Goal: Task Accomplishment & Management: Complete application form

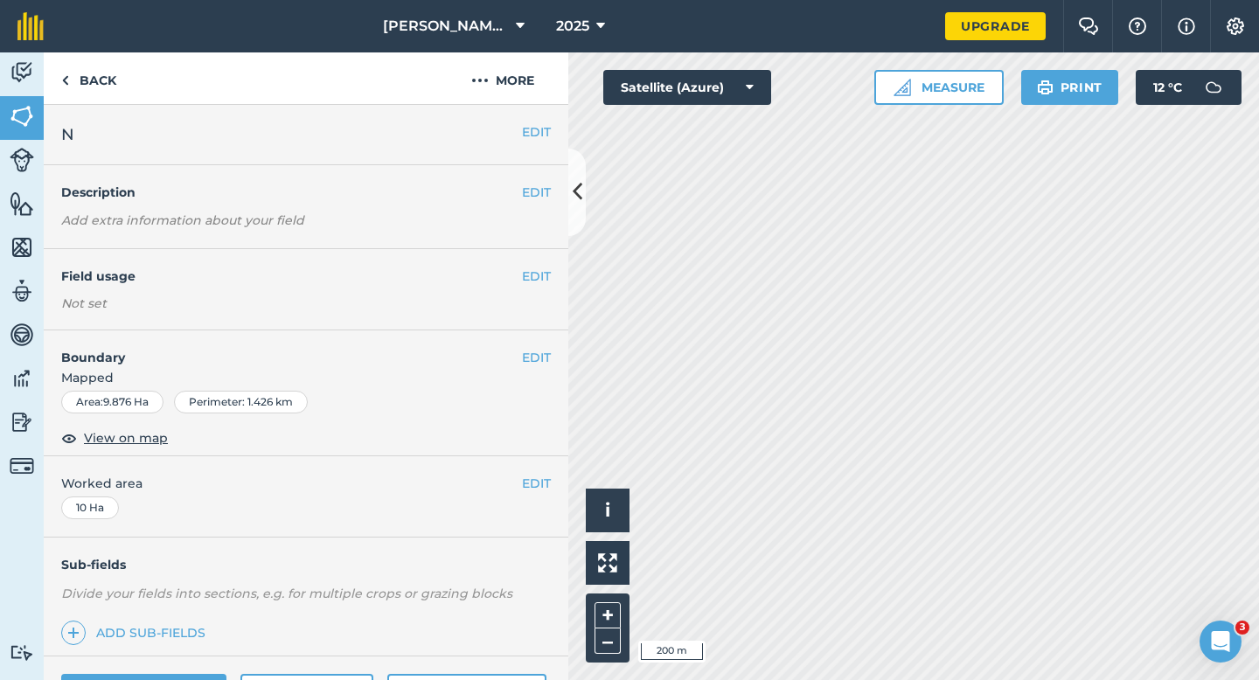
click at [556, 275] on div "EDIT Field usage Not set" at bounding box center [306, 289] width 525 height 81
click at [553, 275] on div "EDIT Field usage Not set" at bounding box center [306, 289] width 525 height 81
click at [541, 281] on button "EDIT" at bounding box center [536, 276] width 29 height 19
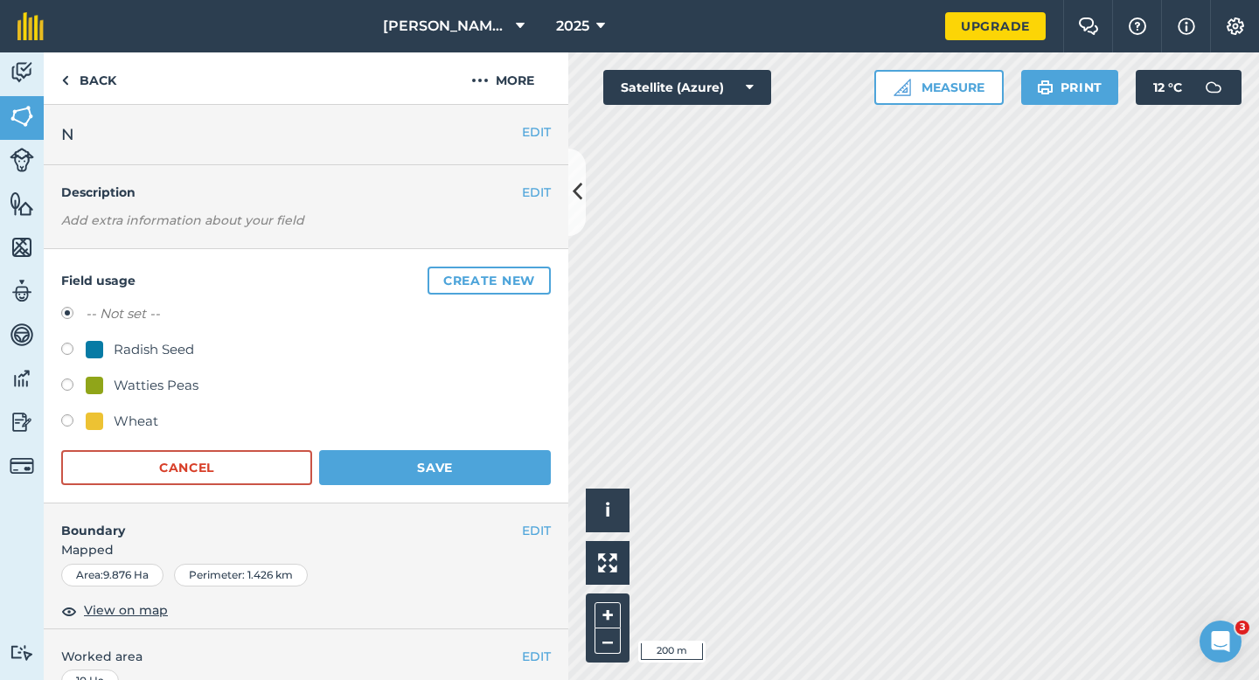
click at [150, 415] on div "Wheat" at bounding box center [136, 421] width 45 height 21
radio input "true"
radio input "false"
click at [443, 473] on button "Save" at bounding box center [435, 467] width 232 height 35
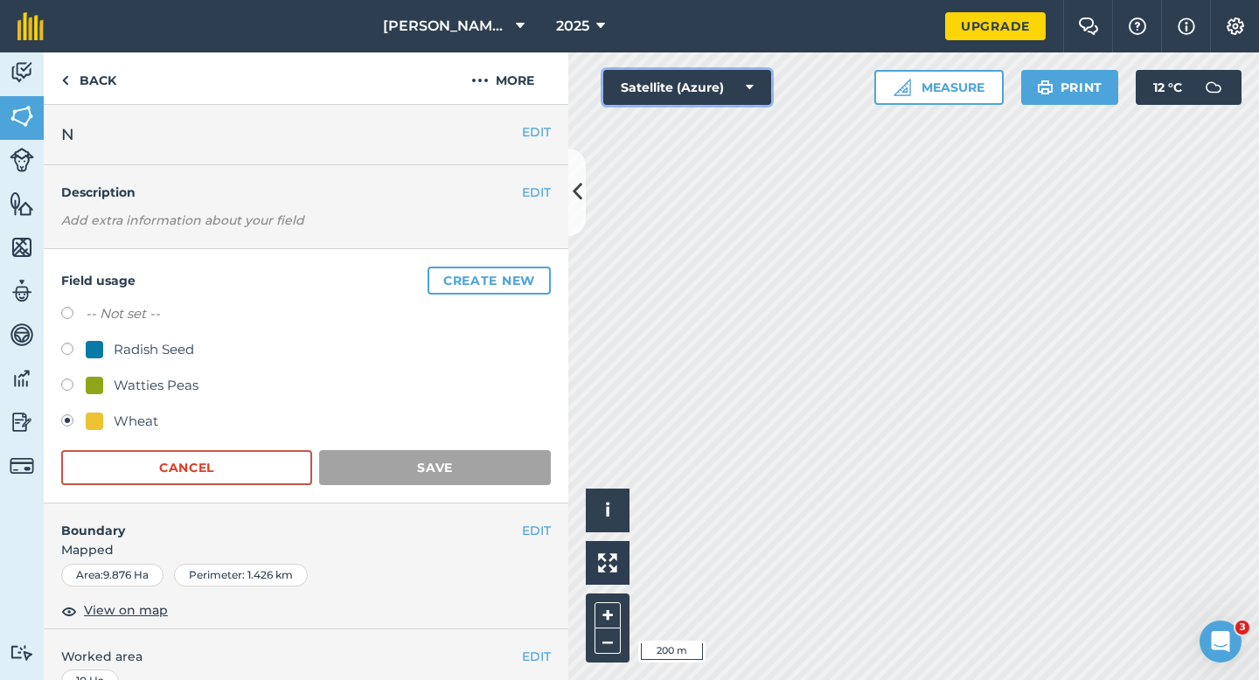
click at [754, 102] on button "Satellite (Azure)" at bounding box center [687, 87] width 168 height 35
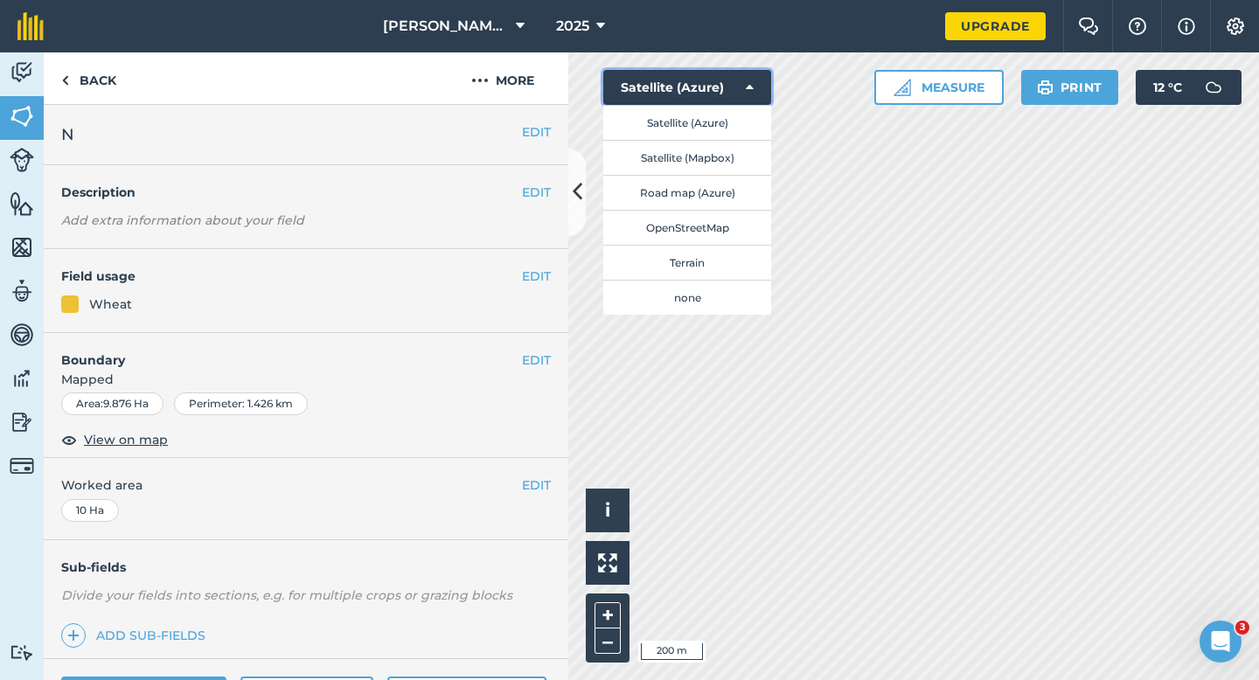
click at [724, 100] on button "Satellite (Azure)" at bounding box center [687, 87] width 168 height 35
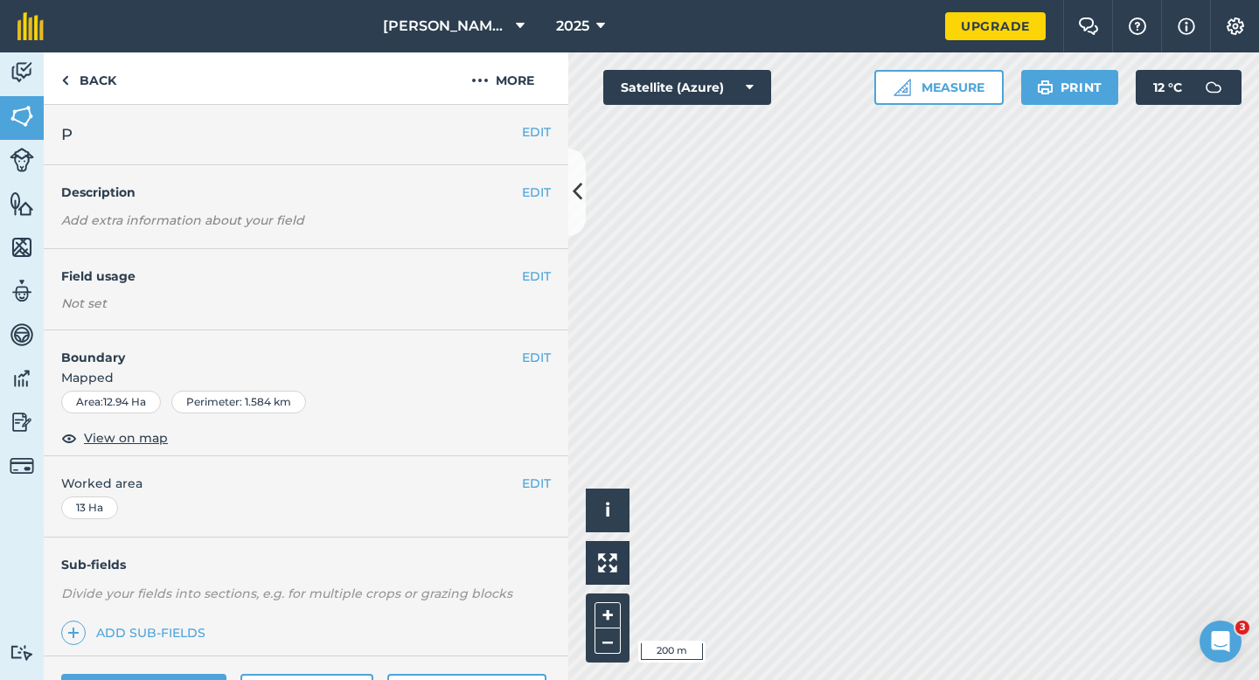
click at [531, 288] on div "EDIT Field usage Not set" at bounding box center [306, 289] width 525 height 81
click at [531, 282] on button "EDIT" at bounding box center [536, 276] width 29 height 19
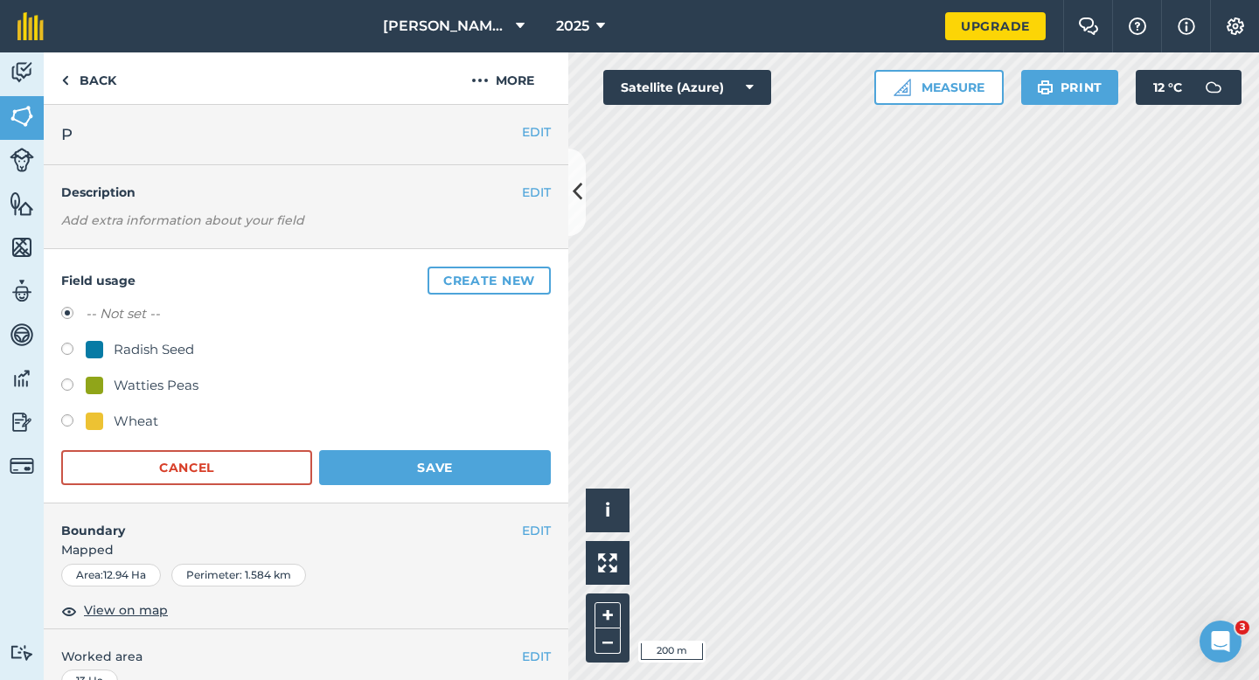
click at [144, 426] on div "Wheat" at bounding box center [136, 421] width 45 height 21
radio input "true"
radio input "false"
click at [375, 439] on form "-- Not set -- Radish Seed Watties Peas Wheat Cancel Save" at bounding box center [306, 394] width 490 height 182
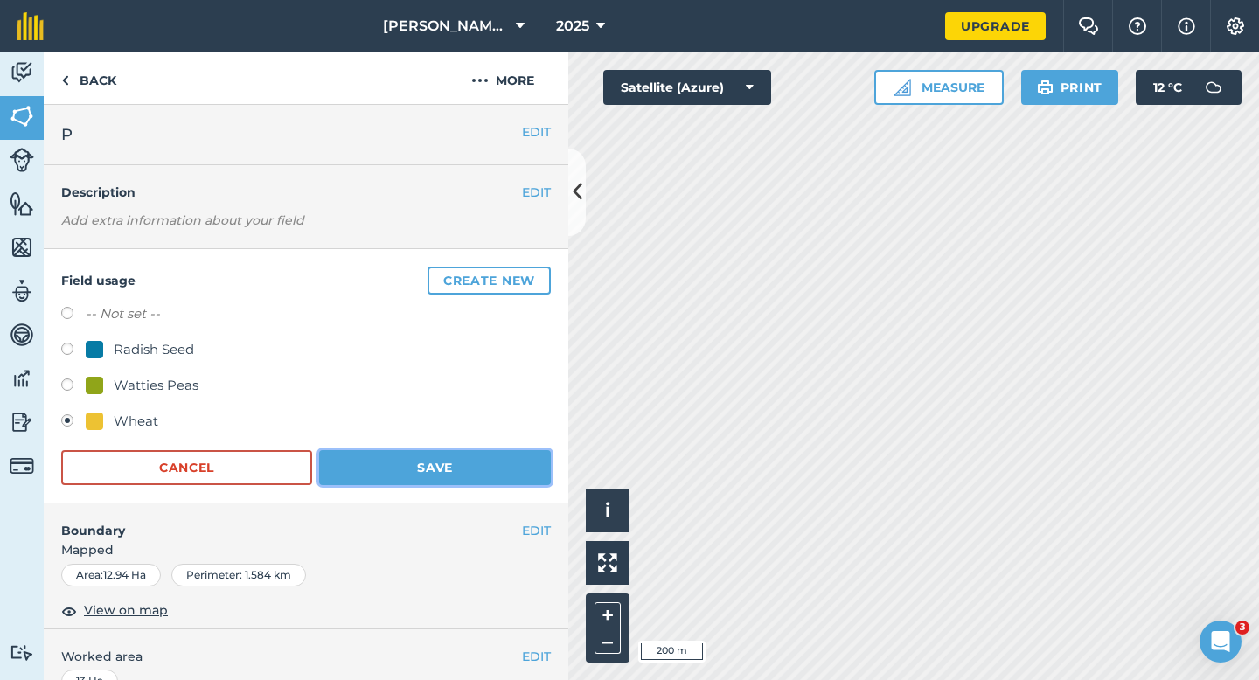
click at [376, 456] on button "Save" at bounding box center [435, 467] width 232 height 35
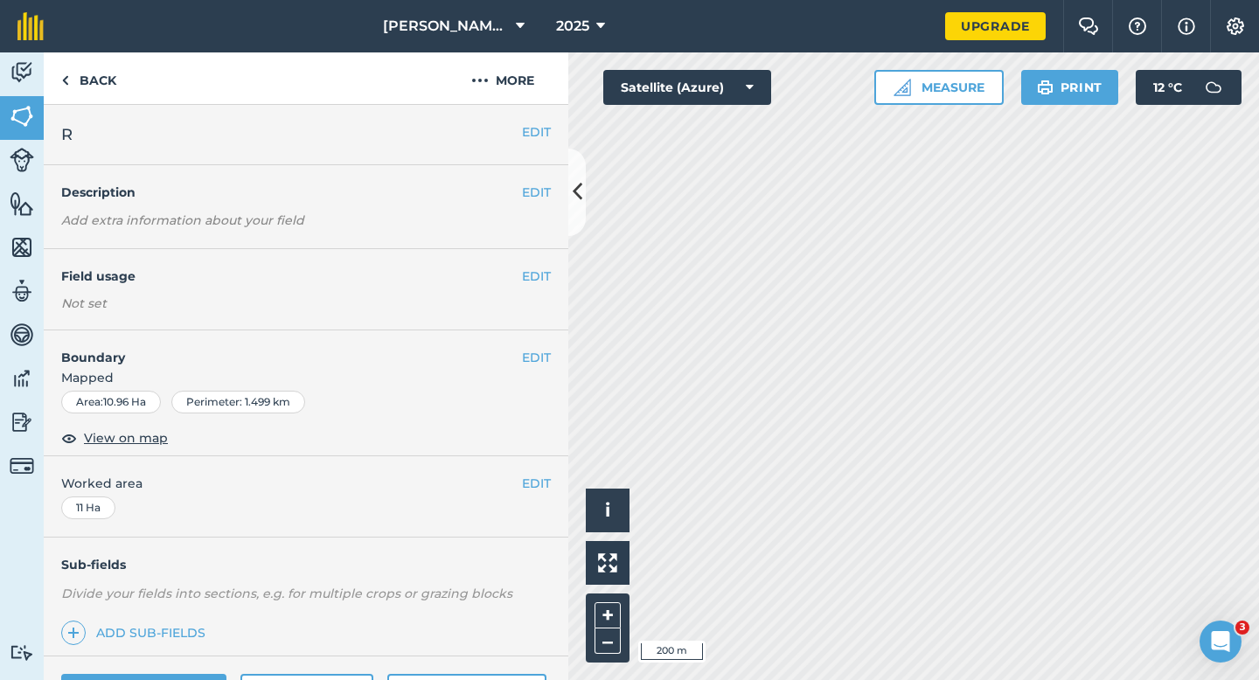
click at [538, 288] on div "EDIT Field usage Not set" at bounding box center [306, 289] width 525 height 81
click at [538, 286] on div "EDIT Field usage Not set" at bounding box center [306, 289] width 525 height 81
click at [538, 283] on button "EDIT" at bounding box center [536, 276] width 29 height 19
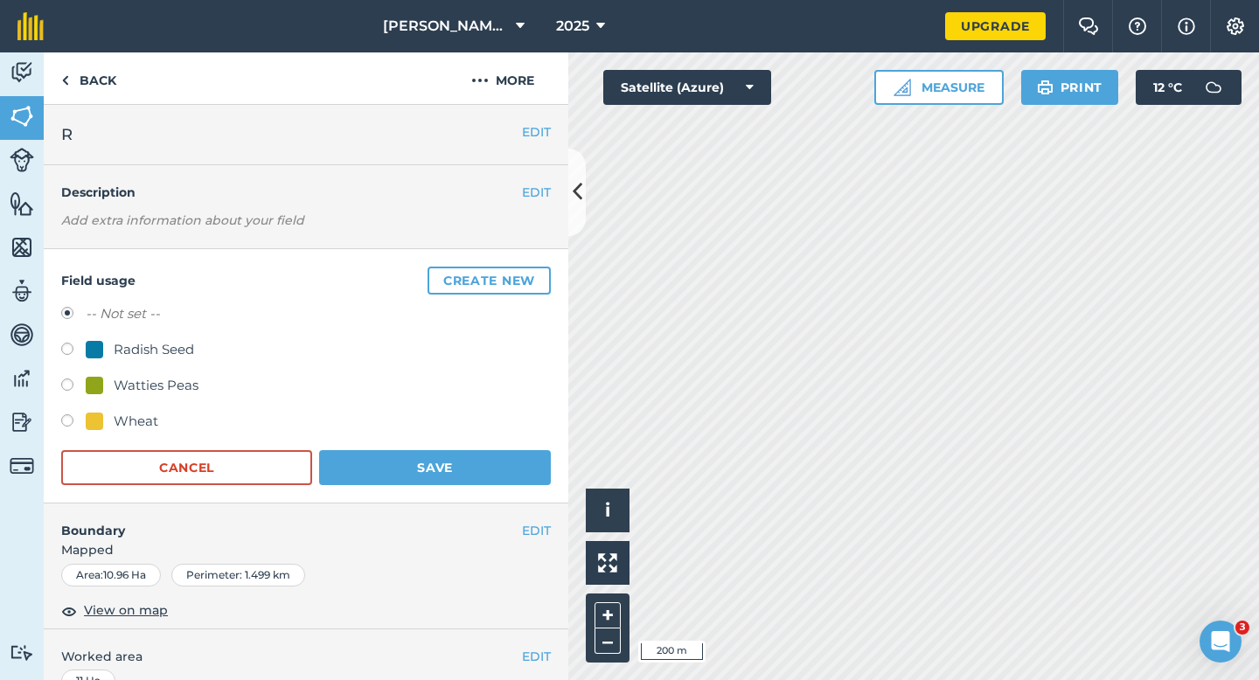
click at [145, 412] on div "Wheat" at bounding box center [136, 421] width 45 height 21
radio input "true"
radio input "false"
click at [439, 451] on button "Save" at bounding box center [435, 467] width 232 height 35
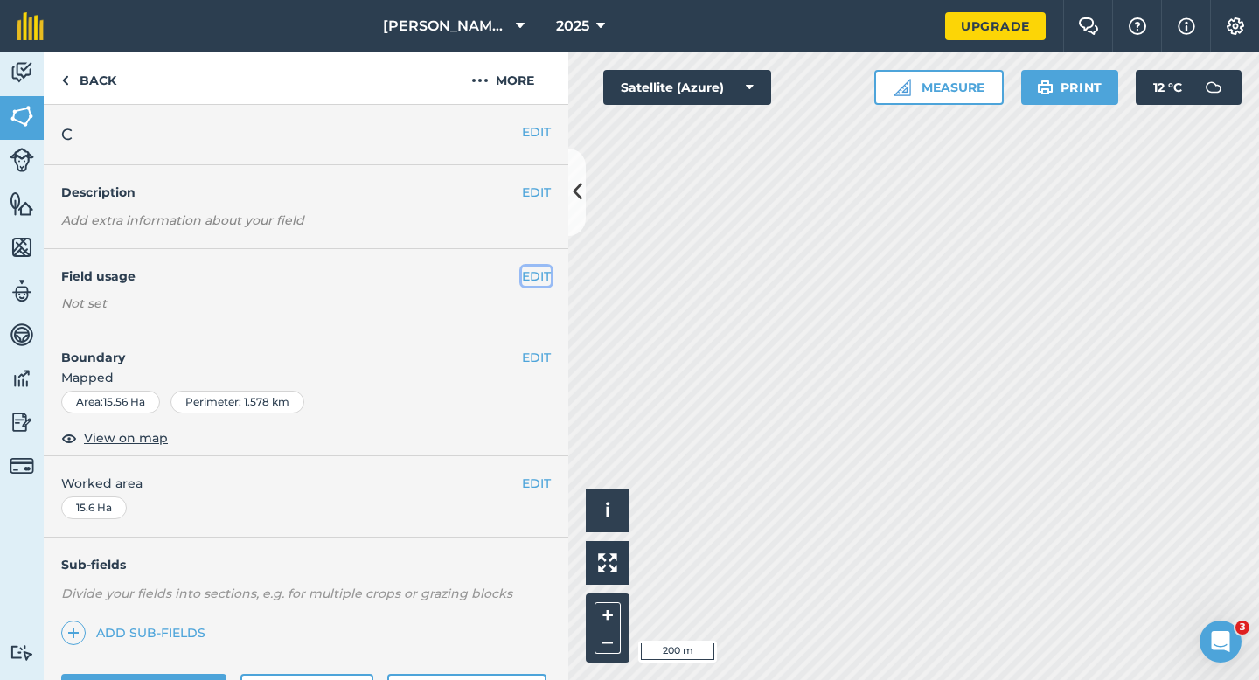
click at [531, 283] on button "EDIT" at bounding box center [536, 276] width 29 height 19
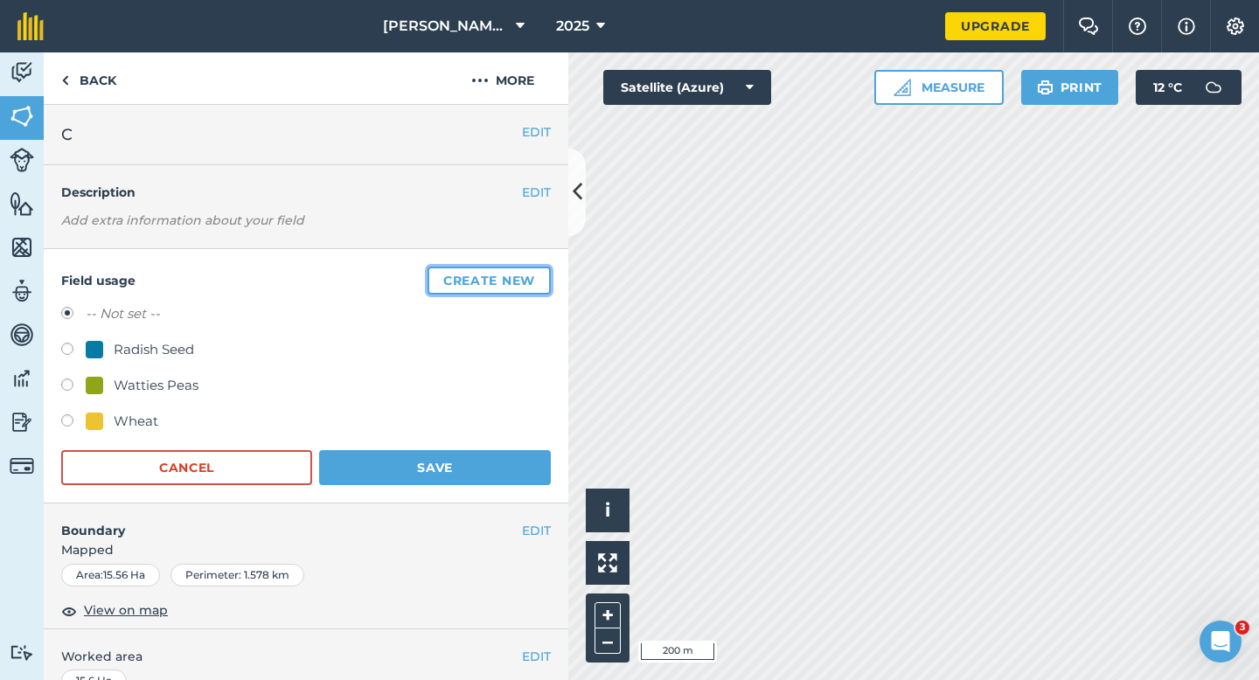
click at [488, 277] on button "Create new" at bounding box center [489, 281] width 123 height 28
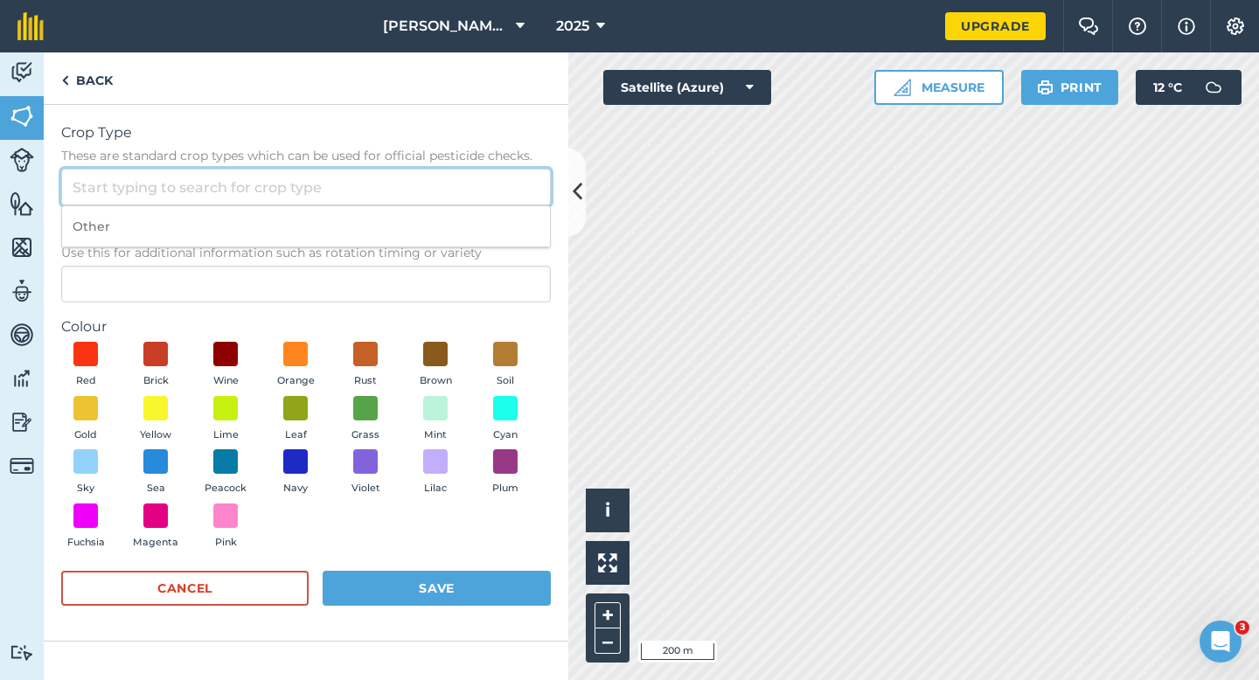
click at [430, 200] on input "Crop Type These are standard crop types which can be used for official pesticid…" at bounding box center [306, 187] width 490 height 37
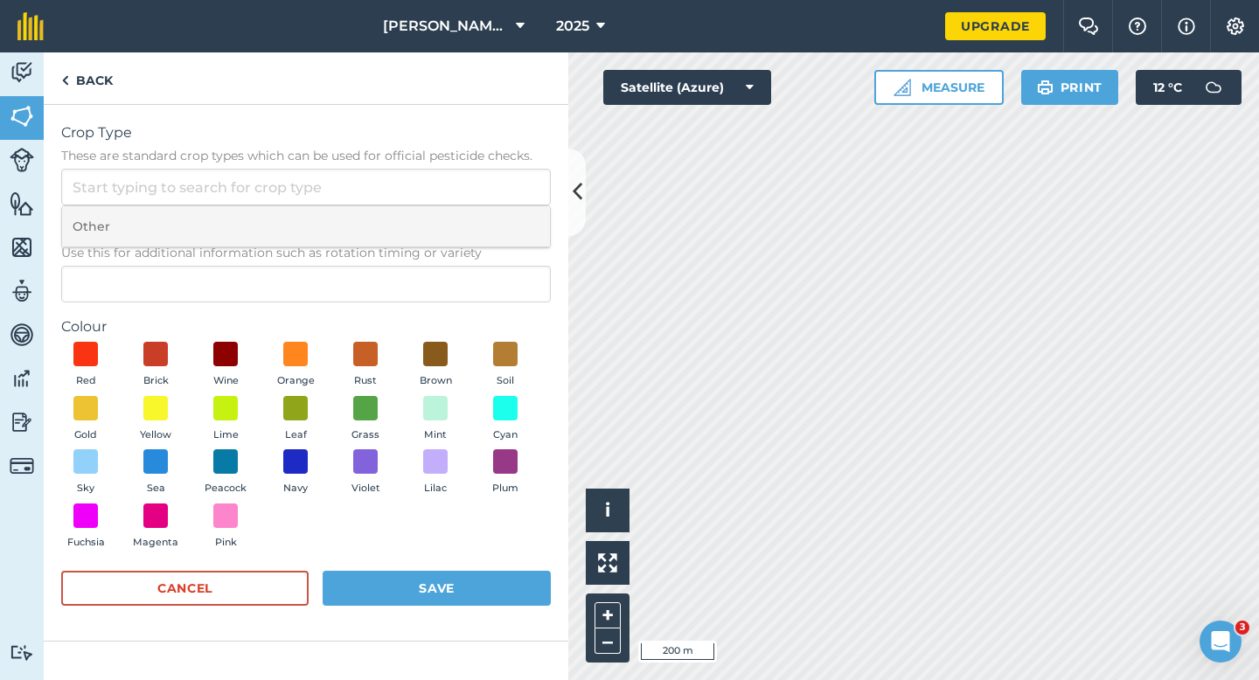
click at [430, 237] on li "Other" at bounding box center [306, 226] width 488 height 41
type input "Other"
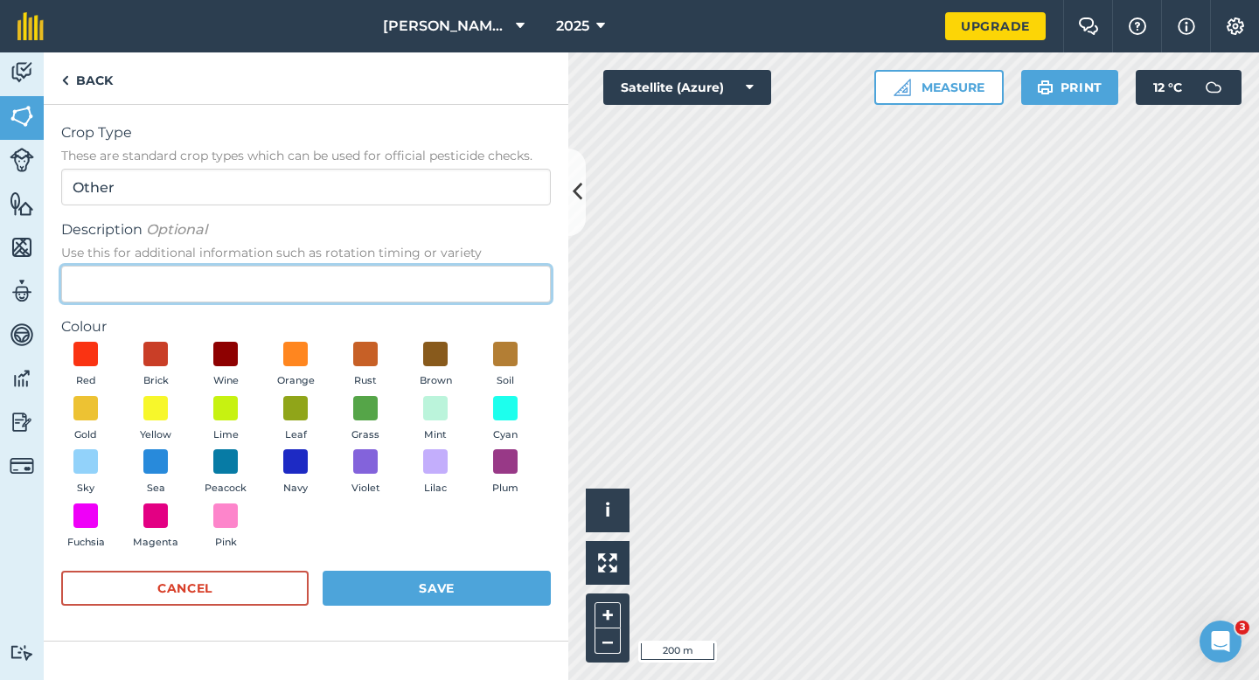
click at [430, 292] on input "Description Optional Use this for additional information such as rotation timin…" at bounding box center [306, 284] width 490 height 37
type input "Grass Seed"
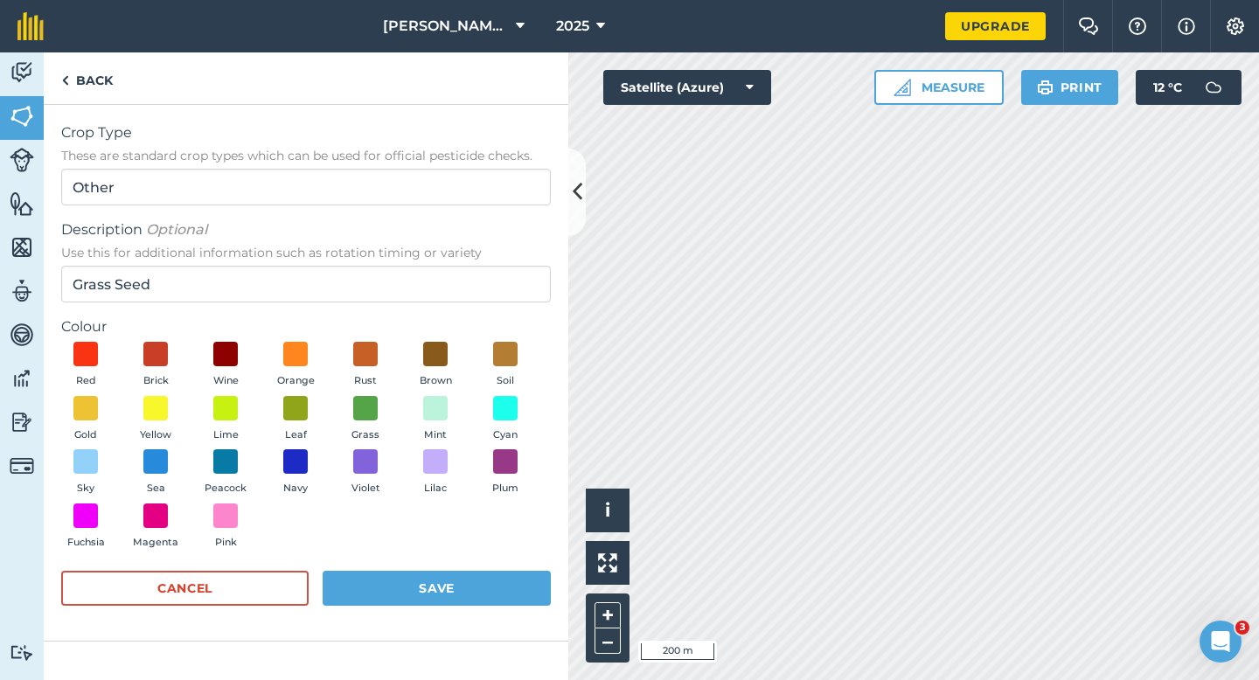
click at [324, 417] on div "Red Brick Wine Orange Rust Brown Soil Gold Yellow Lime Leaf Grass Mint Cyan Sky…" at bounding box center [306, 449] width 490 height 215
click at [372, 410] on span at bounding box center [365, 407] width 27 height 27
click at [450, 559] on form "Crop Type These are standard crop types which can be used for official pesticid…" at bounding box center [306, 372] width 490 height 501
click at [454, 586] on button "Save" at bounding box center [437, 588] width 228 height 35
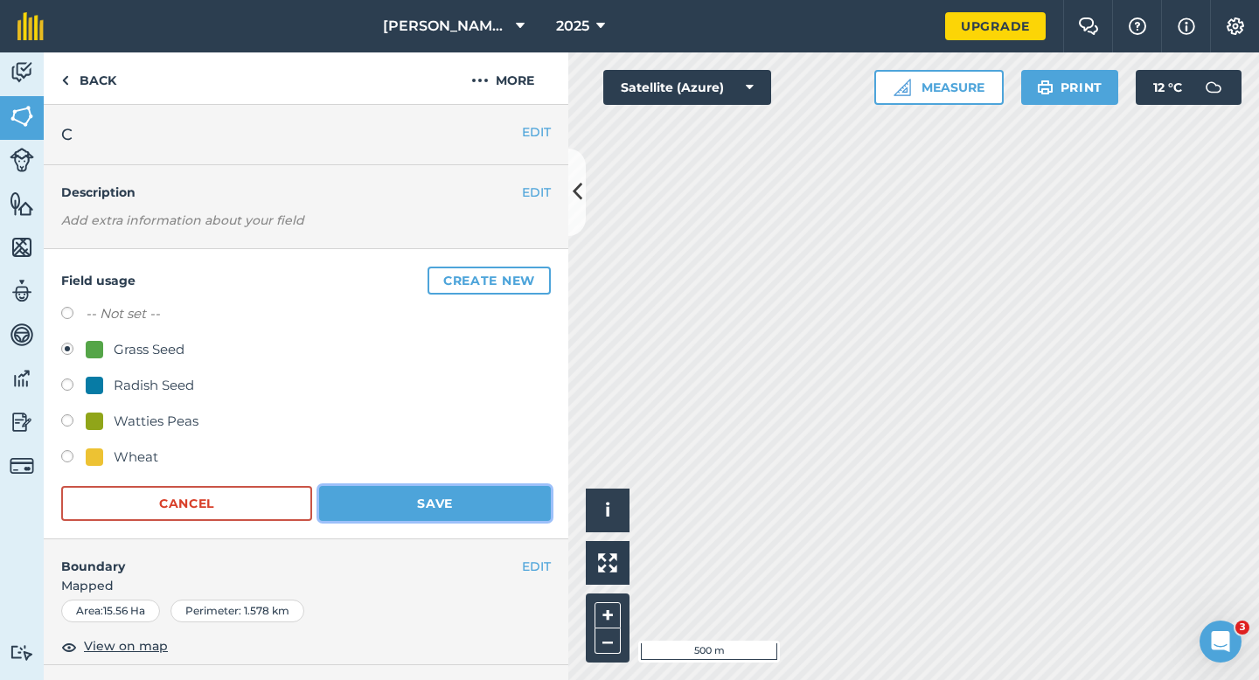
click at [547, 512] on button "Save" at bounding box center [435, 503] width 232 height 35
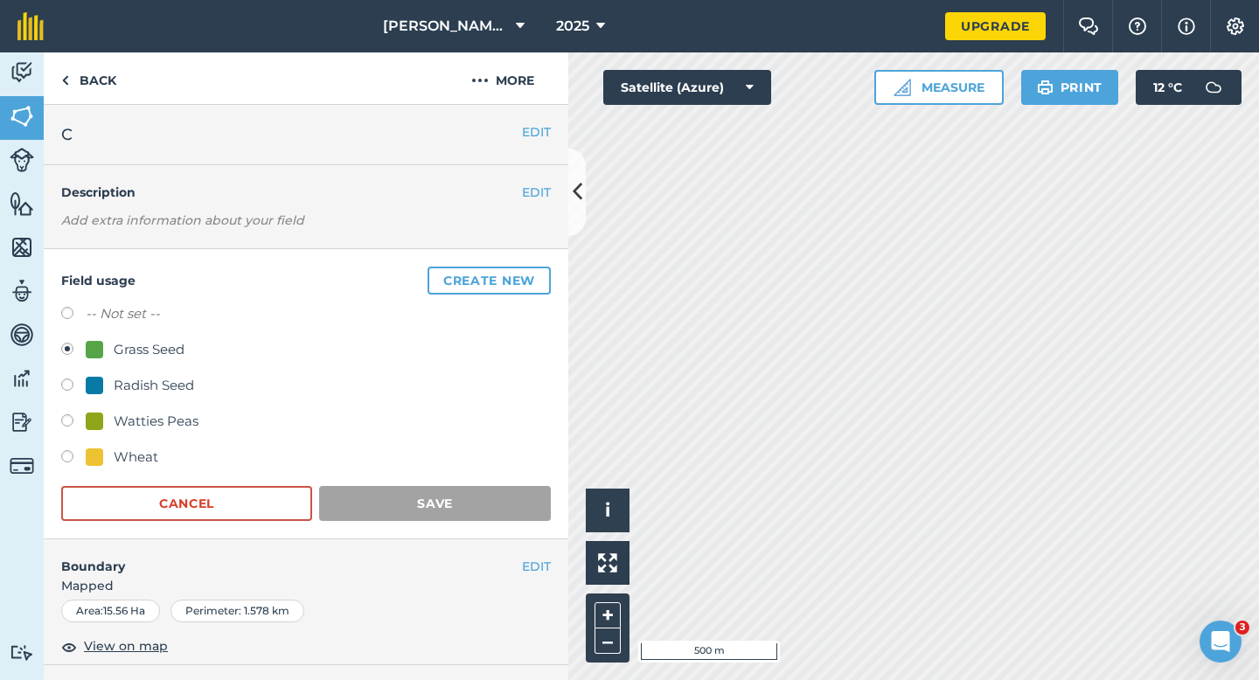
click at [552, 504] on div "Field usage Create new -- Not set -- Grass Seed Radish Seed Watties Peas Wheat …" at bounding box center [306, 394] width 525 height 290
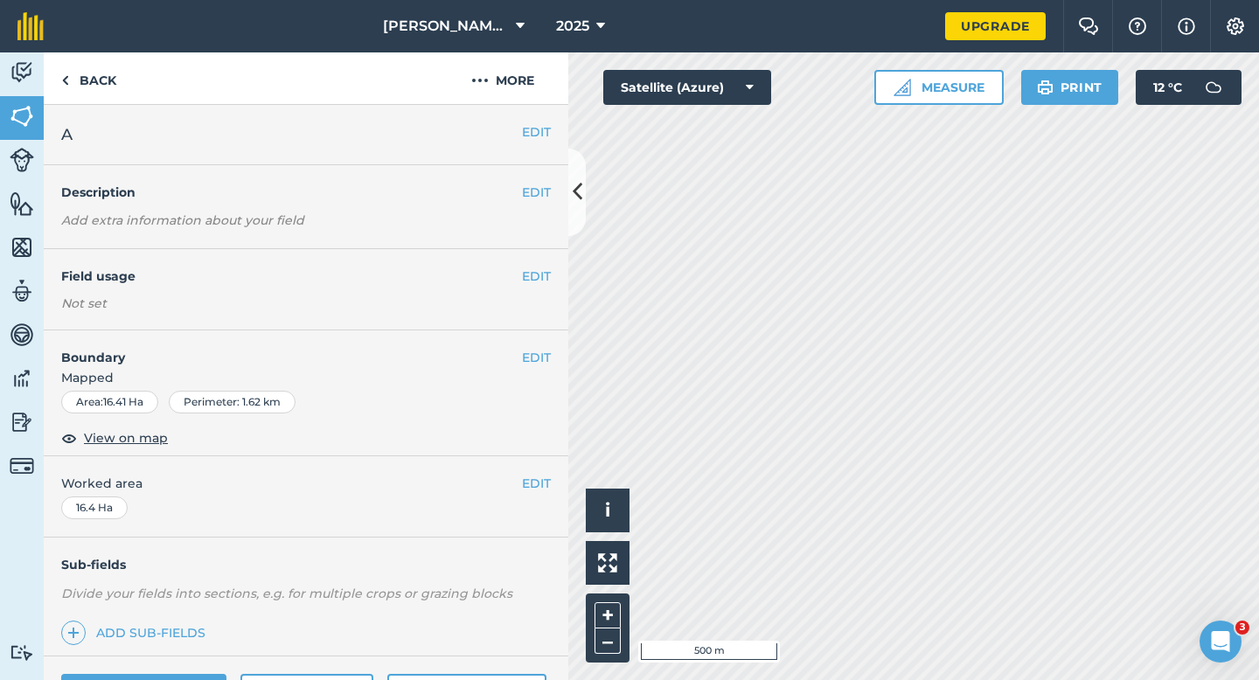
click at [559, 273] on div "EDIT Field usage Not set" at bounding box center [306, 289] width 525 height 81
click at [550, 273] on button "EDIT" at bounding box center [536, 276] width 29 height 19
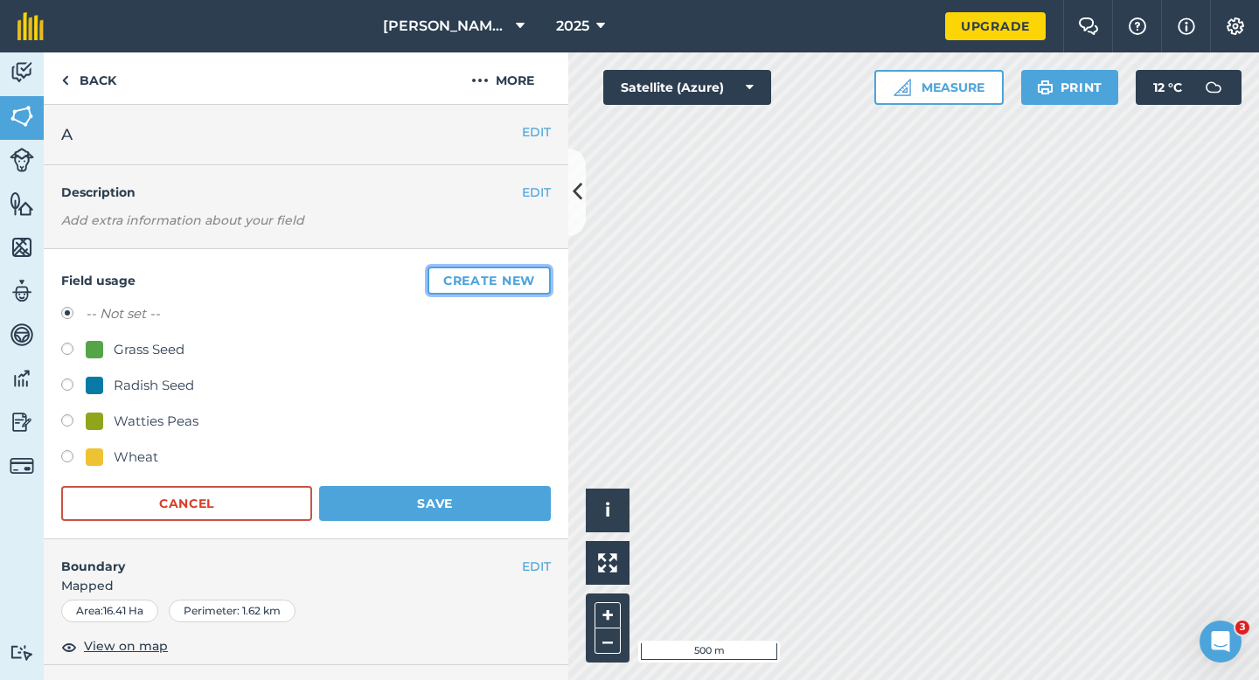
click at [438, 273] on button "Create new" at bounding box center [489, 281] width 123 height 28
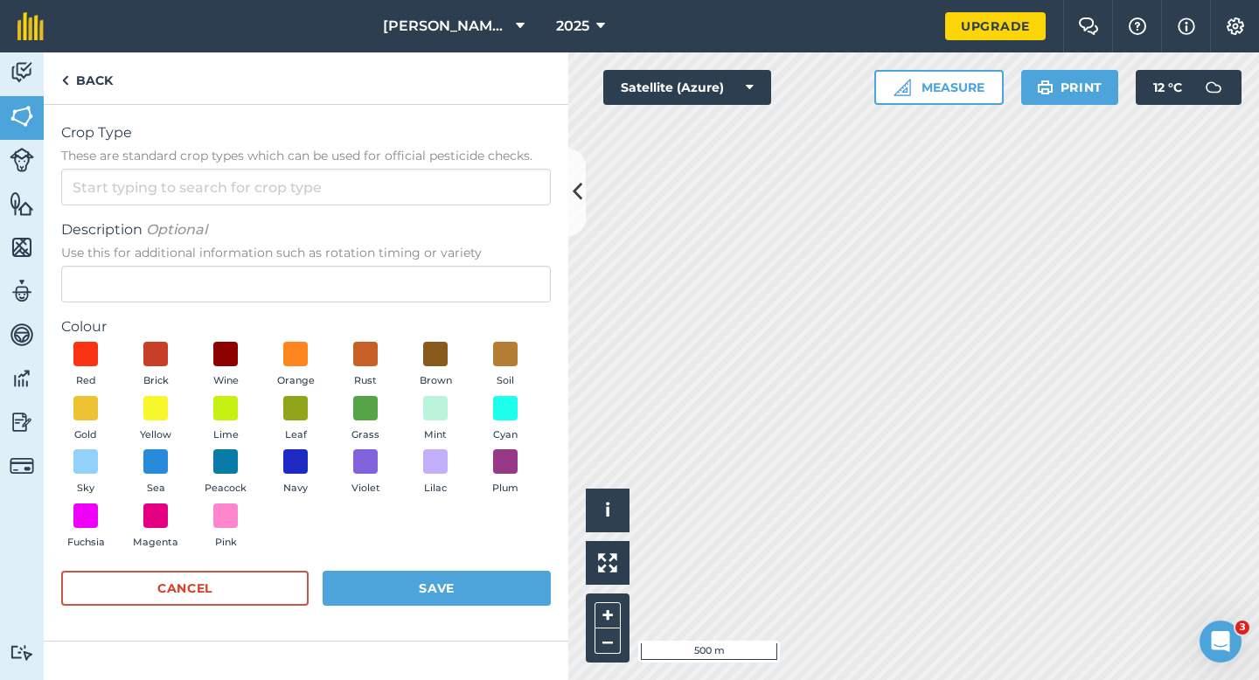
click at [401, 166] on div "Crop Type These are standard crop types which can be used for official pesticid…" at bounding box center [306, 163] width 490 height 83
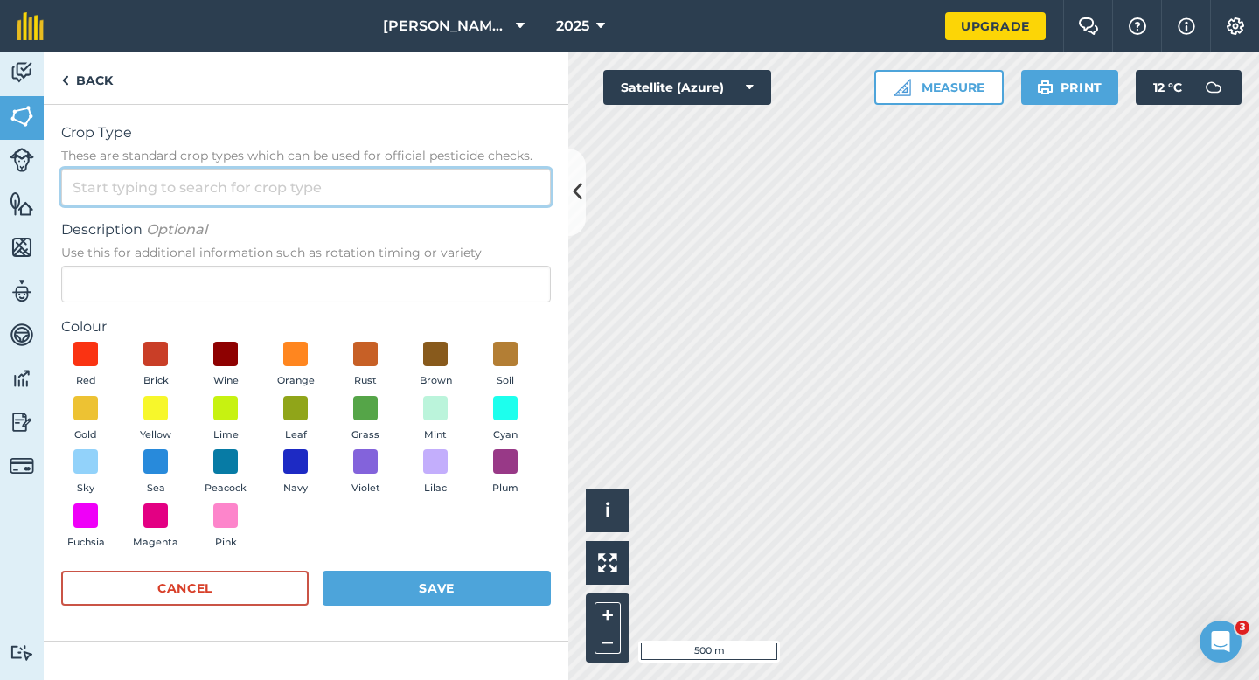
click at [401, 205] on div at bounding box center [306, 187] width 490 height 37
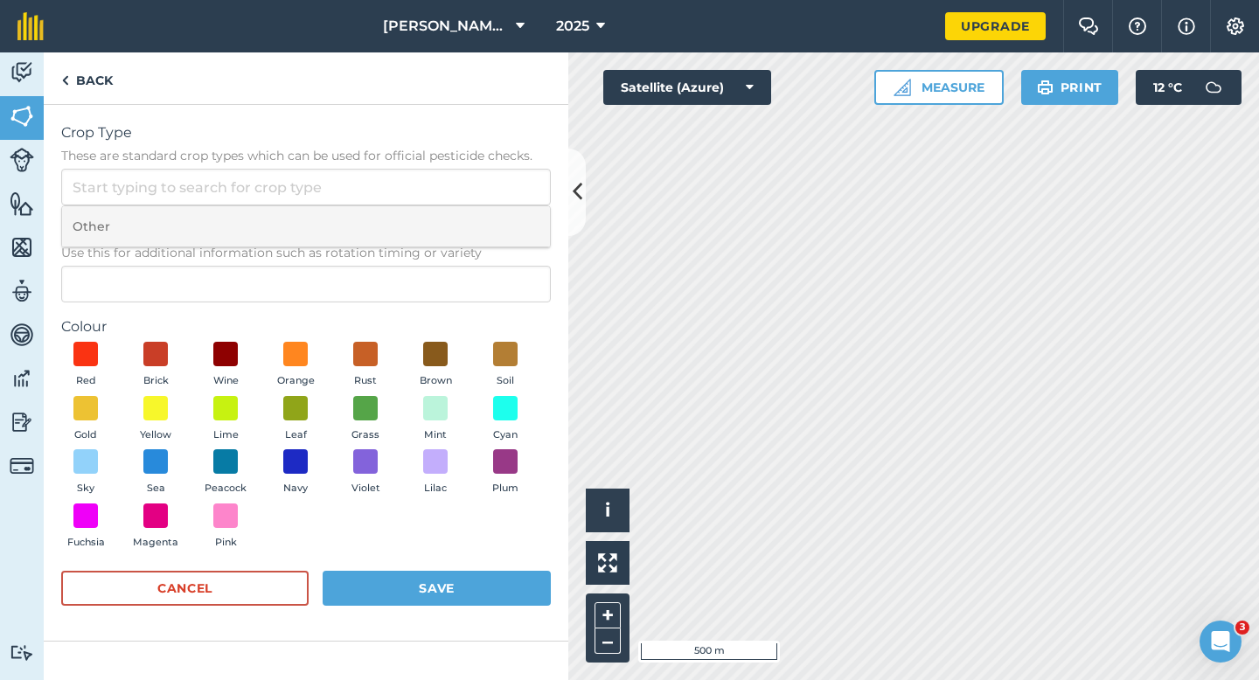
click at [401, 233] on li "Other" at bounding box center [306, 226] width 488 height 41
type input "Other"
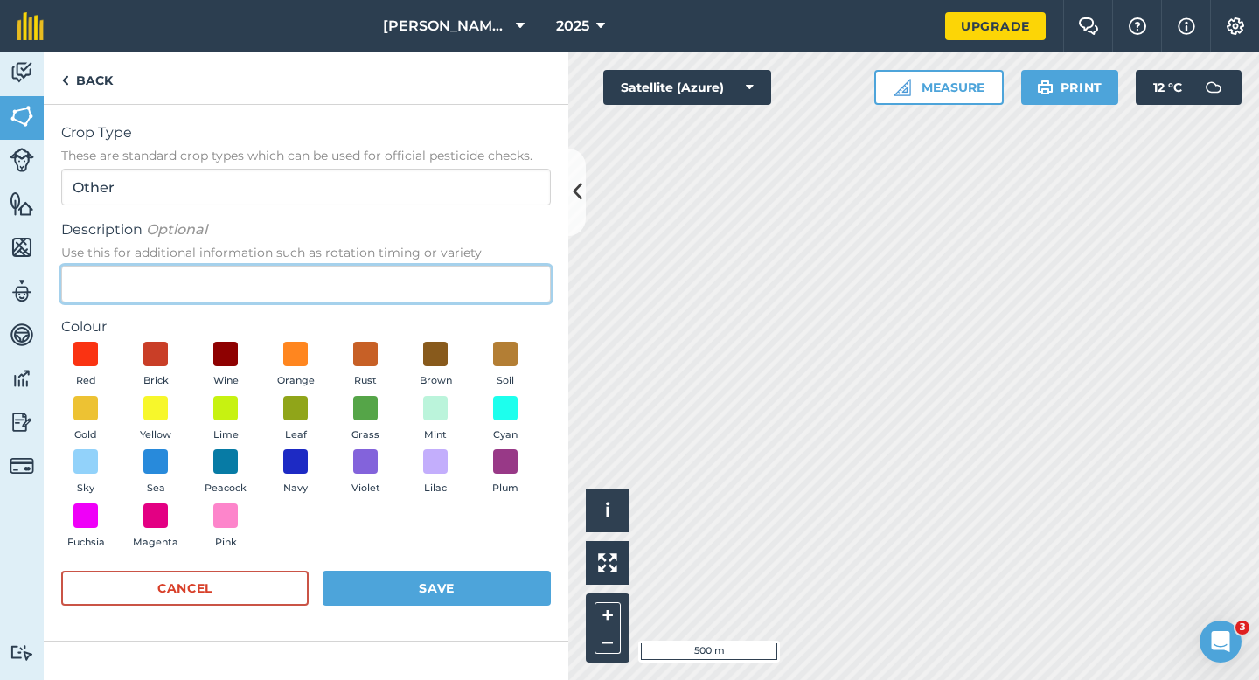
click at [401, 275] on input "Description Optional Use this for additional information such as rotation timin…" at bounding box center [306, 284] width 490 height 37
type input "Barley"
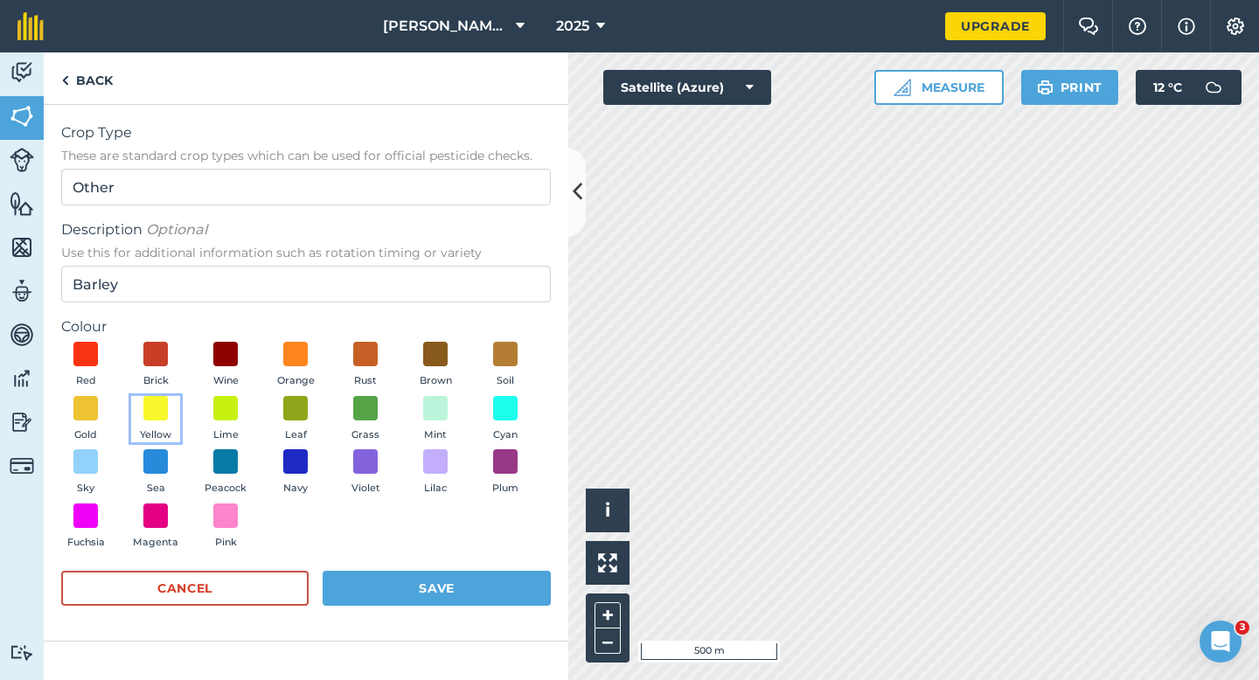
click at [150, 433] on span "Yellow" at bounding box center [155, 436] width 31 height 16
click at [424, 601] on button "Save" at bounding box center [437, 588] width 228 height 35
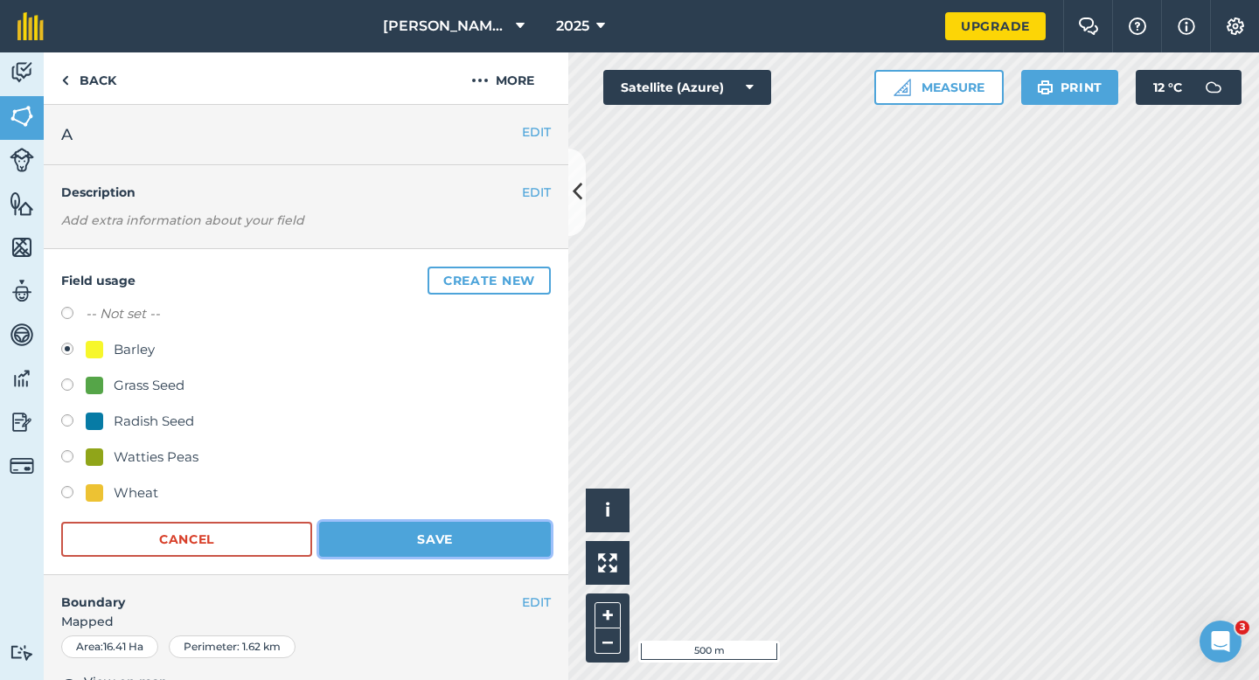
click at [472, 542] on button "Save" at bounding box center [435, 539] width 232 height 35
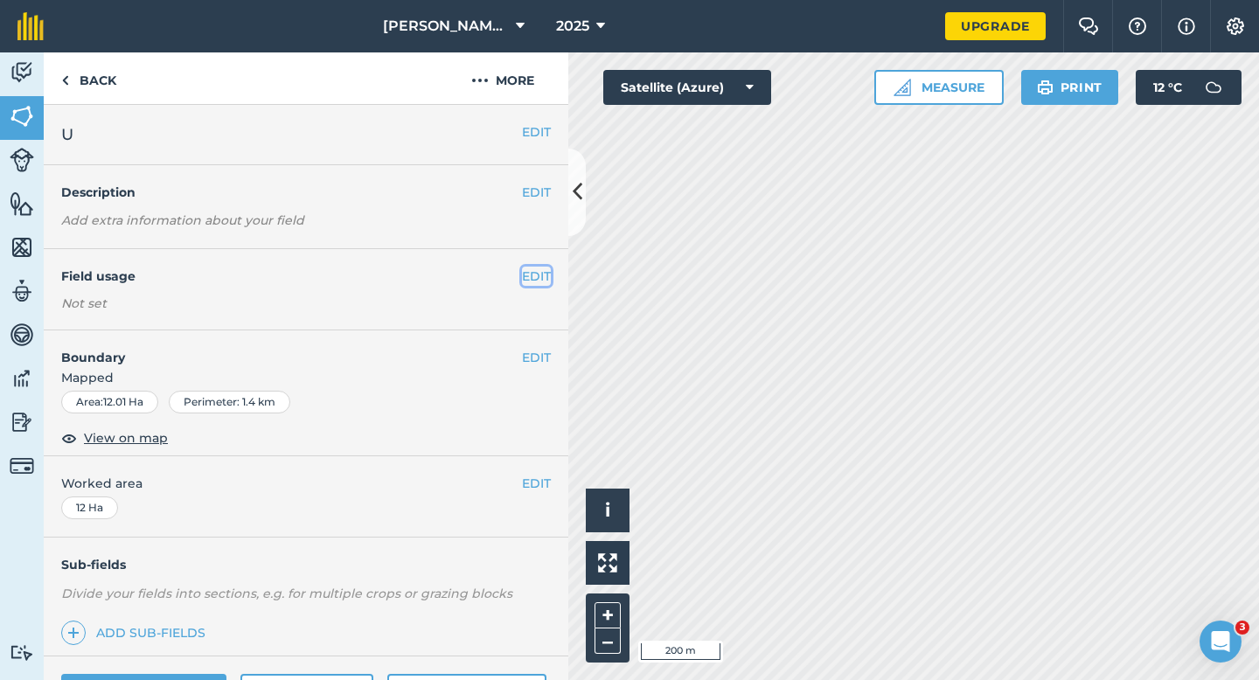
click at [522, 274] on button "EDIT" at bounding box center [536, 276] width 29 height 19
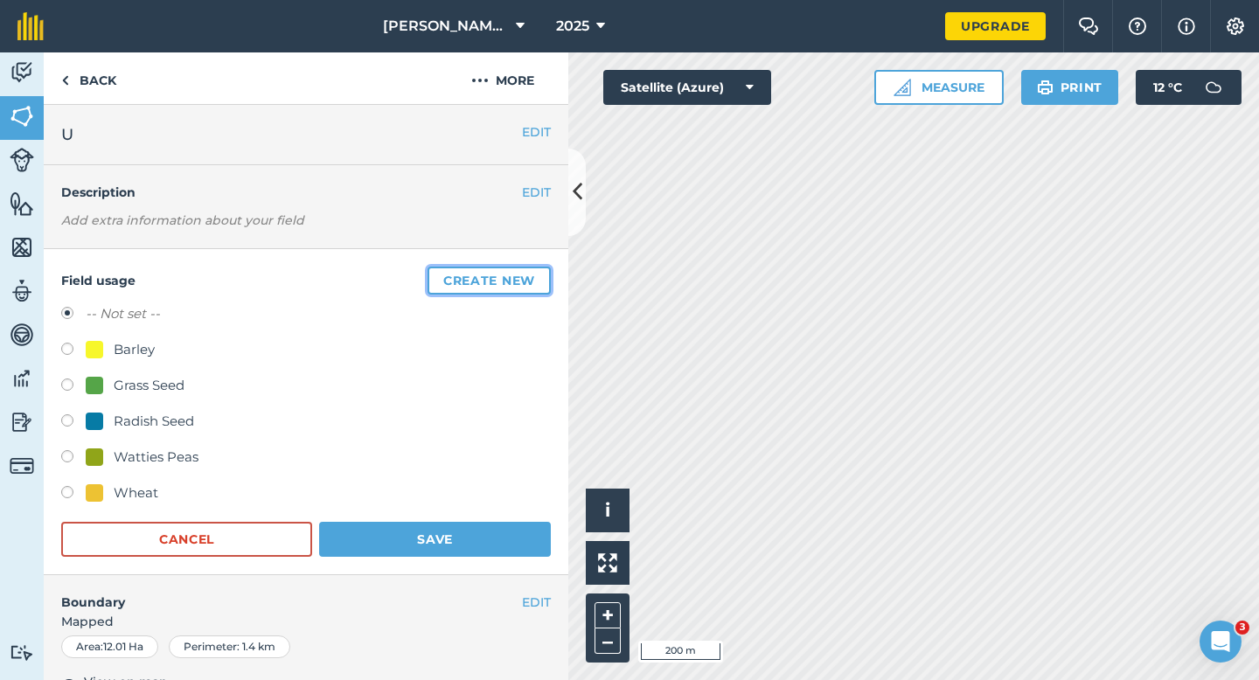
click at [523, 274] on button "Create new" at bounding box center [489, 281] width 123 height 28
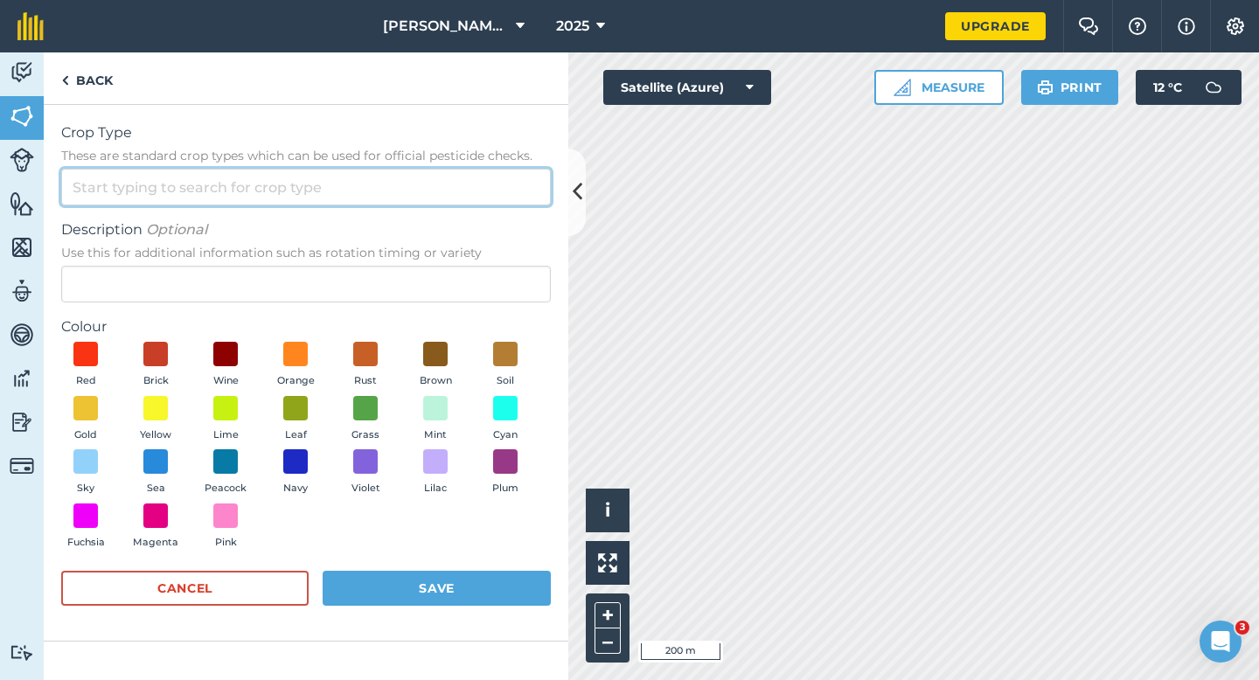
click at [485, 182] on input "Crop Type These are standard crop types which can be used for official pesticid…" at bounding box center [306, 187] width 490 height 37
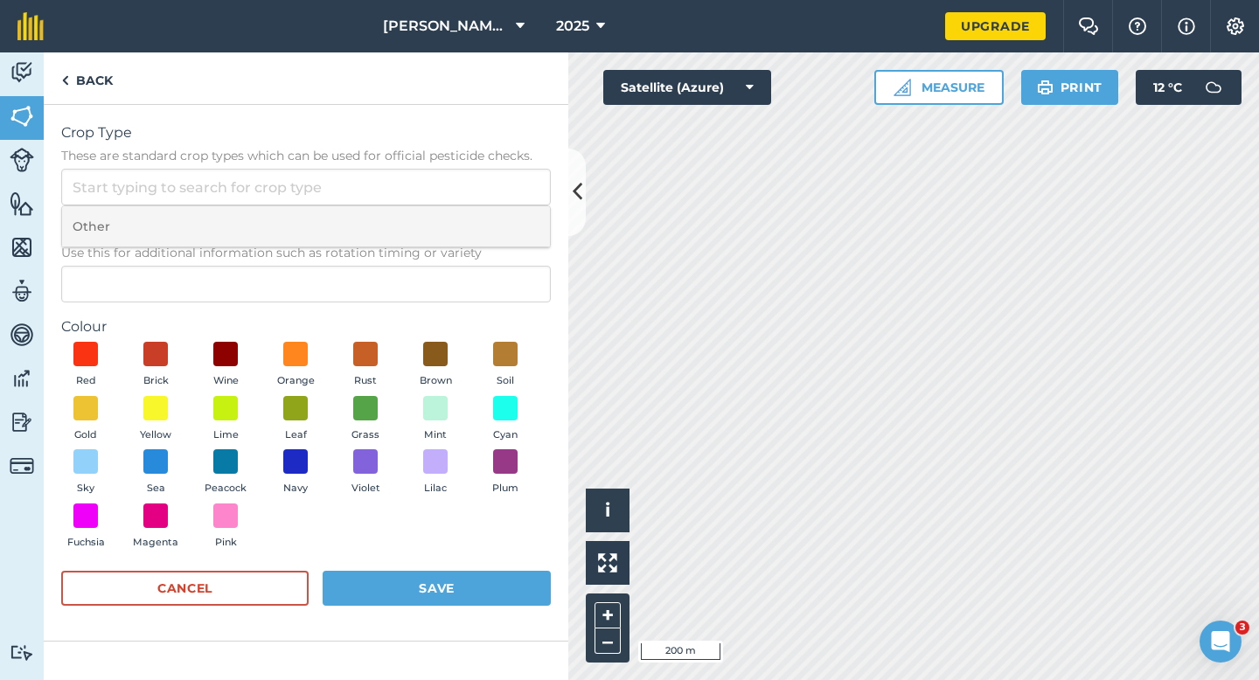
click at [485, 210] on li "Other" at bounding box center [306, 226] width 488 height 41
type input "Other"
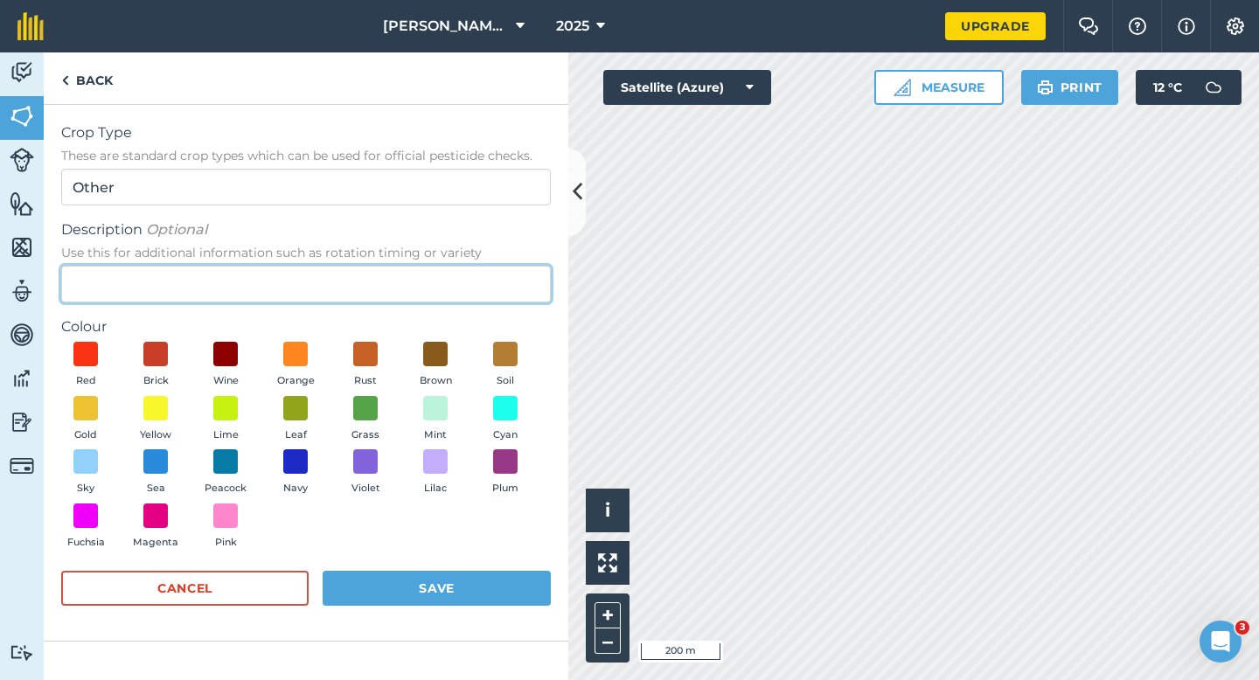
click at [485, 278] on input "Description Optional Use this for additional information such as rotation timin…" at bounding box center [306, 284] width 490 height 37
type input "Clover Seed"
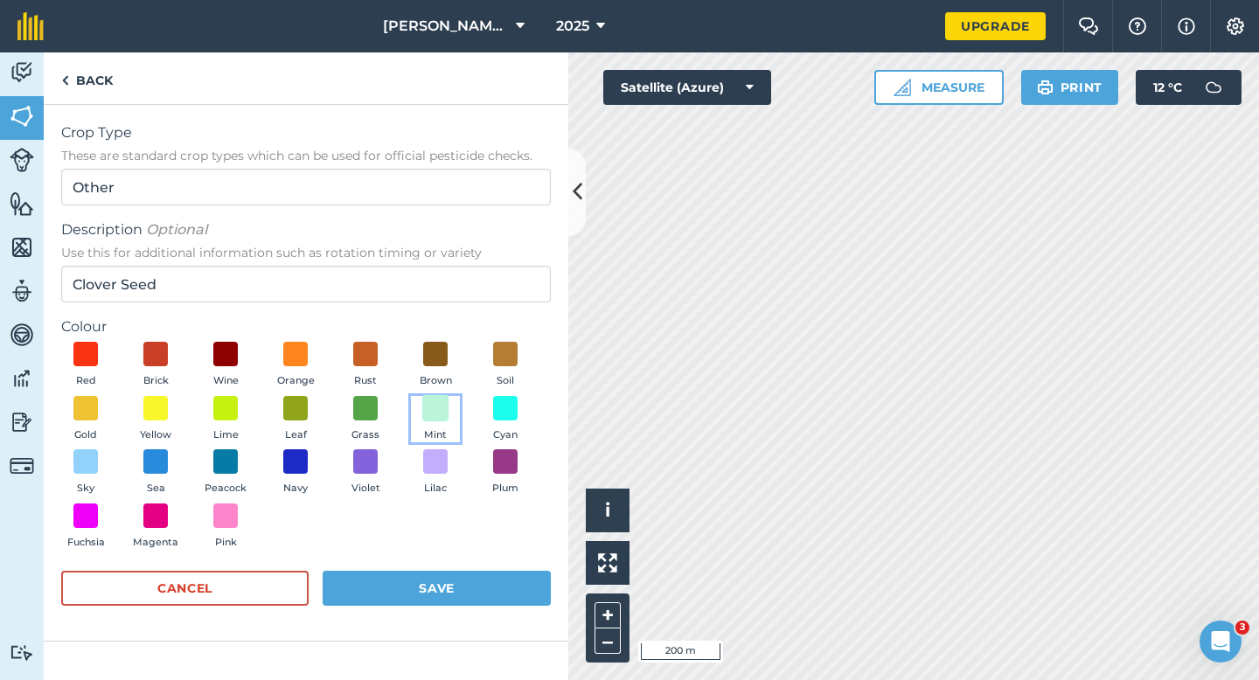
click at [426, 402] on span at bounding box center [435, 407] width 27 height 27
click at [470, 592] on button "Save" at bounding box center [437, 588] width 228 height 35
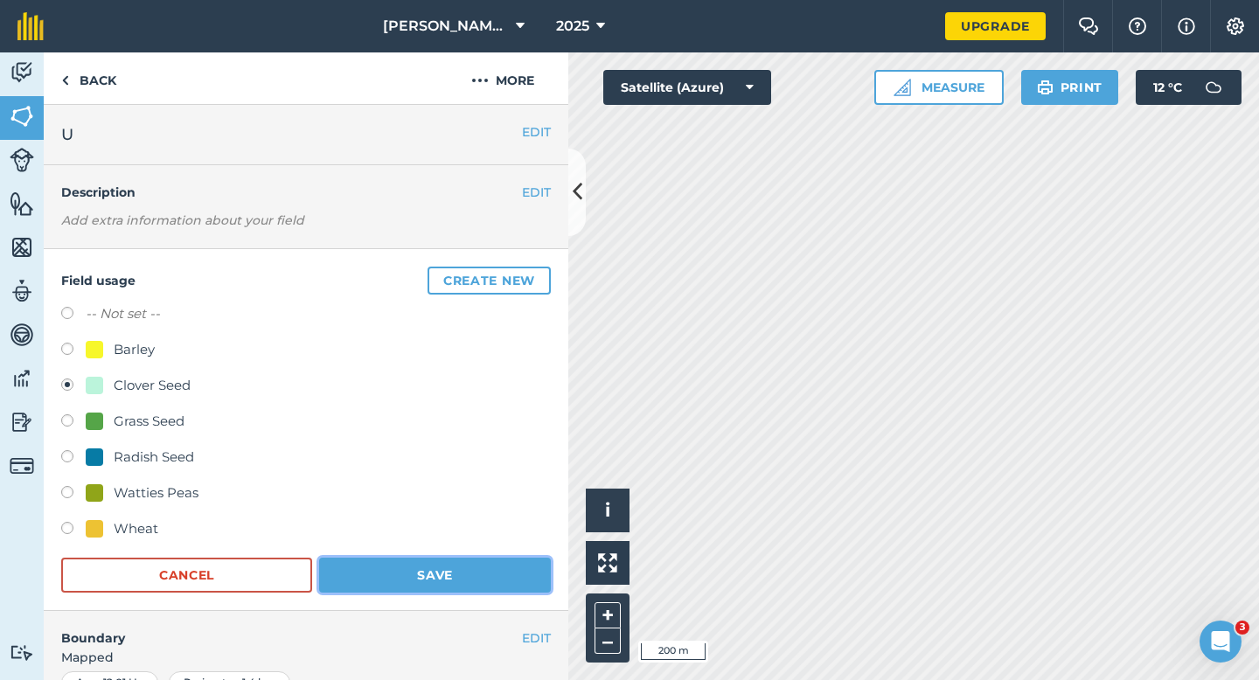
click at [506, 558] on button "Save" at bounding box center [435, 575] width 232 height 35
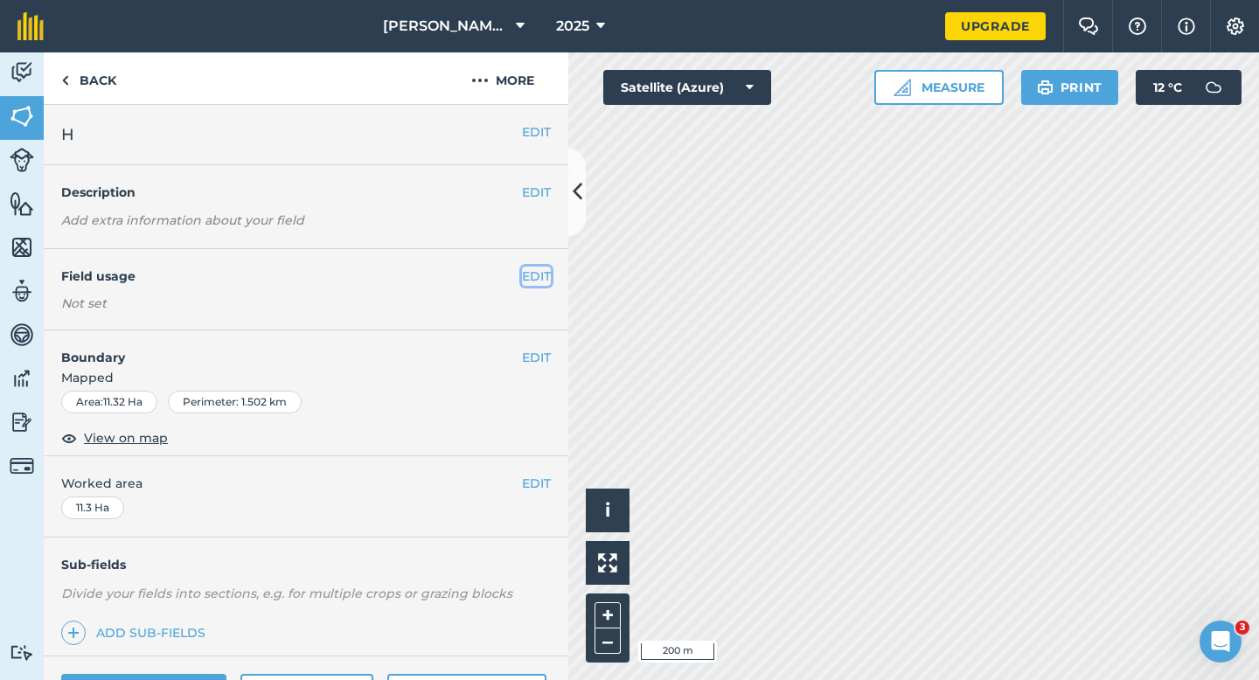
click at [533, 275] on button "EDIT" at bounding box center [536, 276] width 29 height 19
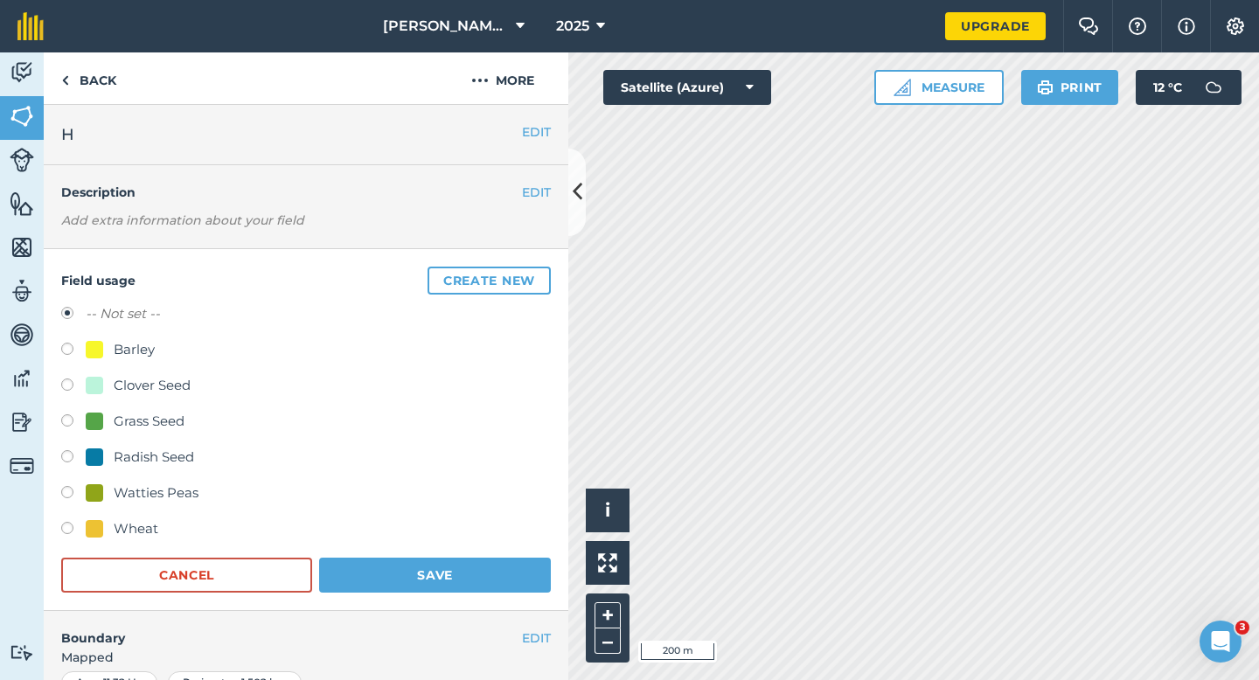
click at [533, 275] on button "Create new" at bounding box center [489, 281] width 123 height 28
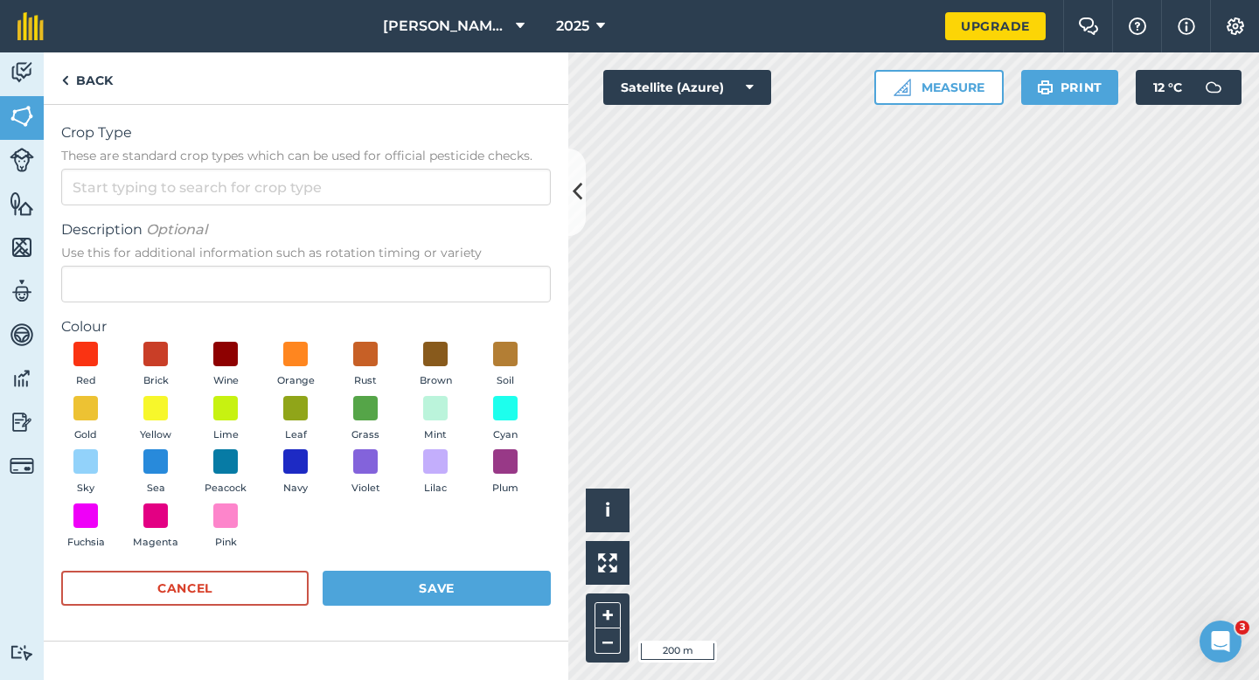
click at [499, 212] on form "Crop Type These are standard crop types which can be used for official pesticid…" at bounding box center [306, 372] width 490 height 501
click at [497, 190] on input "Crop Type These are standard crop types which can be used for official pesticid…" at bounding box center [306, 187] width 490 height 37
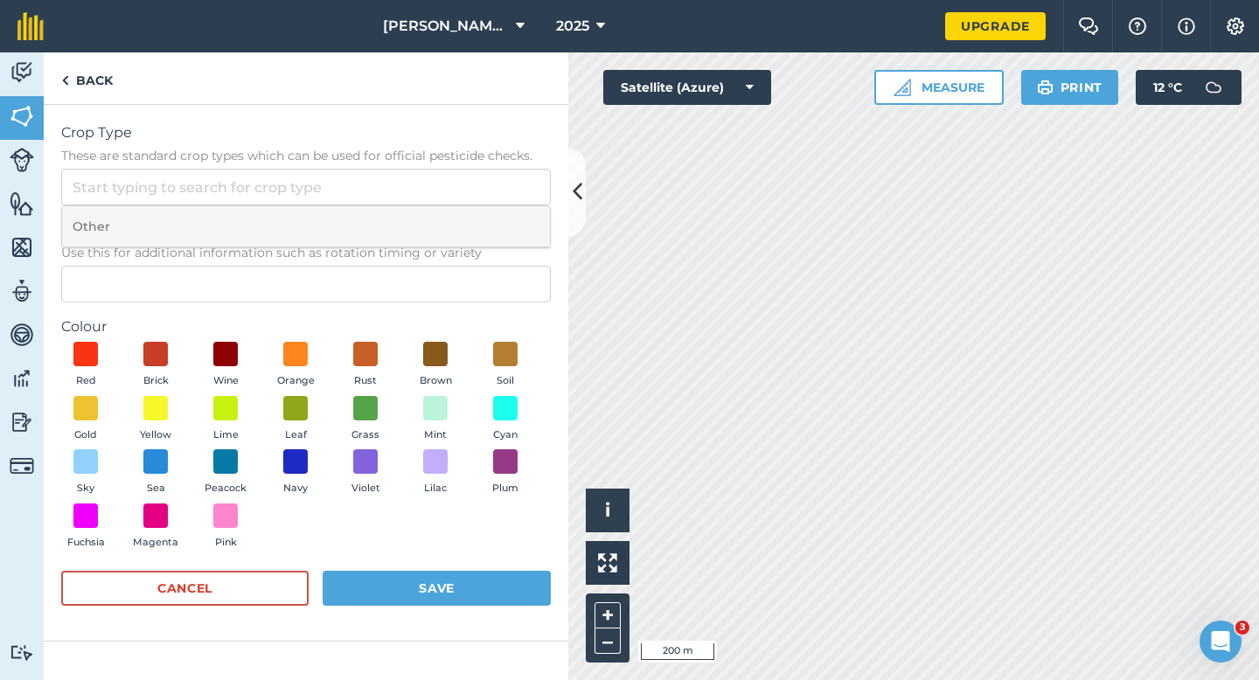
click at [497, 210] on li "Other" at bounding box center [306, 226] width 488 height 41
type input "Other"
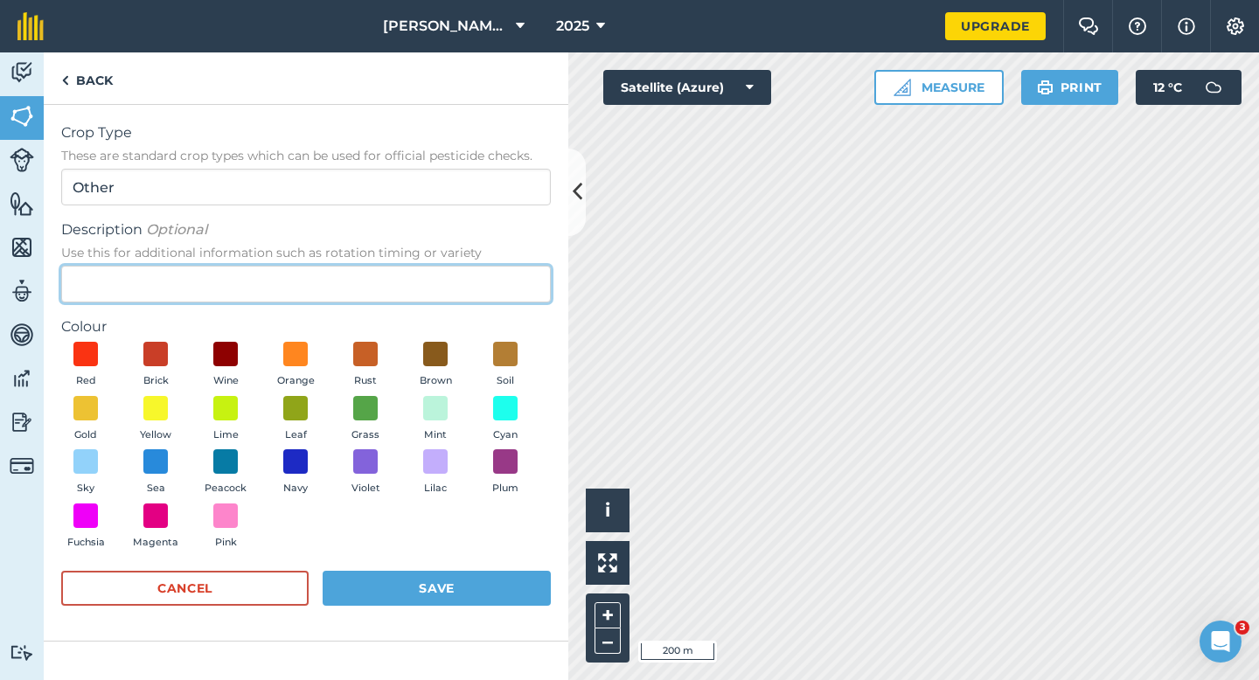
click at [481, 278] on input "Description Optional Use this for additional information such as rotation timin…" at bounding box center [306, 284] width 490 height 37
type input "Potatoes"
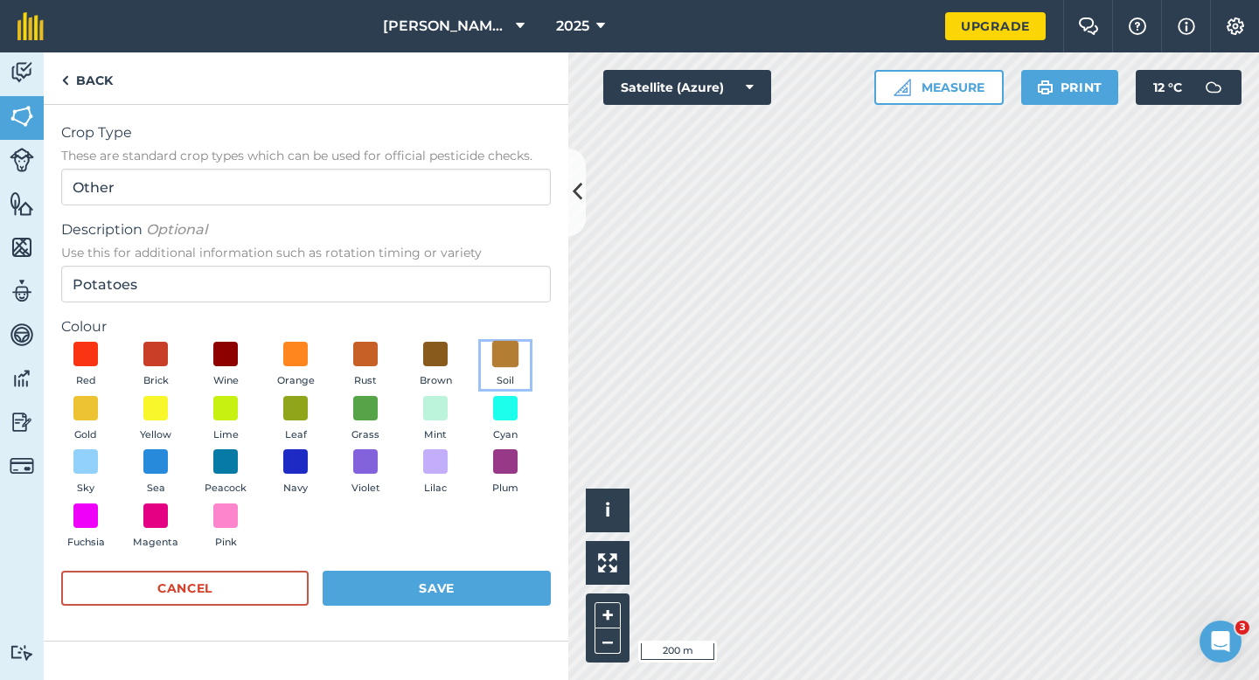
click at [500, 359] on span at bounding box center [505, 354] width 27 height 27
click at [500, 548] on div "Red Brick Wine Orange Rust Brown Soil Gold Yellow Lime Leaf Grass Mint Cyan Sky…" at bounding box center [306, 449] width 490 height 215
click at [500, 586] on button "Save" at bounding box center [437, 588] width 228 height 35
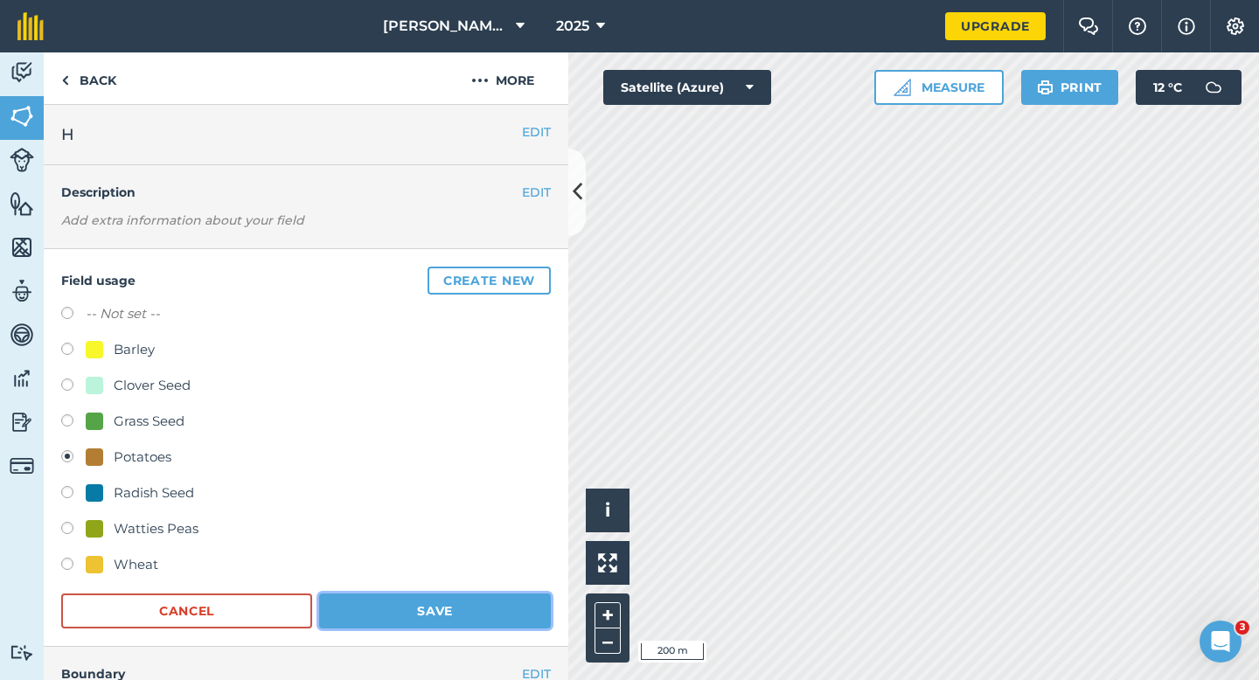
click at [409, 620] on button "Save" at bounding box center [435, 611] width 232 height 35
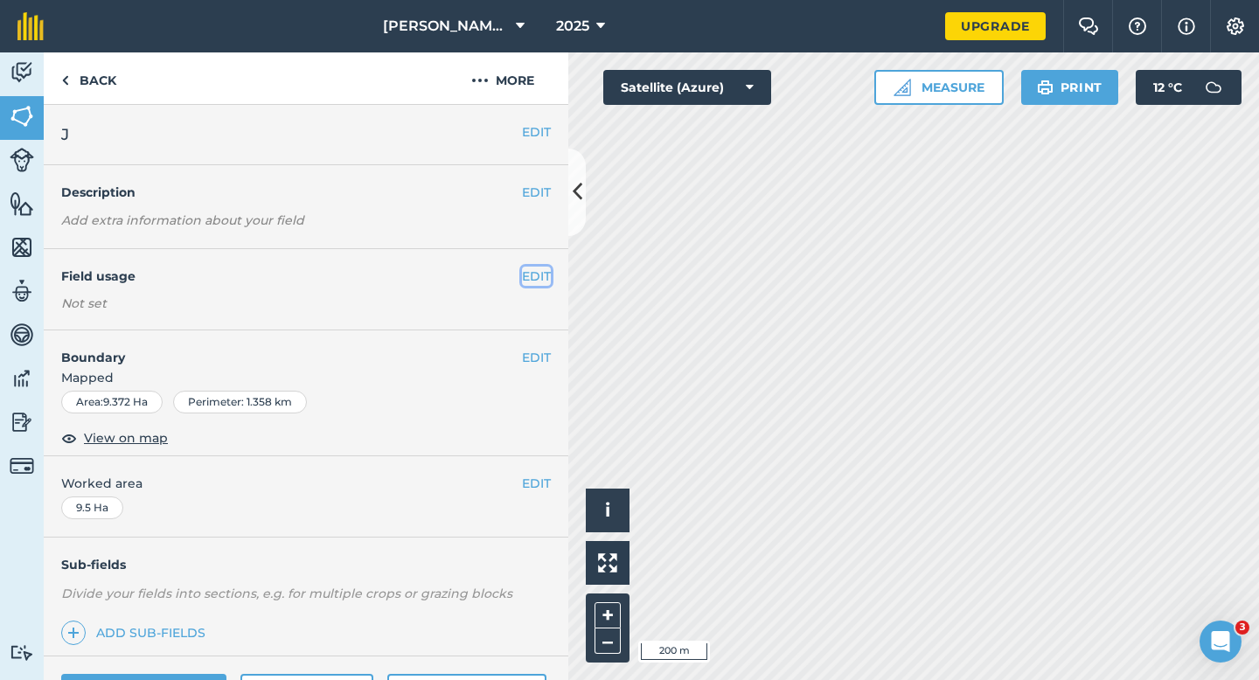
click at [539, 285] on button "EDIT" at bounding box center [536, 276] width 29 height 19
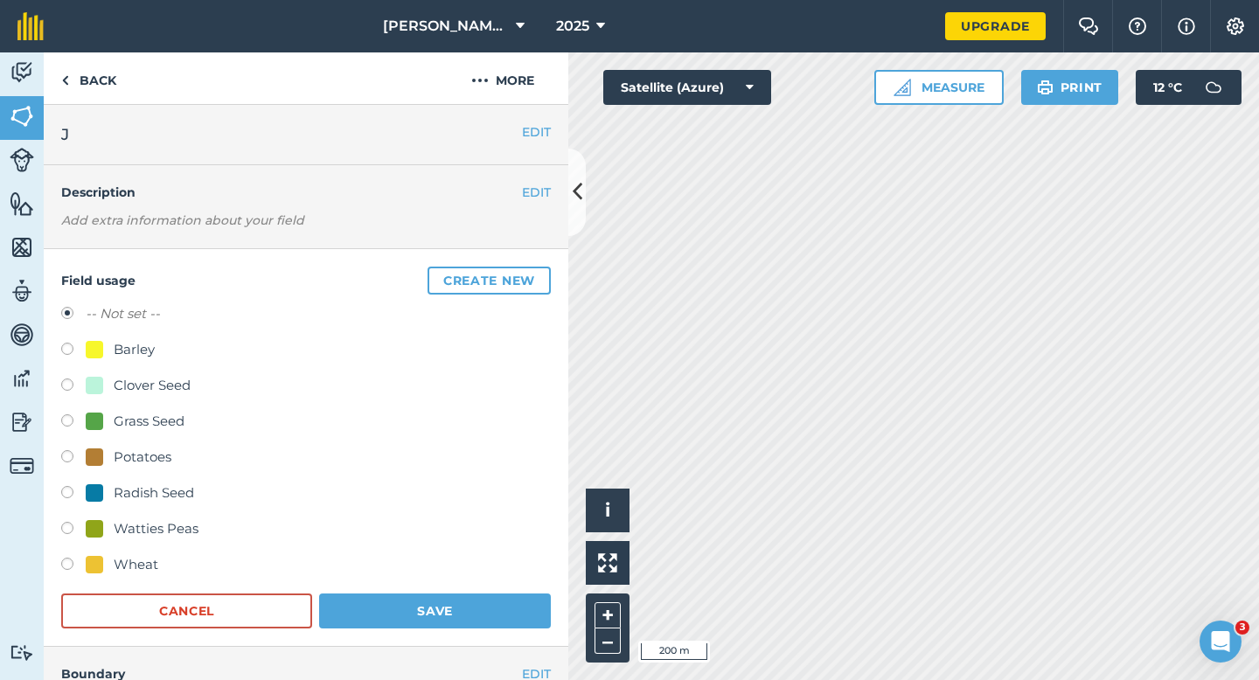
click at [87, 388] on div at bounding box center [94, 385] width 17 height 17
radio input "true"
radio input "false"
click at [408, 619] on button "Save" at bounding box center [435, 611] width 232 height 35
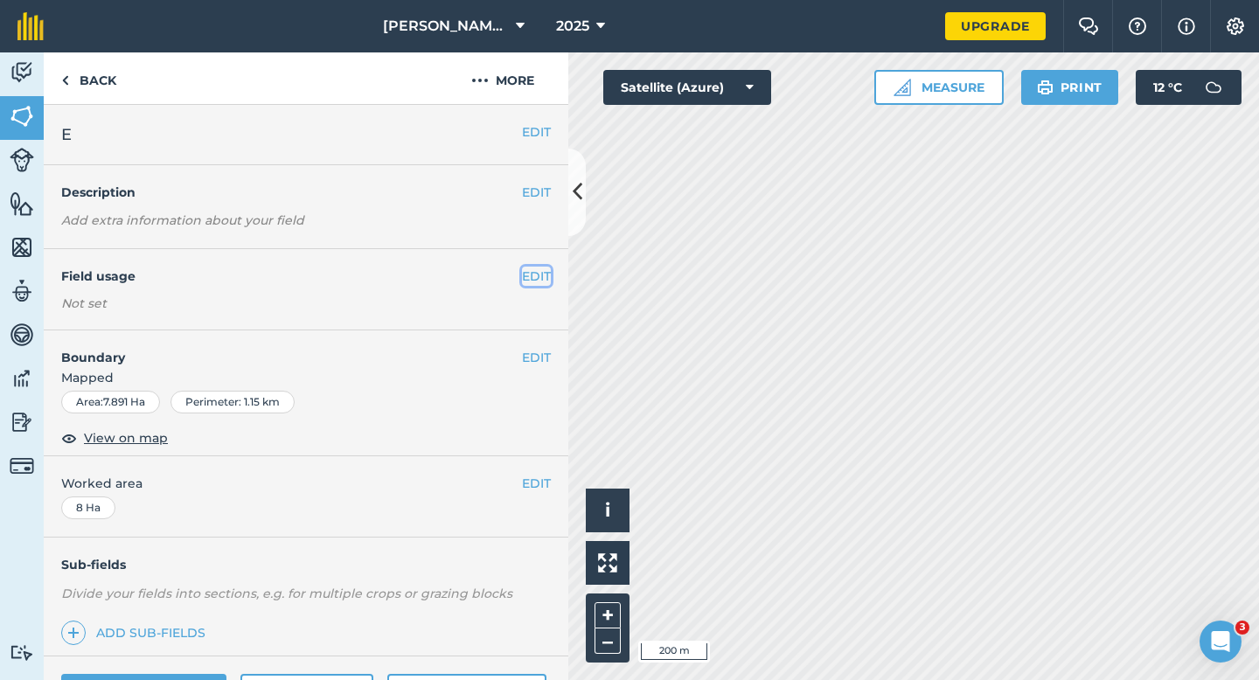
click at [534, 275] on button "EDIT" at bounding box center [536, 276] width 29 height 19
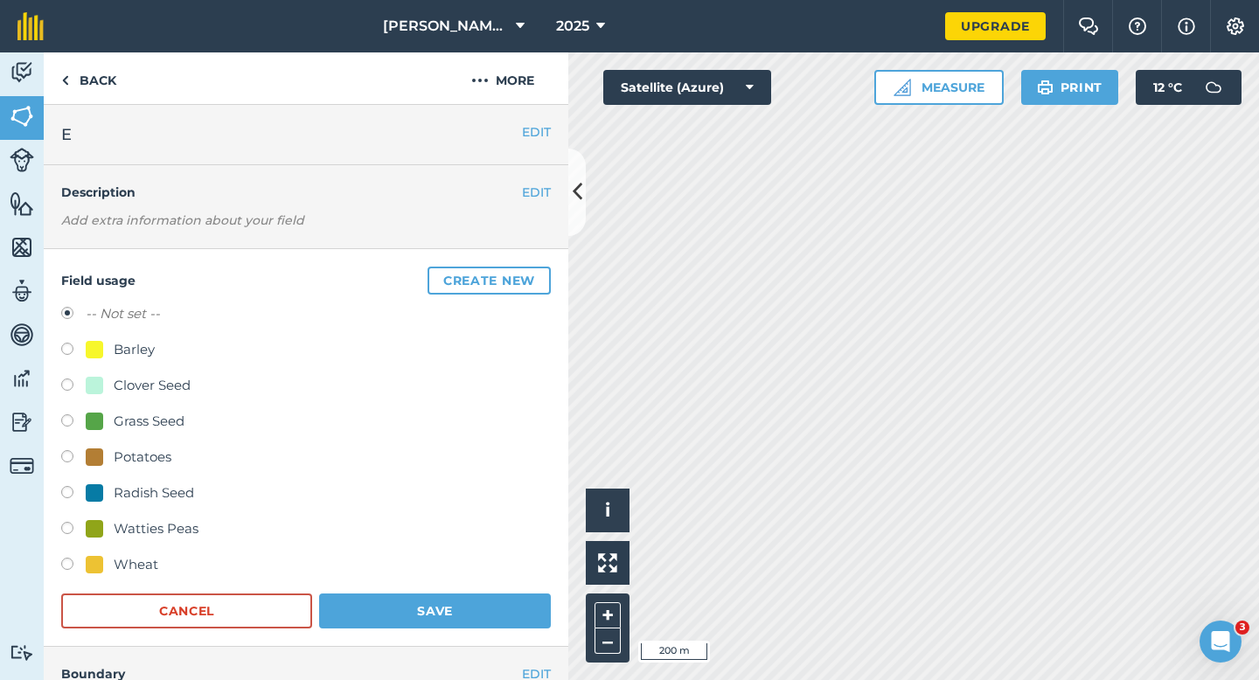
click at [132, 389] on div "Clover Seed" at bounding box center [152, 385] width 77 height 21
radio input "true"
radio input "false"
click at [401, 610] on button "Save" at bounding box center [435, 611] width 232 height 35
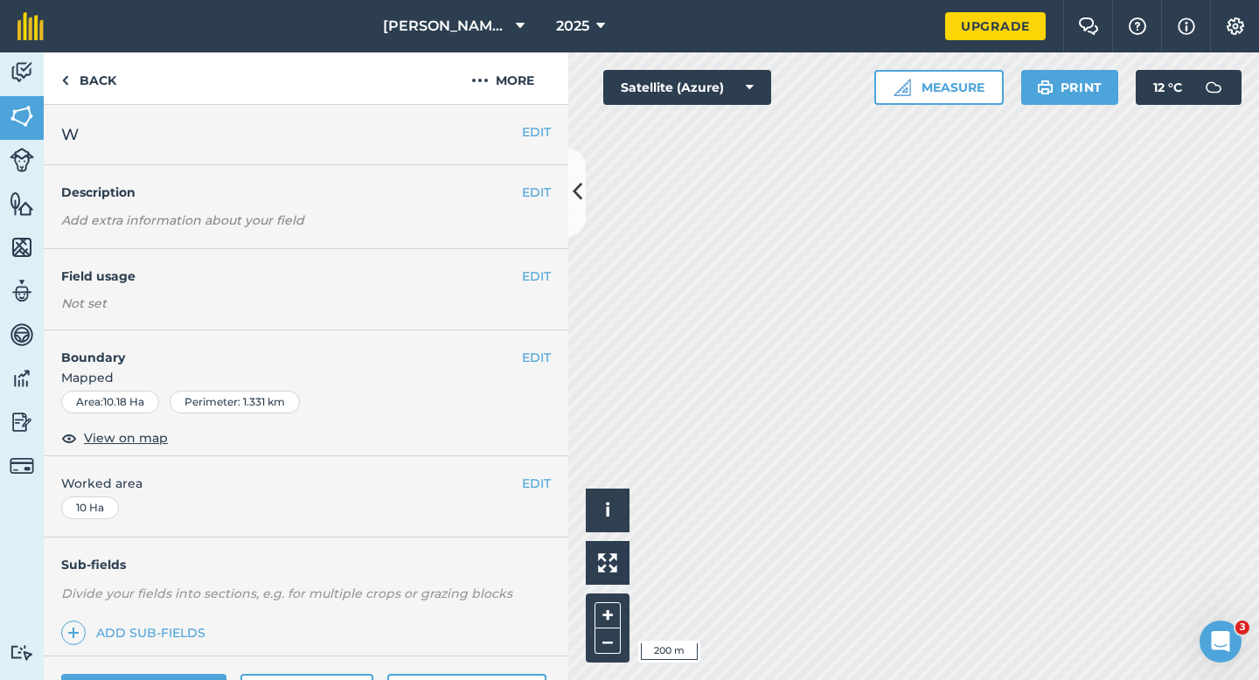
click at [527, 255] on div "EDIT Field usage Not set" at bounding box center [306, 289] width 525 height 81
click at [527, 267] on button "EDIT" at bounding box center [536, 276] width 29 height 19
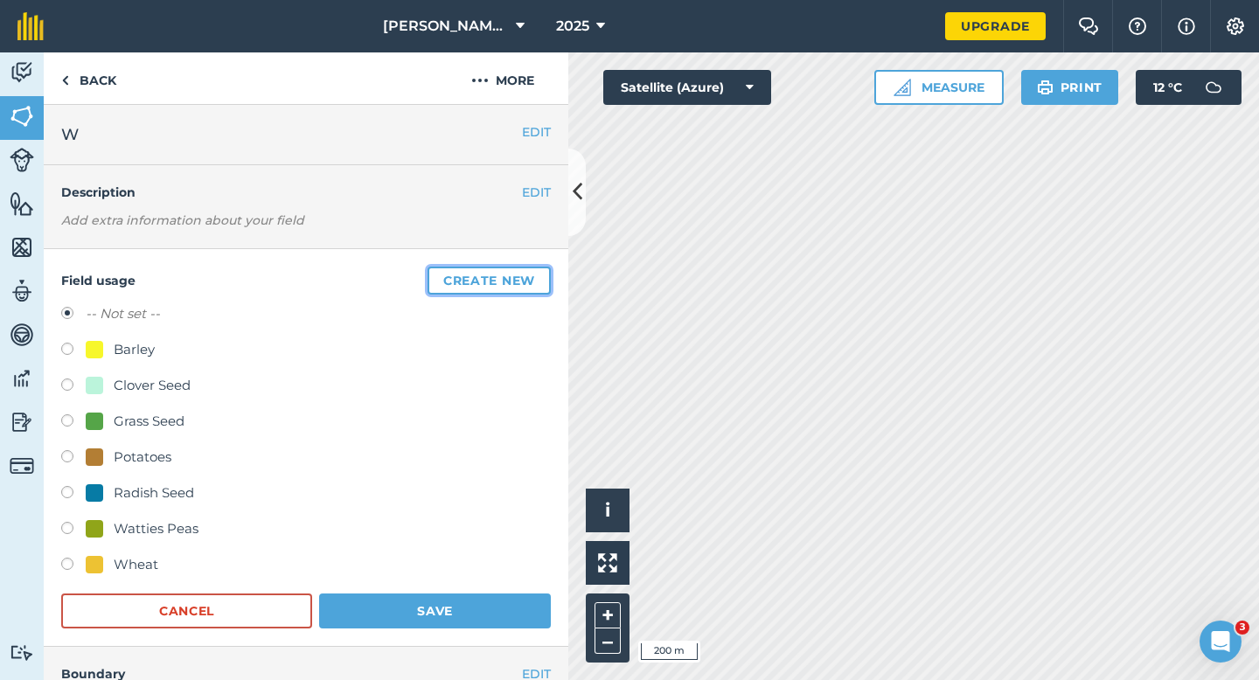
click at [527, 267] on button "Create new" at bounding box center [489, 281] width 123 height 28
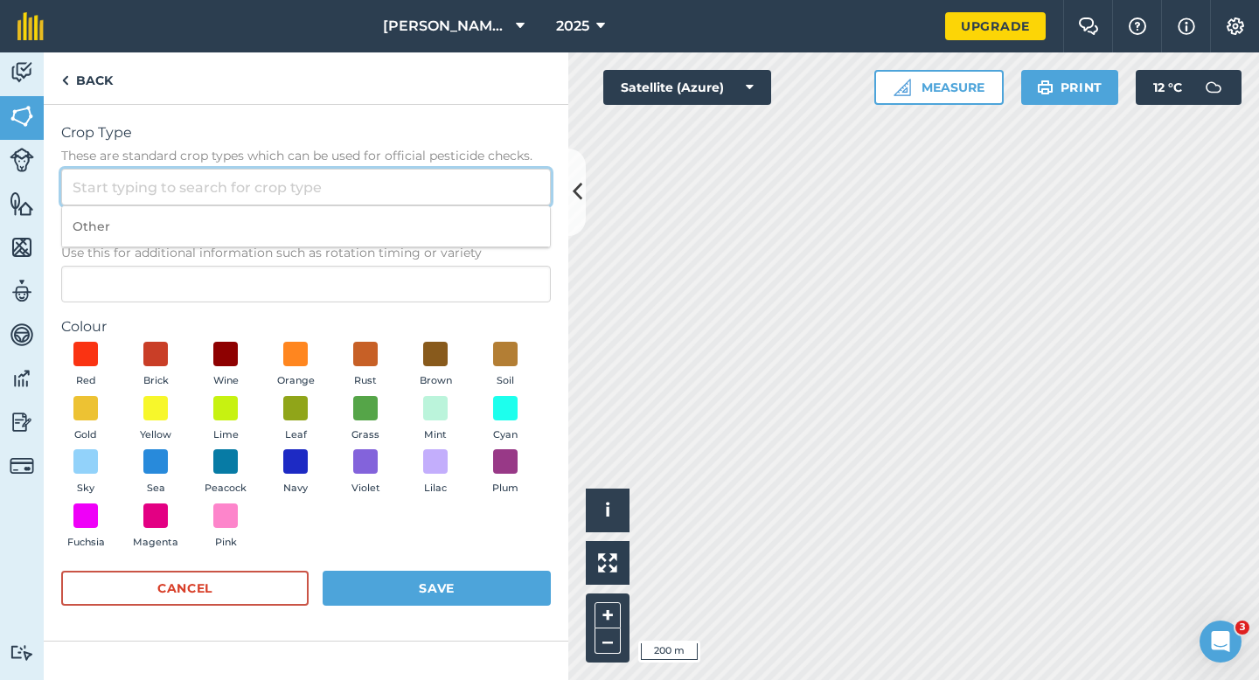
click at [506, 204] on input "Crop Type These are standard crop types which can be used for official pesticid…" at bounding box center [306, 187] width 490 height 37
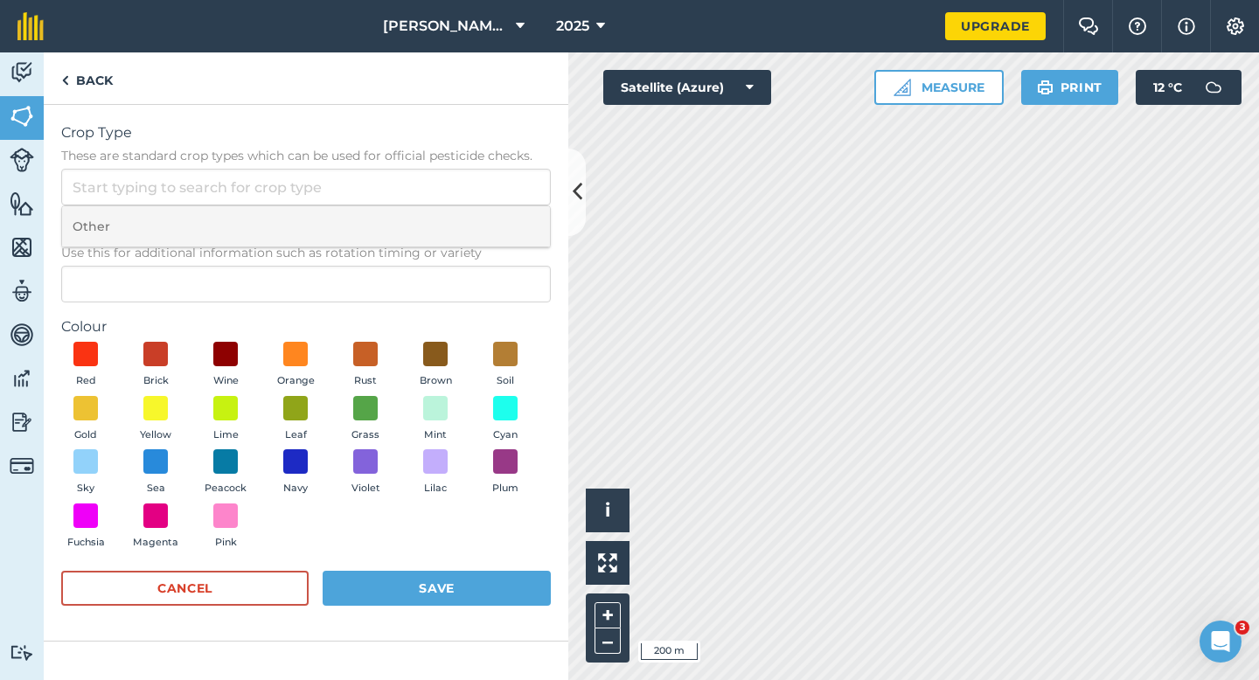
click at [506, 215] on li "Other" at bounding box center [306, 226] width 488 height 41
type input "Other"
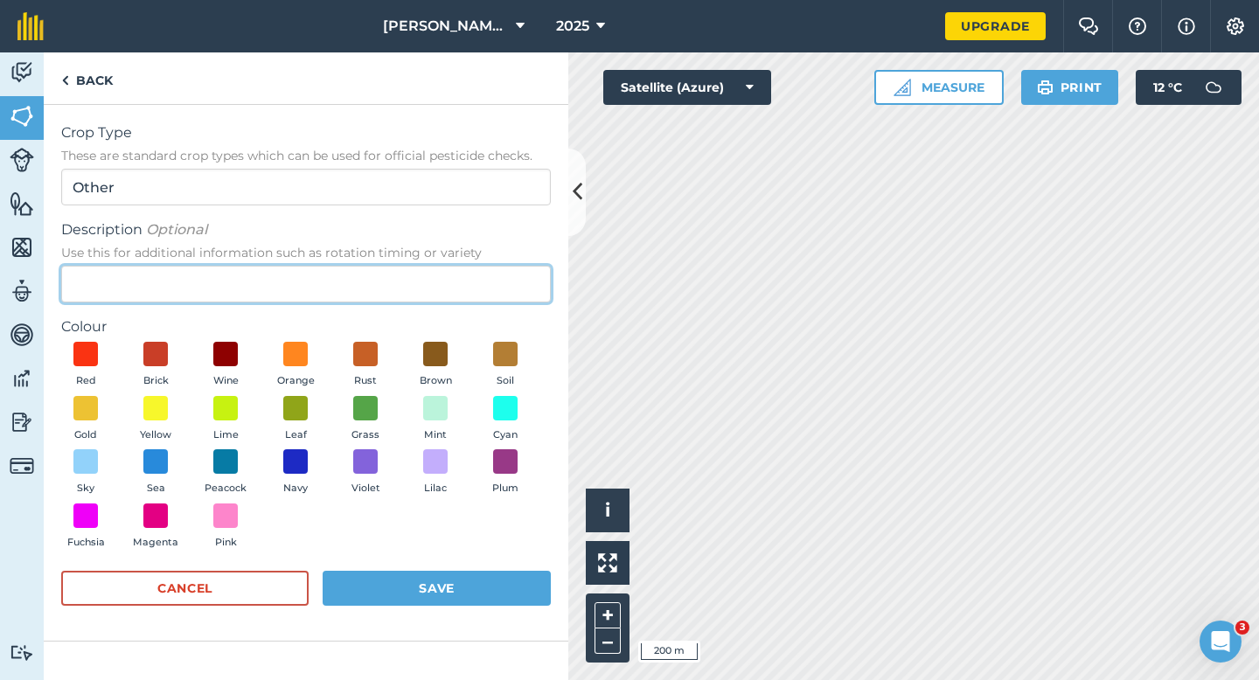
click at [506, 278] on input "Description Optional Use this for additional information such as rotation timin…" at bounding box center [306, 284] width 490 height 37
type input "Spinach Seed"
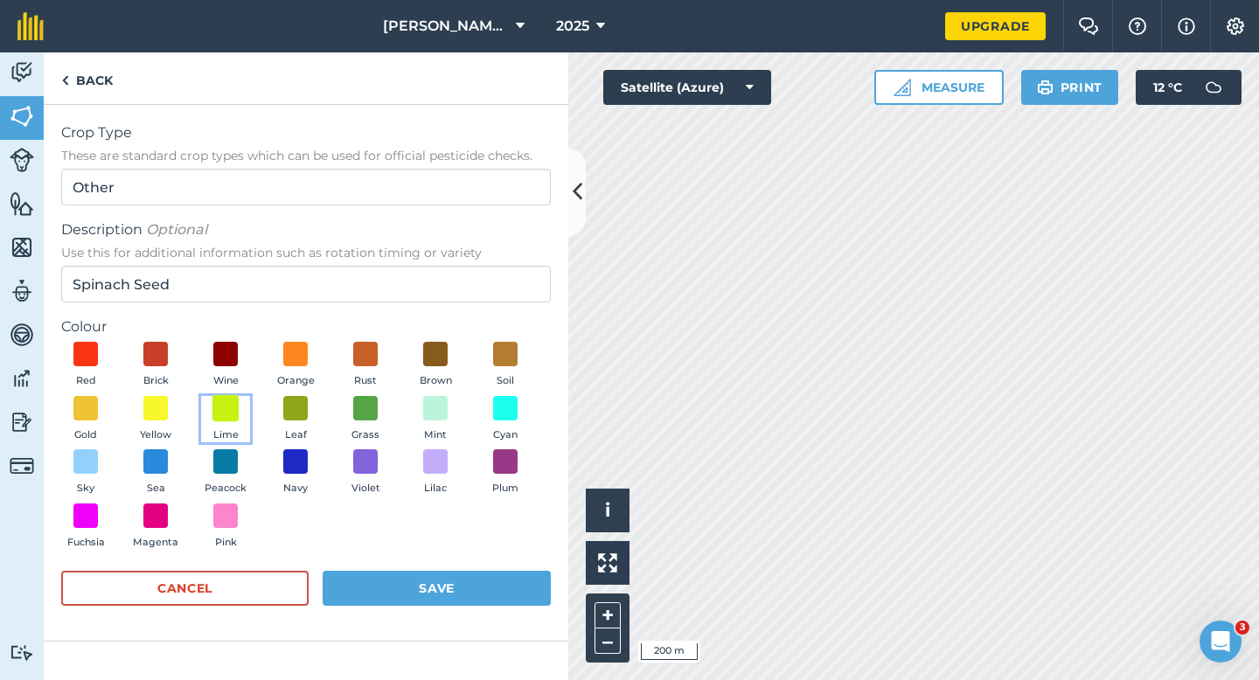
click at [224, 405] on span at bounding box center [226, 407] width 27 height 27
click at [455, 586] on button "Save" at bounding box center [437, 588] width 228 height 35
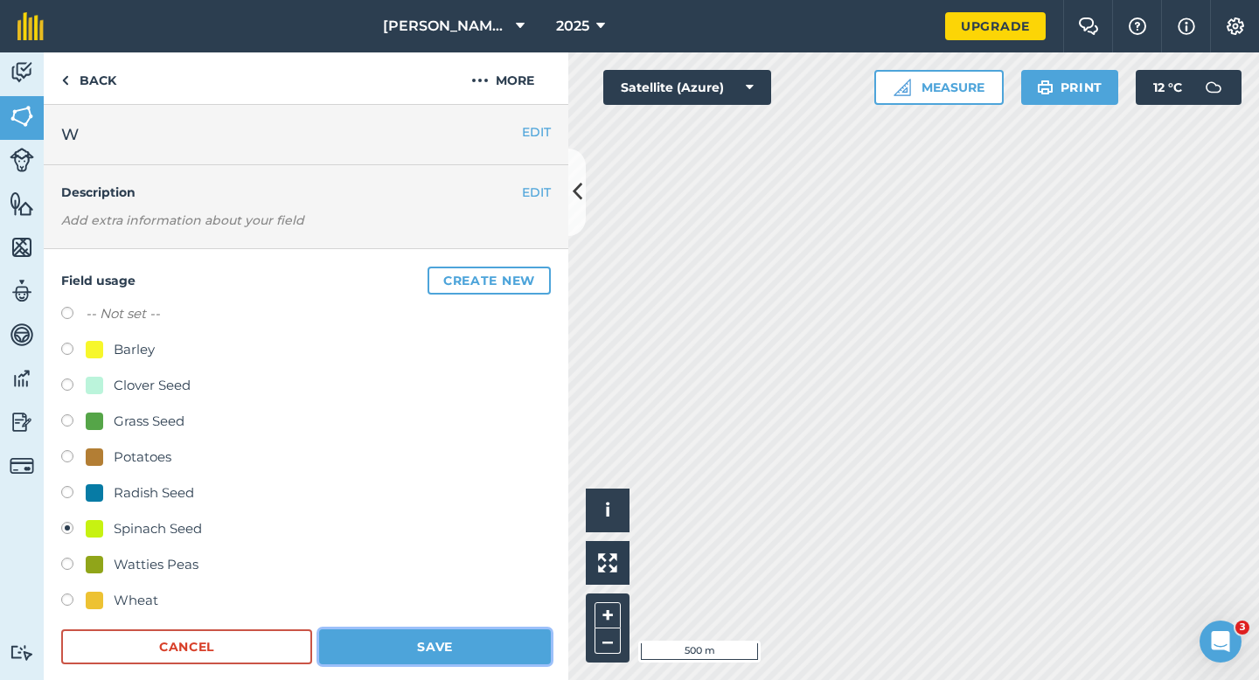
click at [429, 656] on button "Save" at bounding box center [435, 647] width 232 height 35
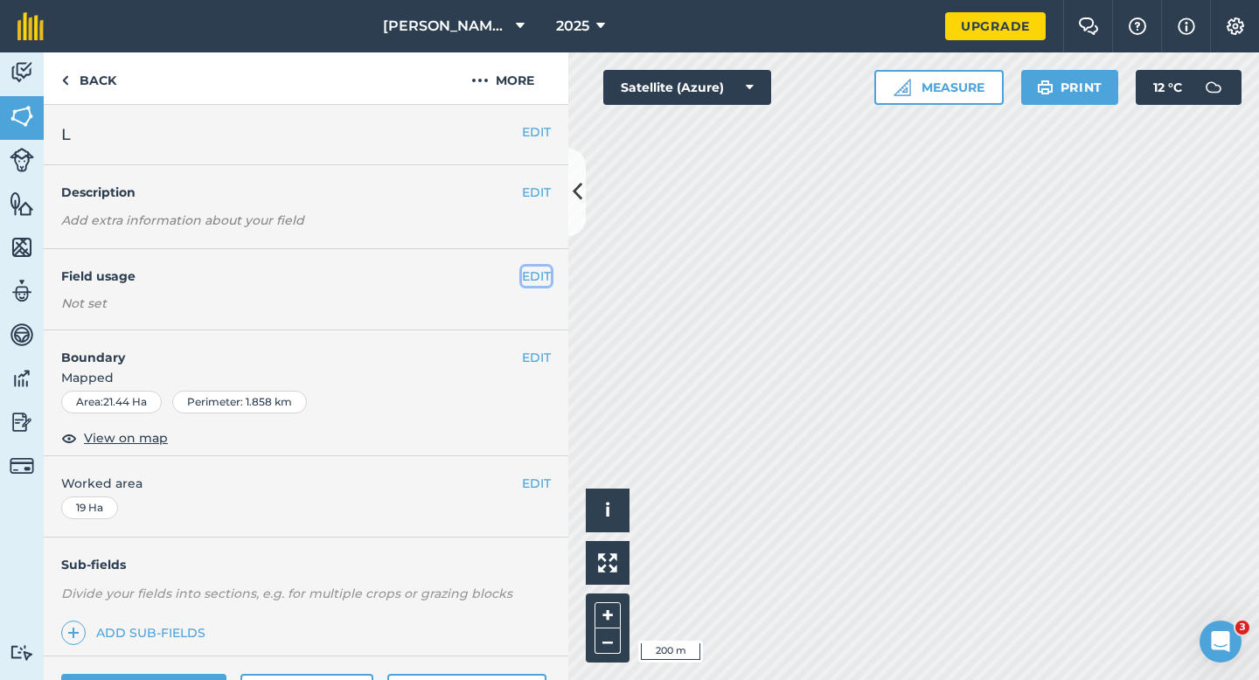
click at [527, 274] on button "EDIT" at bounding box center [536, 276] width 29 height 19
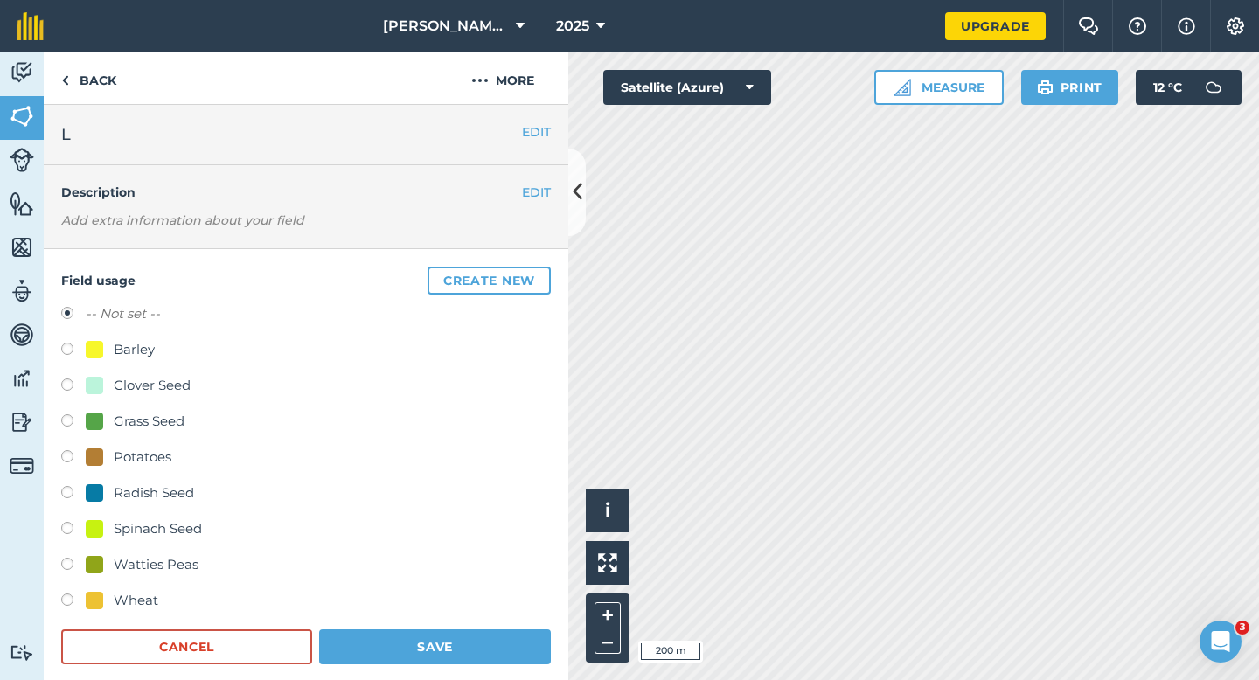
click at [108, 436] on div "Grass Seed" at bounding box center [306, 423] width 490 height 25
click at [107, 431] on div "Grass Seed" at bounding box center [306, 423] width 490 height 25
click at [164, 416] on div "Grass Seed" at bounding box center [149, 421] width 71 height 21
radio input "true"
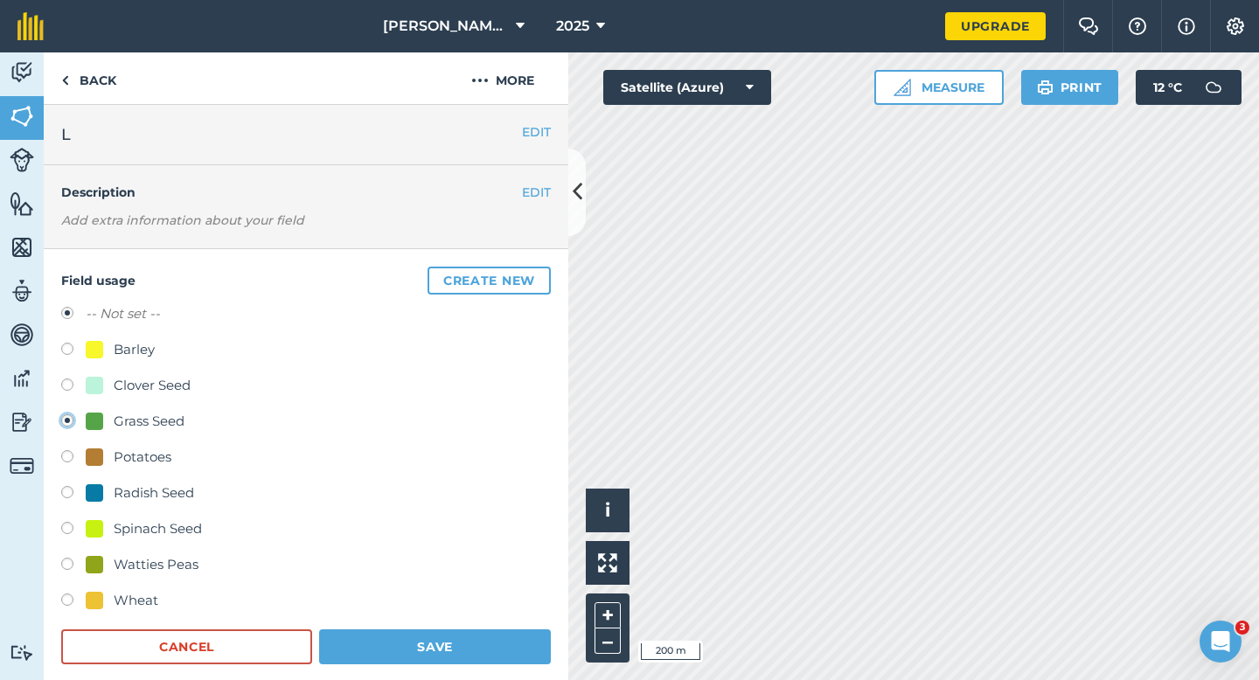
radio input "false"
click at [398, 624] on form "-- Not set -- Barley Clover Seed Grass Seed Potatoes Radish Seed Spinach Seed W…" at bounding box center [306, 483] width 490 height 361
click at [439, 633] on button "Save" at bounding box center [435, 647] width 232 height 35
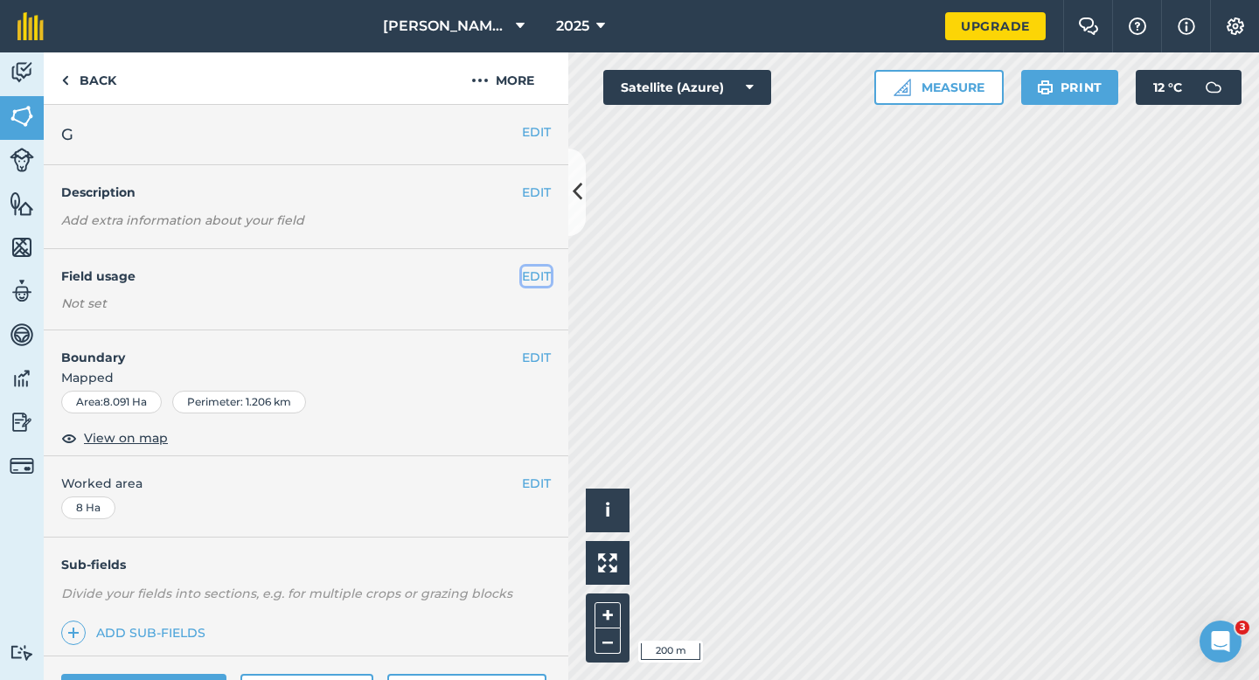
click at [532, 279] on button "EDIT" at bounding box center [536, 276] width 29 height 19
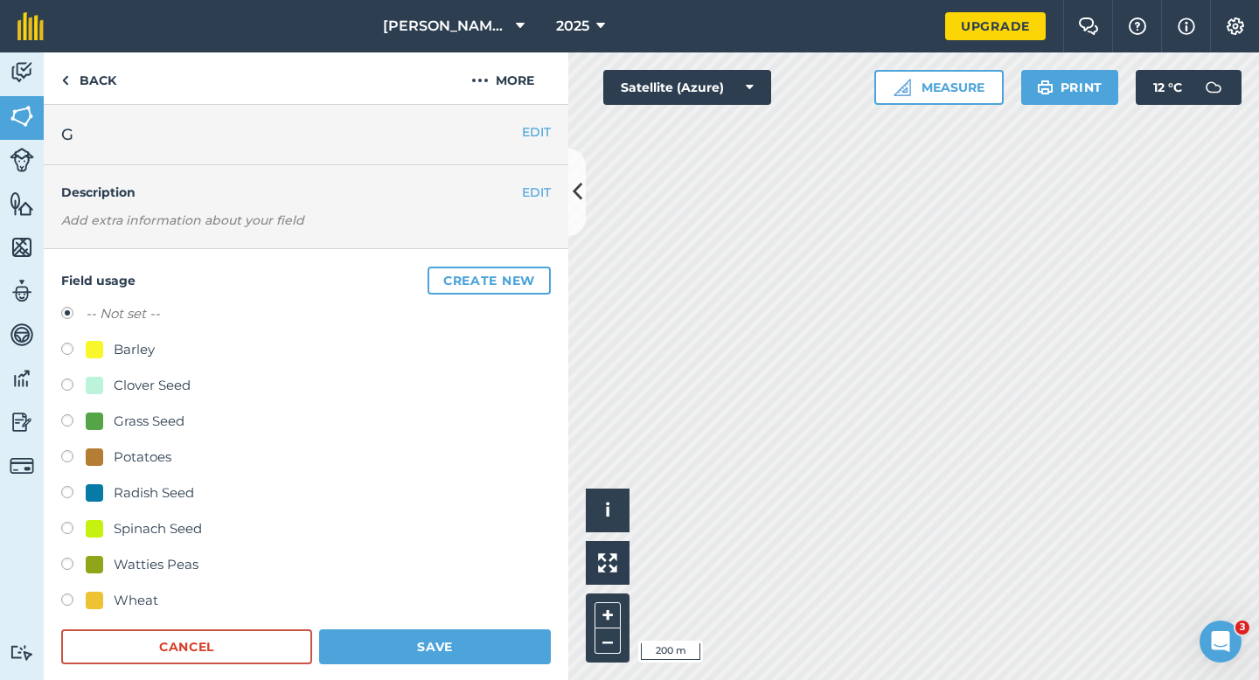
click at [106, 352] on div "Barley" at bounding box center [120, 349] width 69 height 21
radio input "true"
radio input "false"
click at [408, 651] on button "Save" at bounding box center [435, 647] width 232 height 35
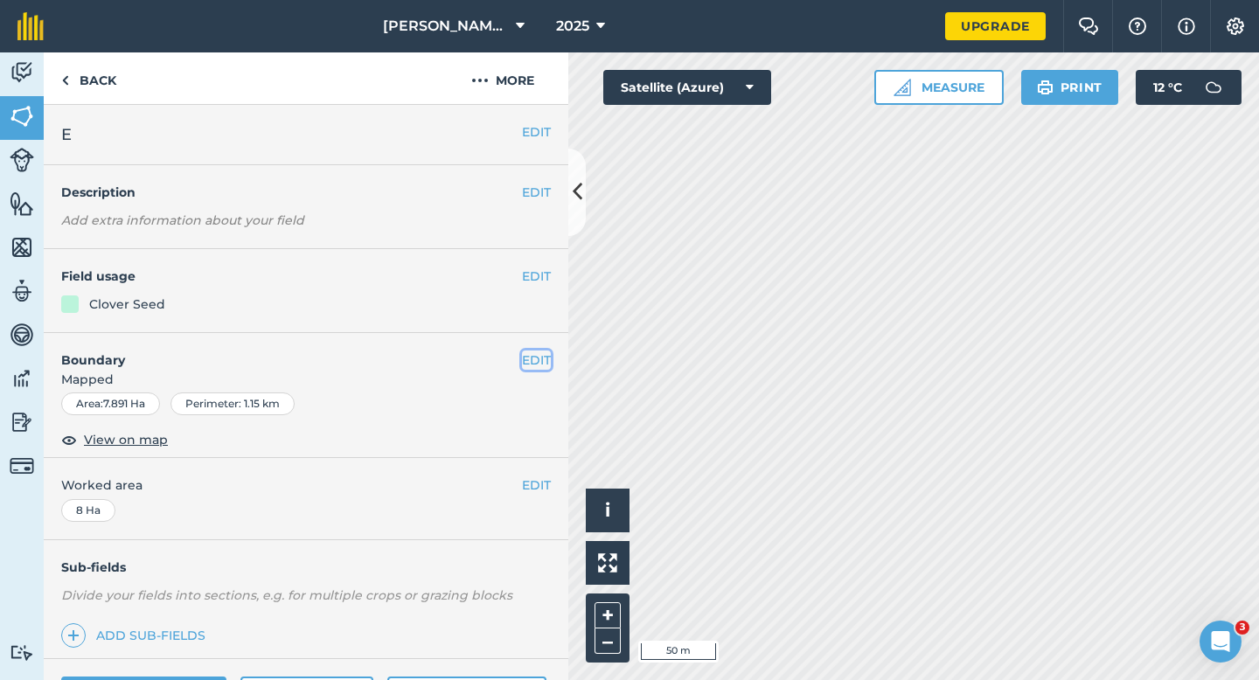
click at [537, 357] on button "EDIT" at bounding box center [536, 360] width 29 height 19
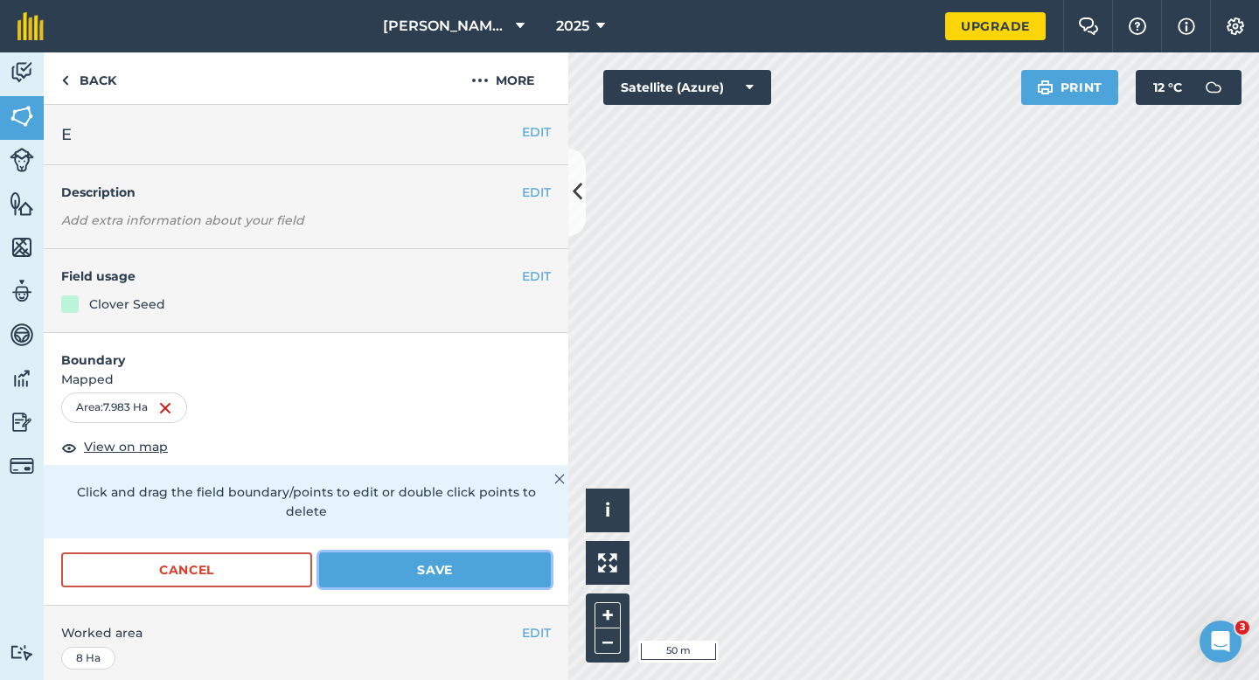
click at [442, 553] on button "Save" at bounding box center [435, 570] width 232 height 35
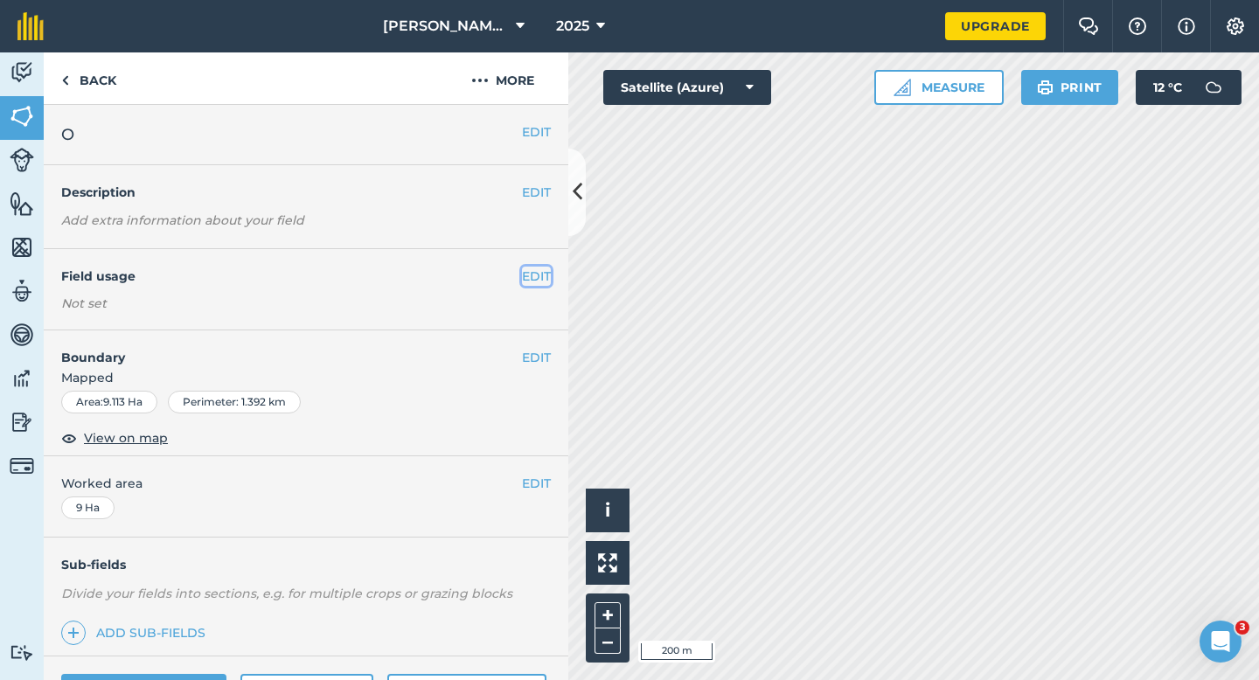
click at [532, 275] on button "EDIT" at bounding box center [536, 276] width 29 height 19
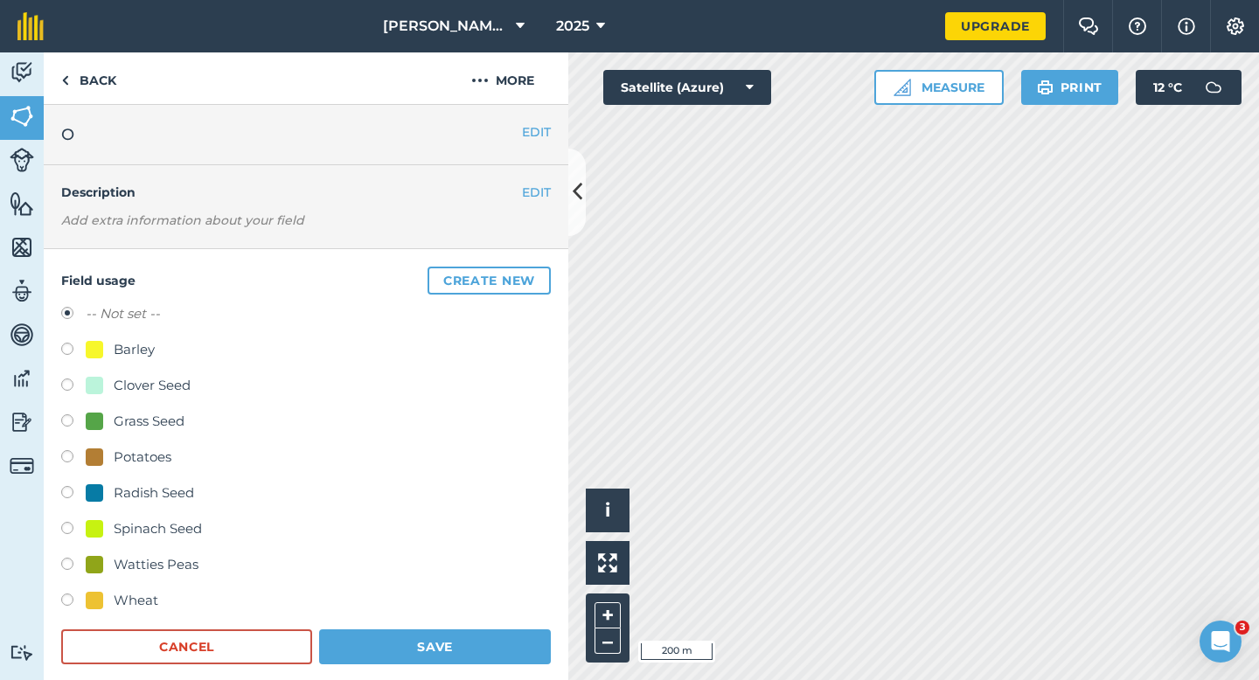
click at [153, 410] on div "-- Not set -- Barley Clover Seed Grass Seed Potatoes Radish Seed Spinach Seed W…" at bounding box center [306, 459] width 490 height 312
click at [155, 424] on div "Grass Seed" at bounding box center [149, 421] width 71 height 21
radio input "true"
radio input "false"
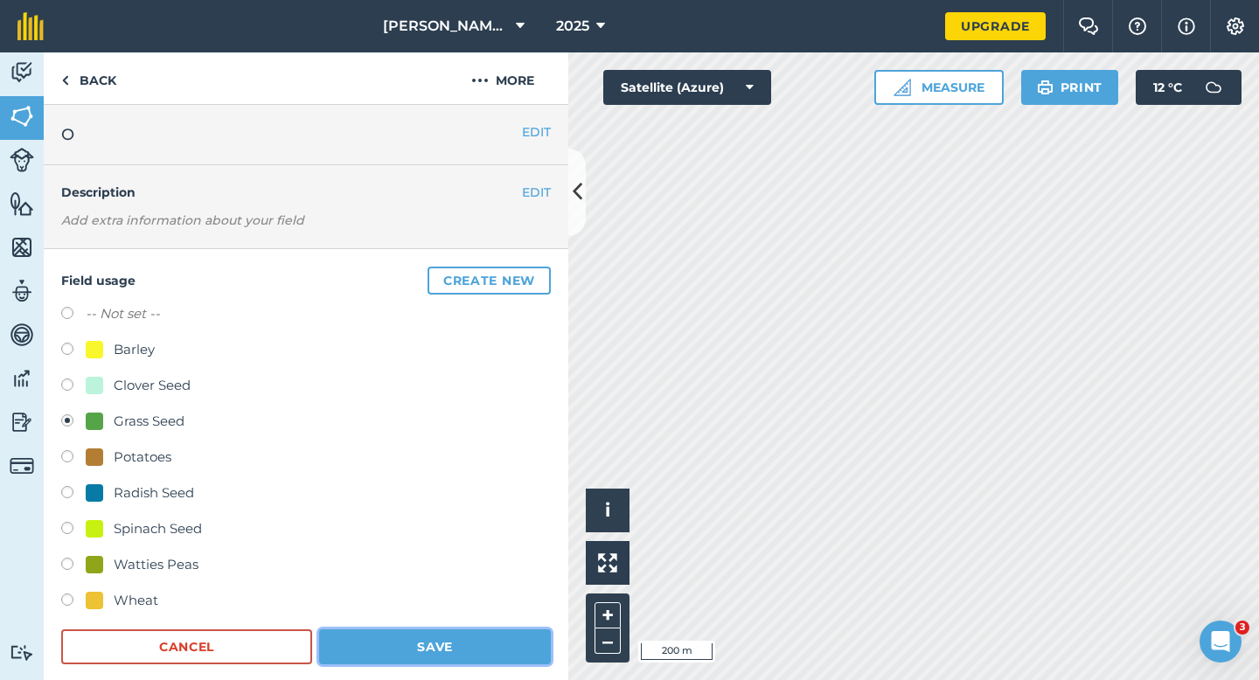
click at [386, 661] on button "Save" at bounding box center [435, 647] width 232 height 35
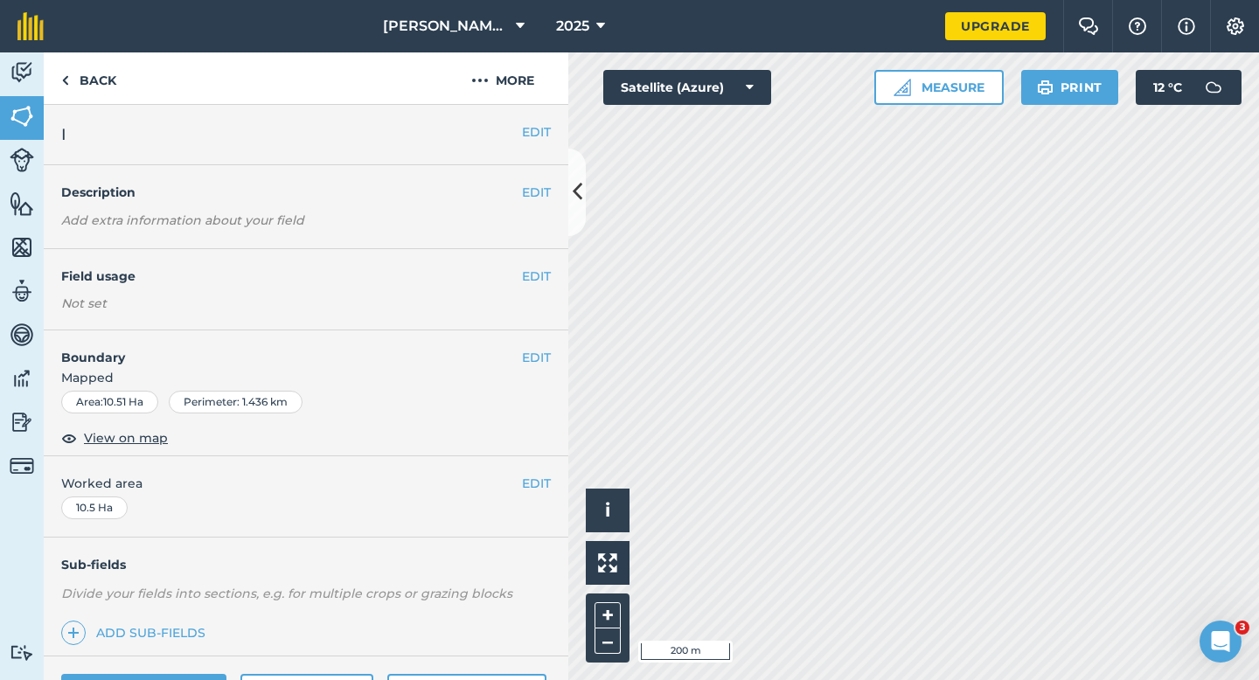
click at [528, 265] on div "EDIT Field usage Not set" at bounding box center [306, 289] width 525 height 81
click at [528, 270] on button "EDIT" at bounding box center [536, 276] width 29 height 19
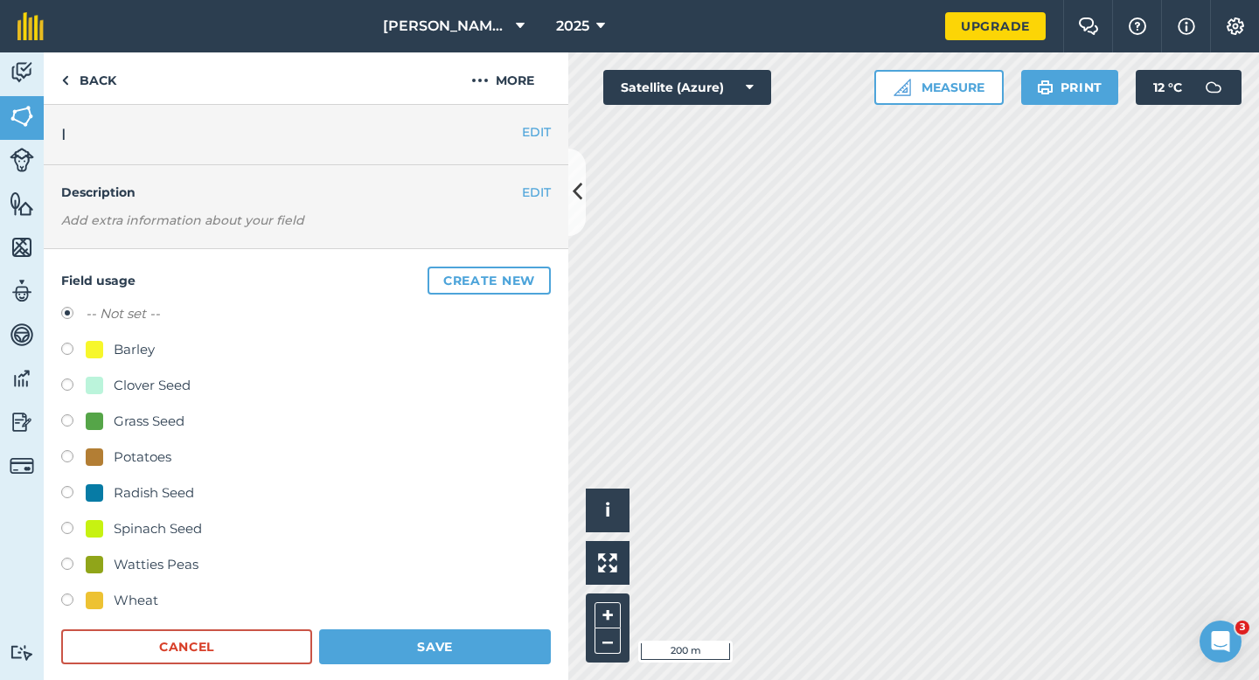
click at [112, 331] on div "-- Not set -- Barley Clover Seed Grass Seed Potatoes Radish Seed Spinach Seed W…" at bounding box center [306, 459] width 490 height 312
click at [112, 335] on div "-- Not set -- Barley Clover Seed Grass Seed Potatoes Radish Seed Spinach Seed W…" at bounding box center [306, 459] width 490 height 312
click at [112, 342] on div "Barley" at bounding box center [120, 349] width 69 height 21
radio input "true"
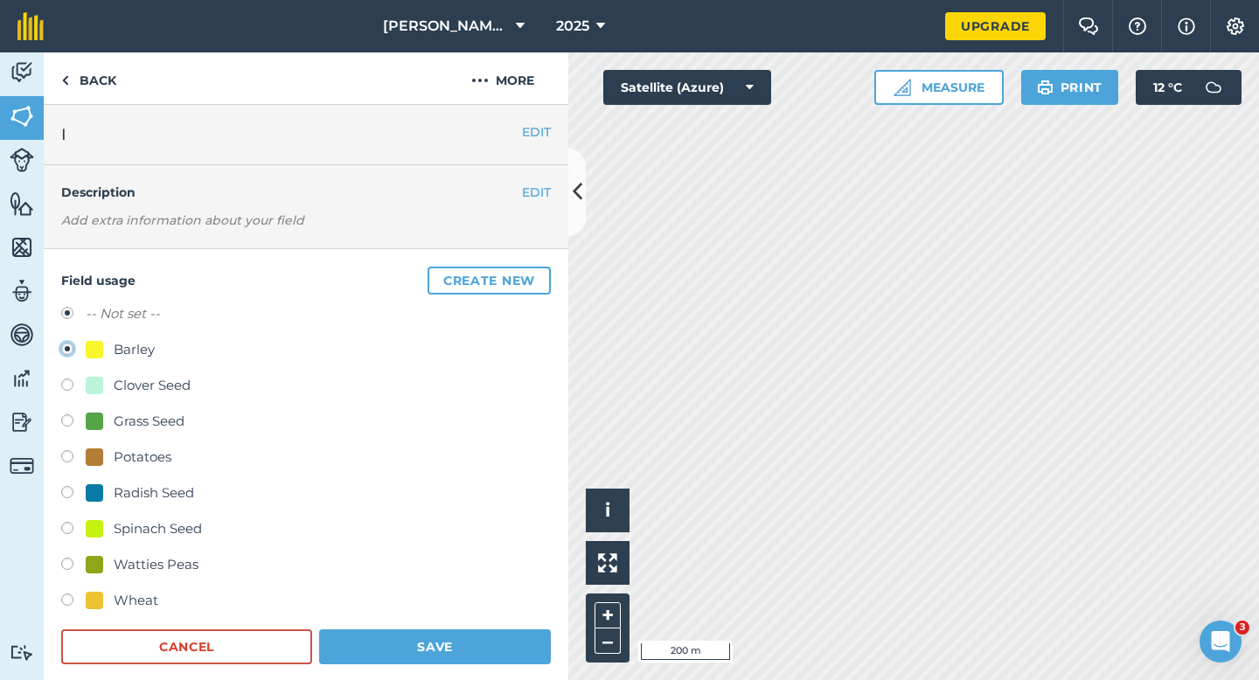
radio input "false"
click at [412, 631] on button "Save" at bounding box center [435, 647] width 232 height 35
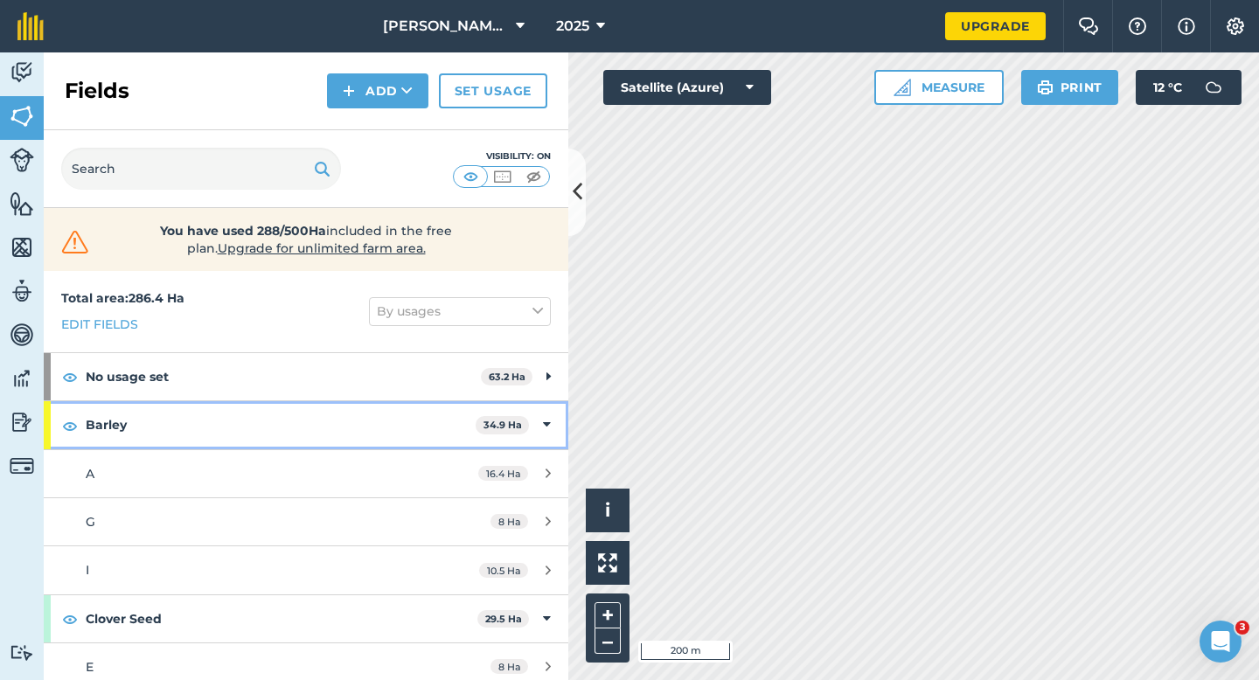
click at [426, 420] on strong "Barley" at bounding box center [281, 424] width 390 height 47
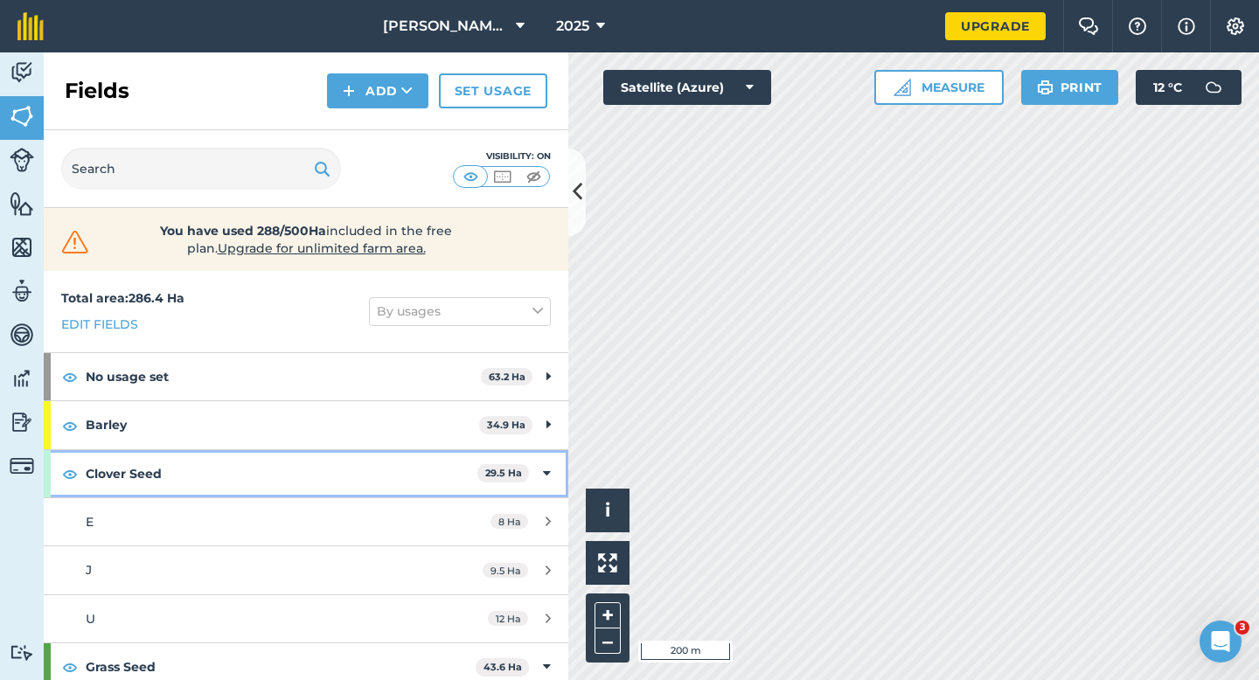
click at [448, 472] on strong "Clover Seed" at bounding box center [282, 473] width 392 height 47
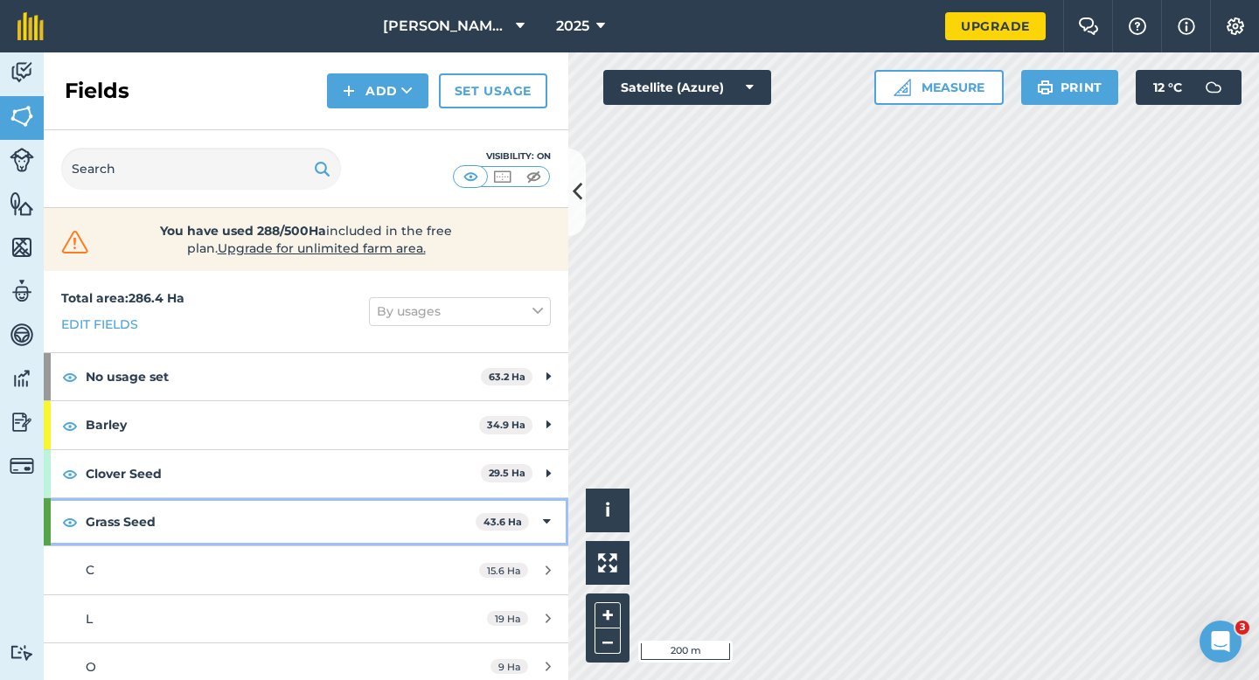
click at [448, 513] on strong "Grass Seed" at bounding box center [281, 522] width 390 height 47
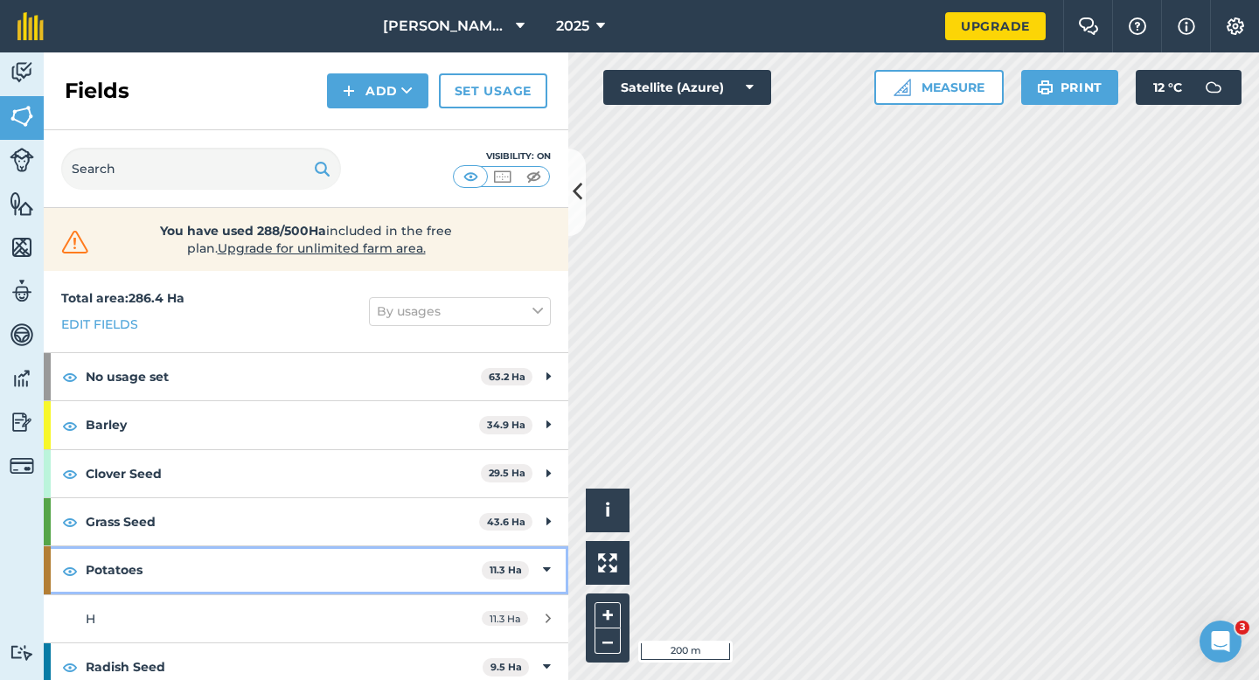
click at [444, 561] on strong "Potatoes" at bounding box center [284, 570] width 396 height 47
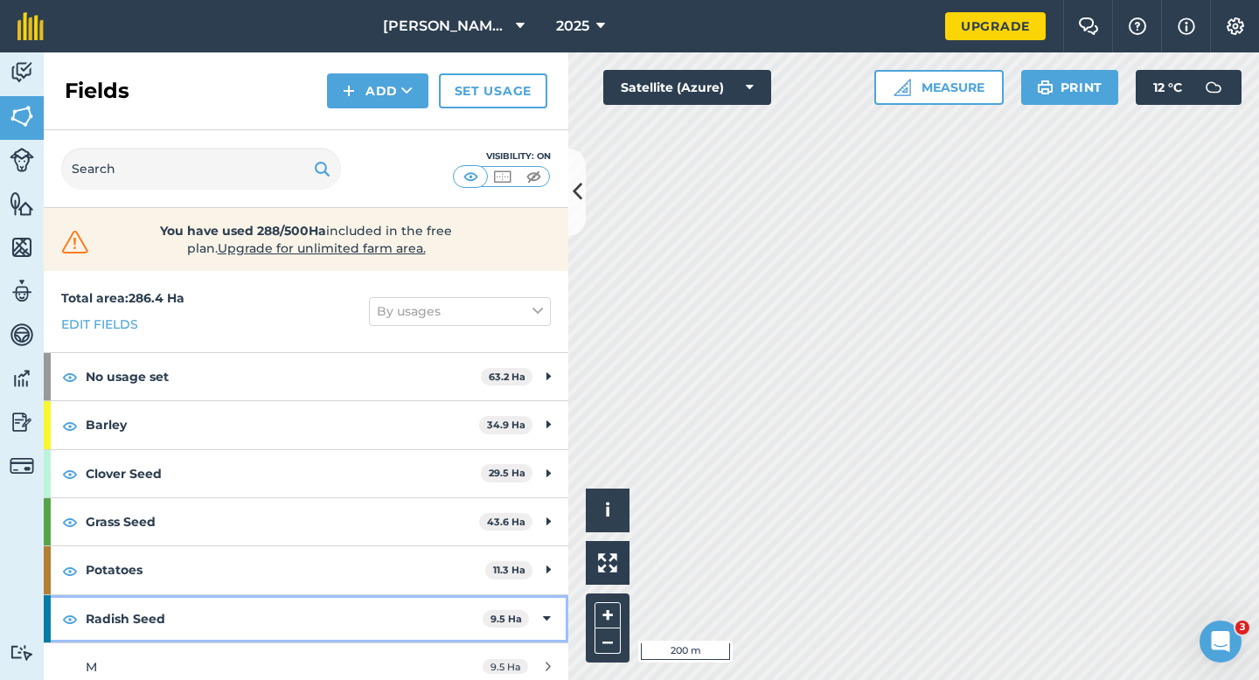
click at [457, 622] on strong "Radish Seed" at bounding box center [284, 619] width 397 height 47
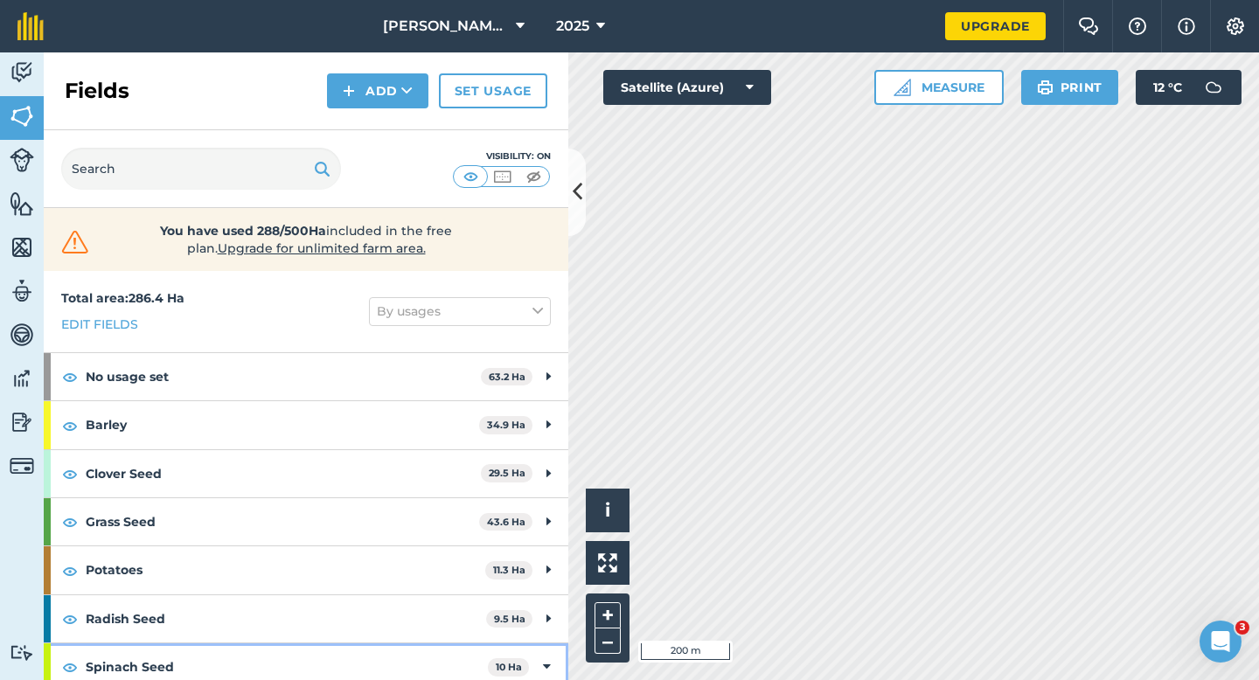
click at [459, 652] on strong "Spinach Seed" at bounding box center [287, 667] width 402 height 47
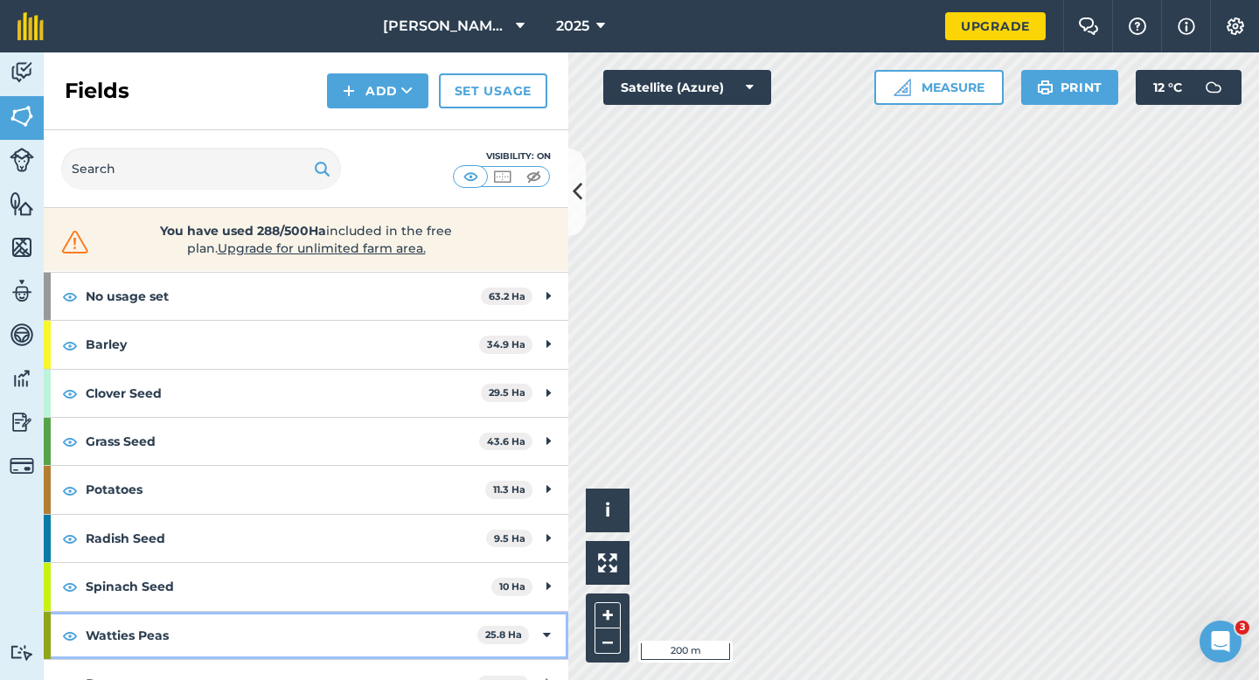
click at [460, 637] on strong "Watties Peas" at bounding box center [282, 635] width 392 height 47
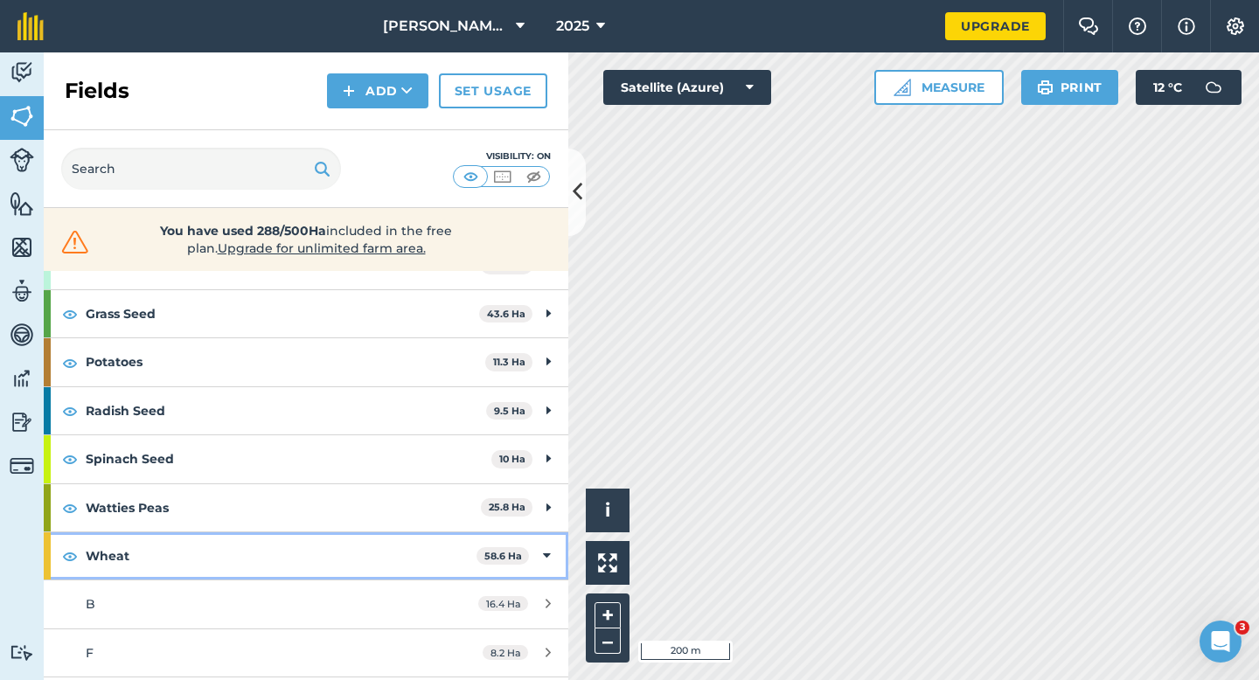
click at [461, 554] on strong "Wheat" at bounding box center [281, 556] width 391 height 47
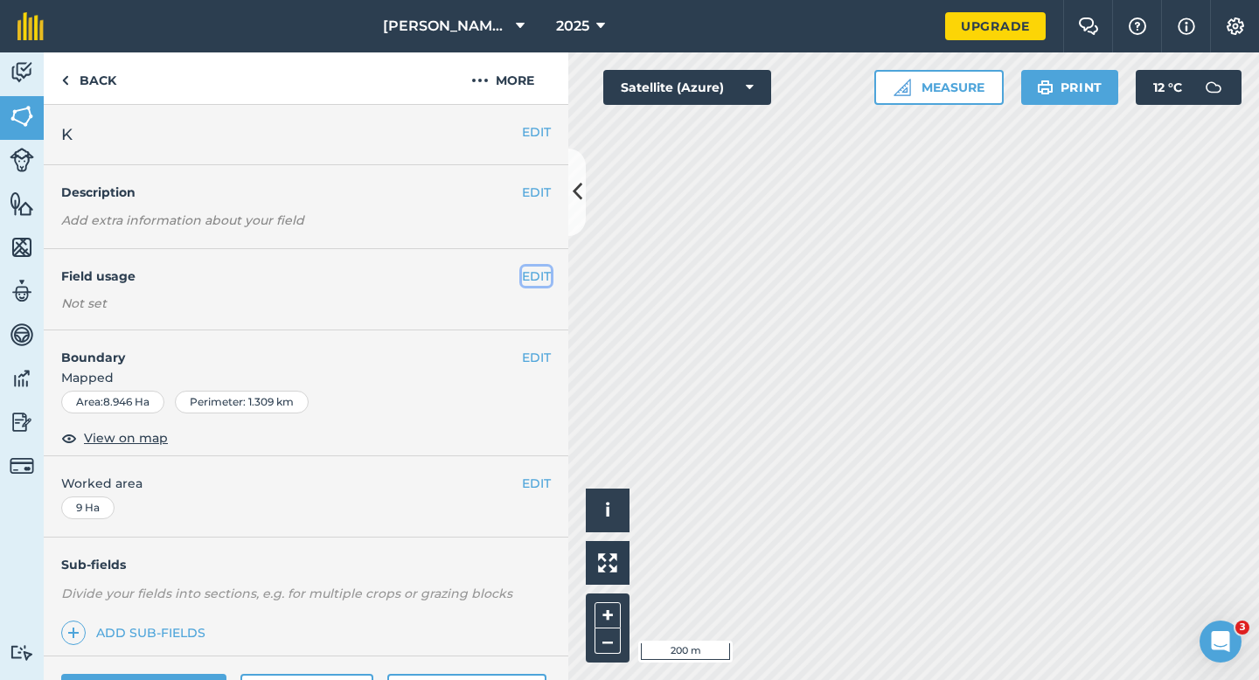
click at [545, 281] on button "EDIT" at bounding box center [536, 276] width 29 height 19
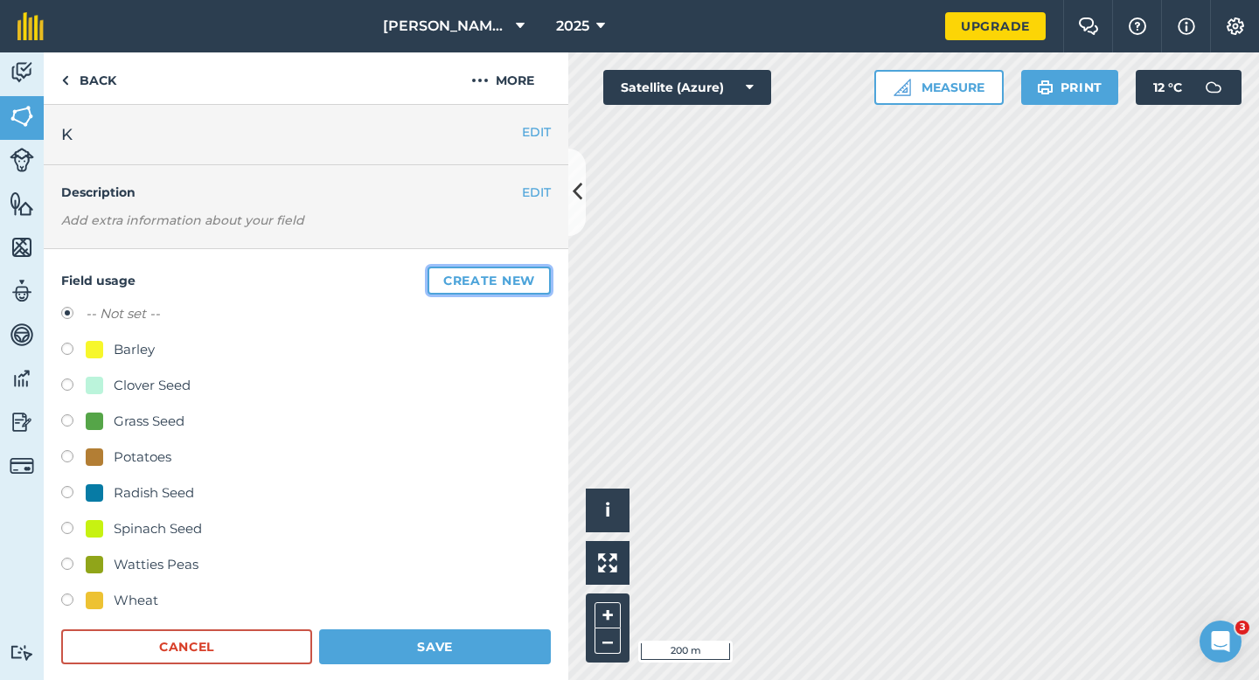
click at [545, 281] on button "Create new" at bounding box center [489, 281] width 123 height 28
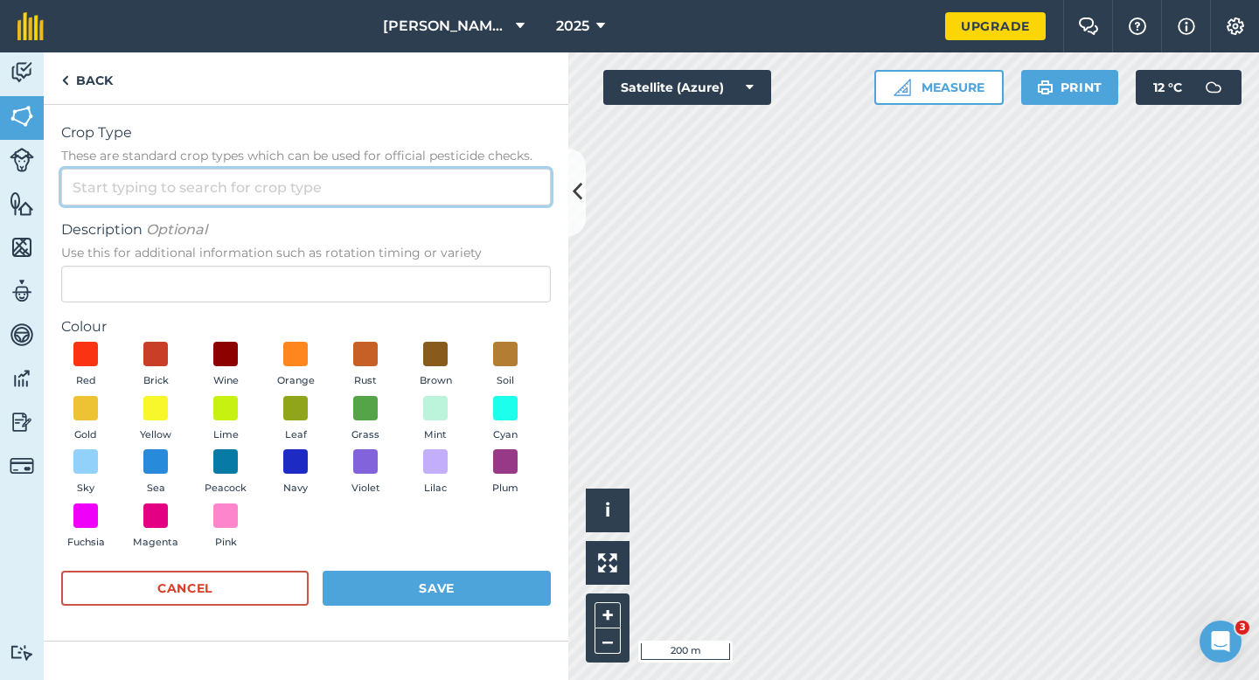
click at [450, 169] on input "Crop Type These are standard crop types which can be used for official pesticid…" at bounding box center [306, 187] width 490 height 37
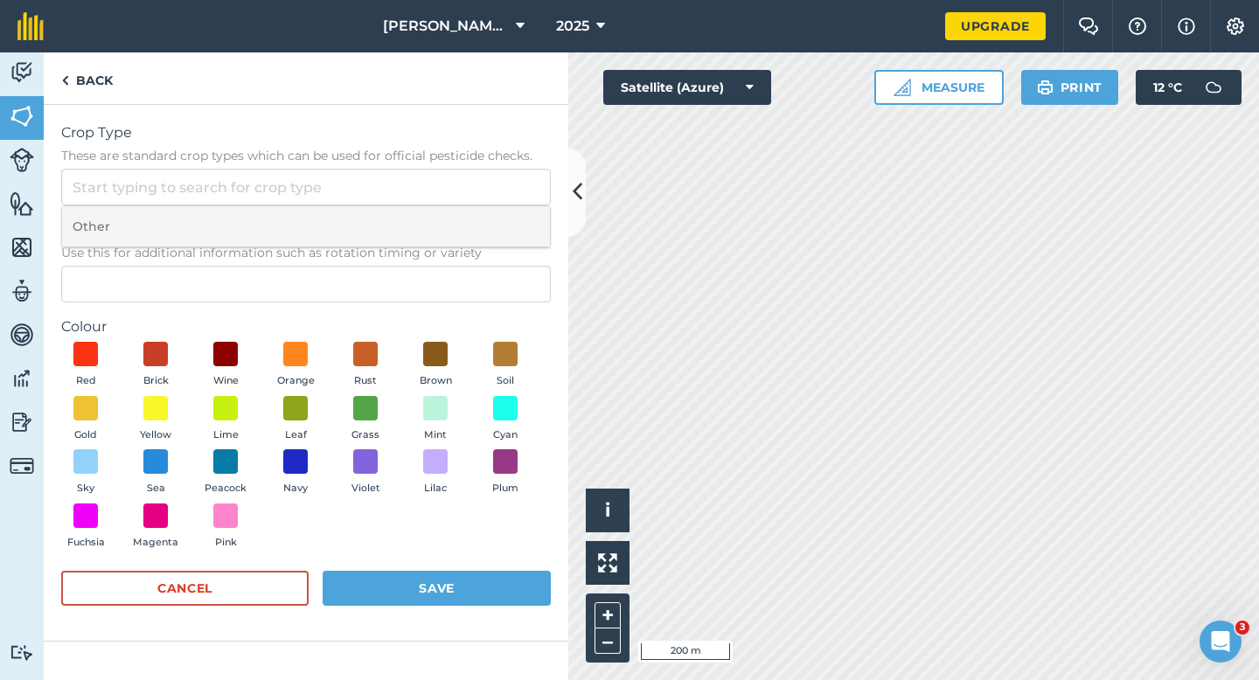
click at [450, 221] on li "Other" at bounding box center [306, 226] width 488 height 41
type input "Other"
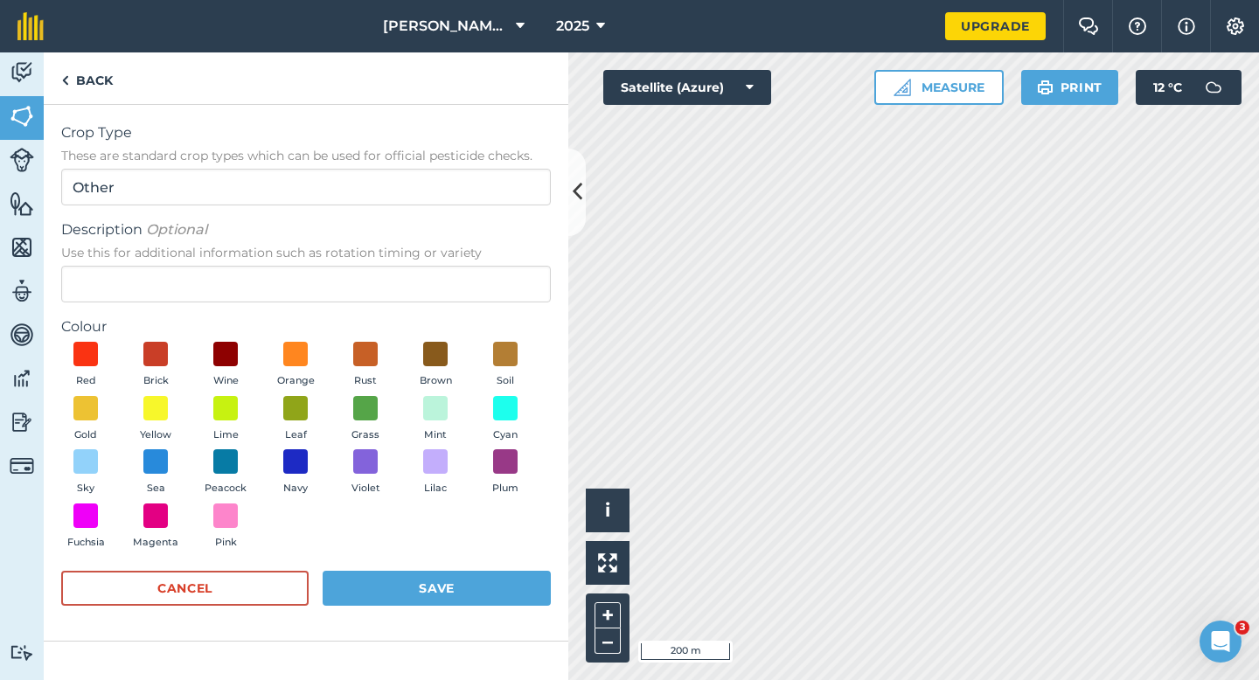
click at [450, 305] on form "Crop Type These are standard crop types which can be used for official pesticid…" at bounding box center [306, 372] width 490 height 501
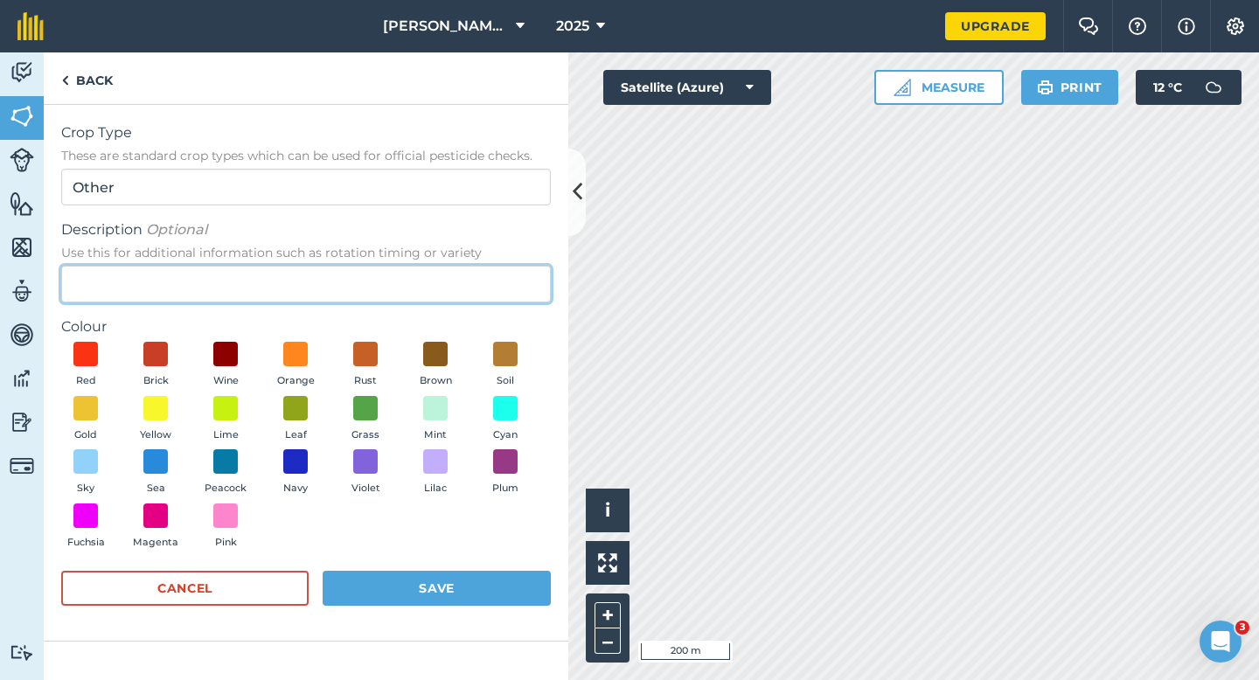
click at [455, 298] on input "Description Optional Use this for additional information such as rotation timin…" at bounding box center [306, 284] width 490 height 37
type input "Seed Peas"
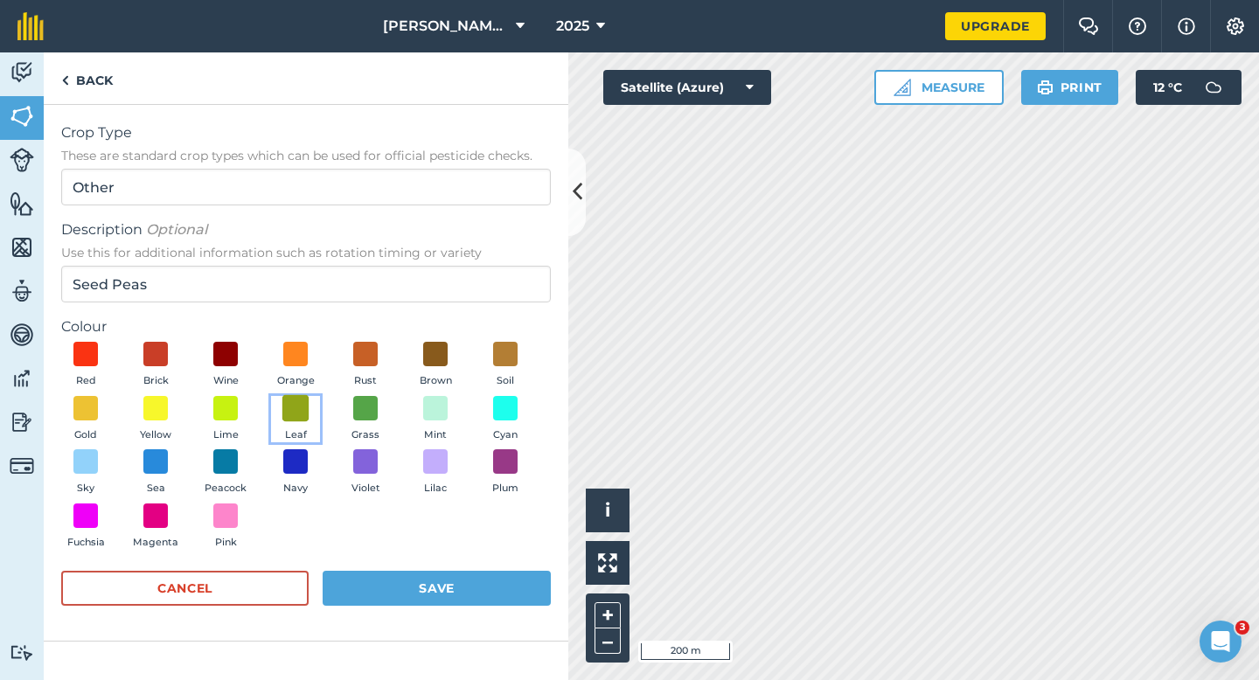
click at [282, 399] on span at bounding box center [295, 407] width 27 height 27
click at [421, 578] on button "Save" at bounding box center [437, 588] width 228 height 35
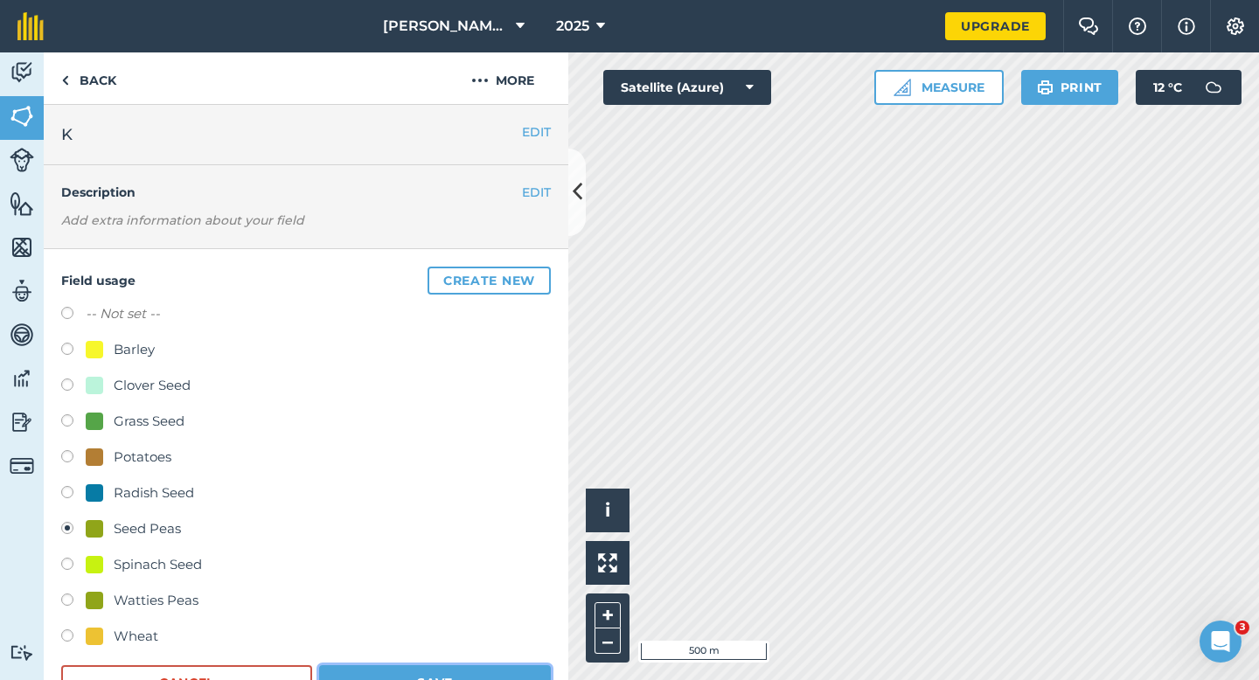
click at [443, 680] on button "Save" at bounding box center [435, 683] width 232 height 35
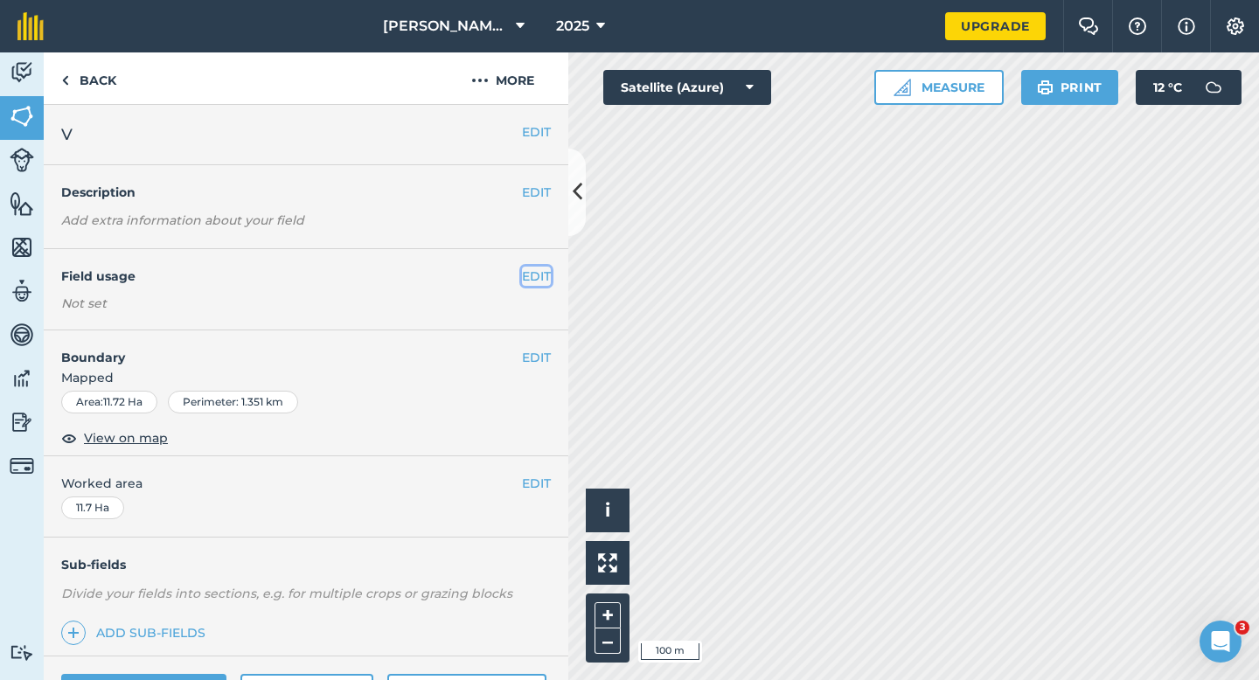
click at [538, 268] on button "EDIT" at bounding box center [536, 276] width 29 height 19
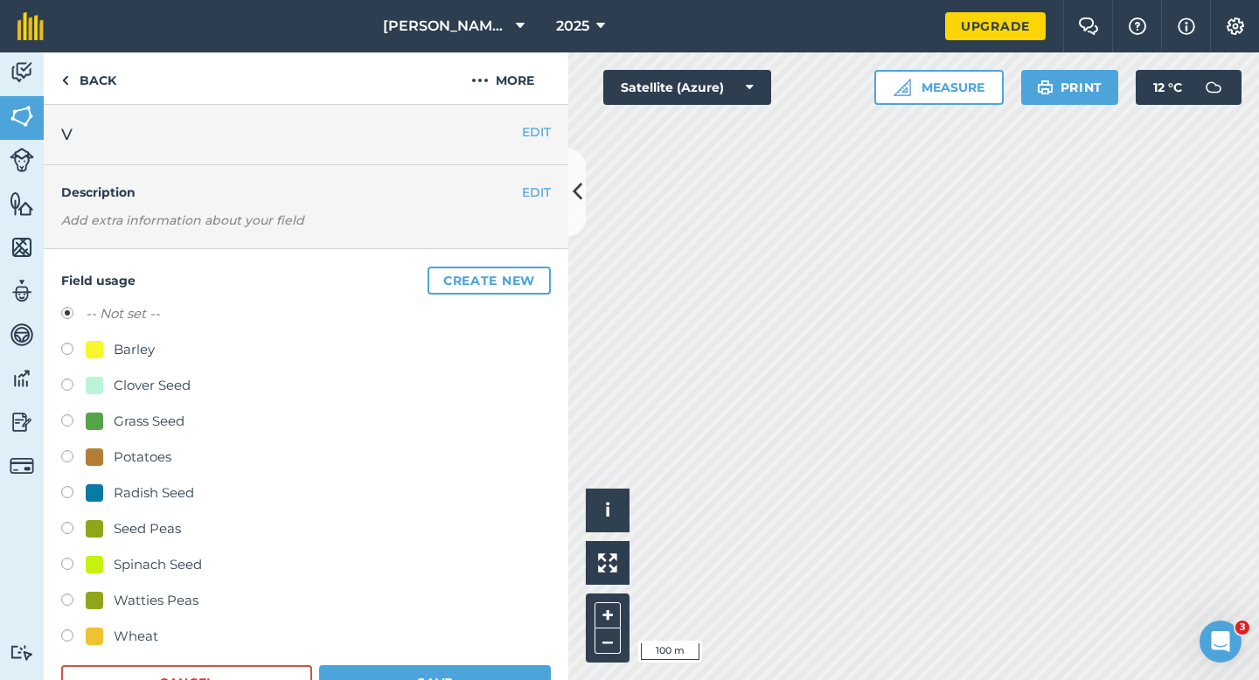
click at [130, 428] on div "Grass Seed" at bounding box center [149, 421] width 71 height 21
radio input "true"
radio input "false"
click at [451, 680] on button "Save" at bounding box center [435, 683] width 232 height 35
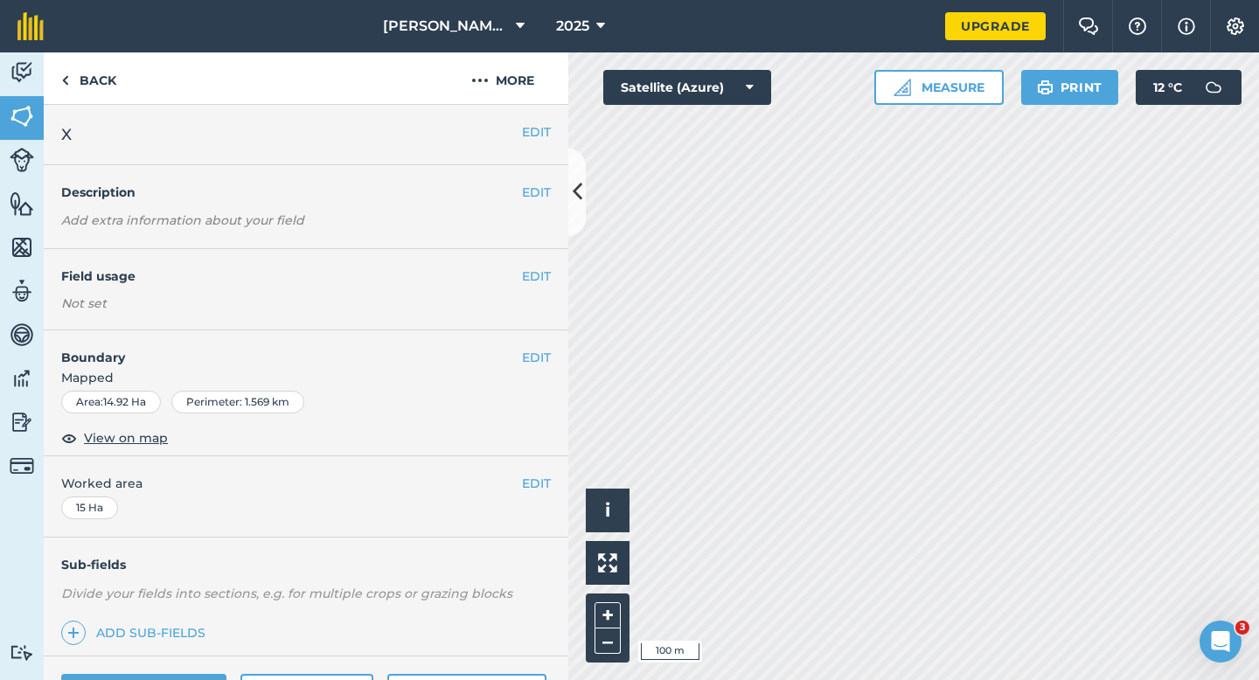
click at [529, 261] on div "EDIT Field usage Not set" at bounding box center [306, 289] width 525 height 81
click at [529, 280] on button "EDIT" at bounding box center [536, 276] width 29 height 19
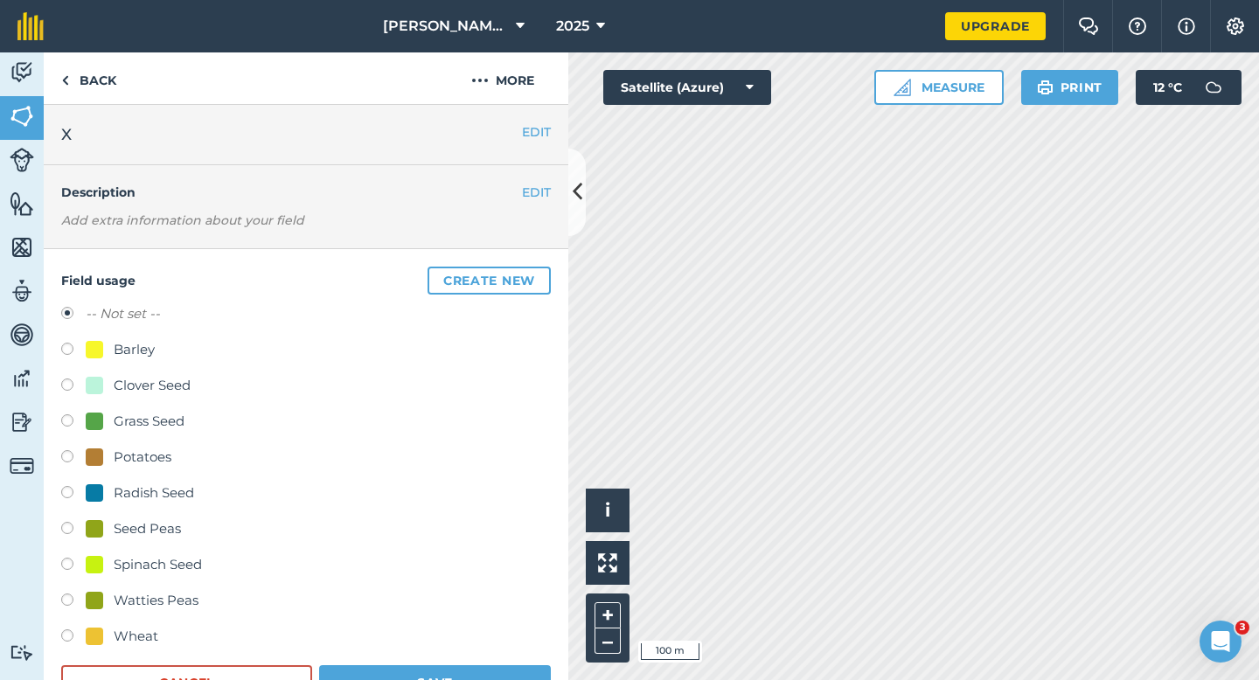
click at [158, 440] on div "-- Not set -- Barley Clover Seed Grass Seed Potatoes Radish Seed Seed Peas Spin…" at bounding box center [306, 477] width 490 height 348
click at [164, 428] on div "Grass Seed" at bounding box center [149, 421] width 71 height 21
radio input "true"
radio input "false"
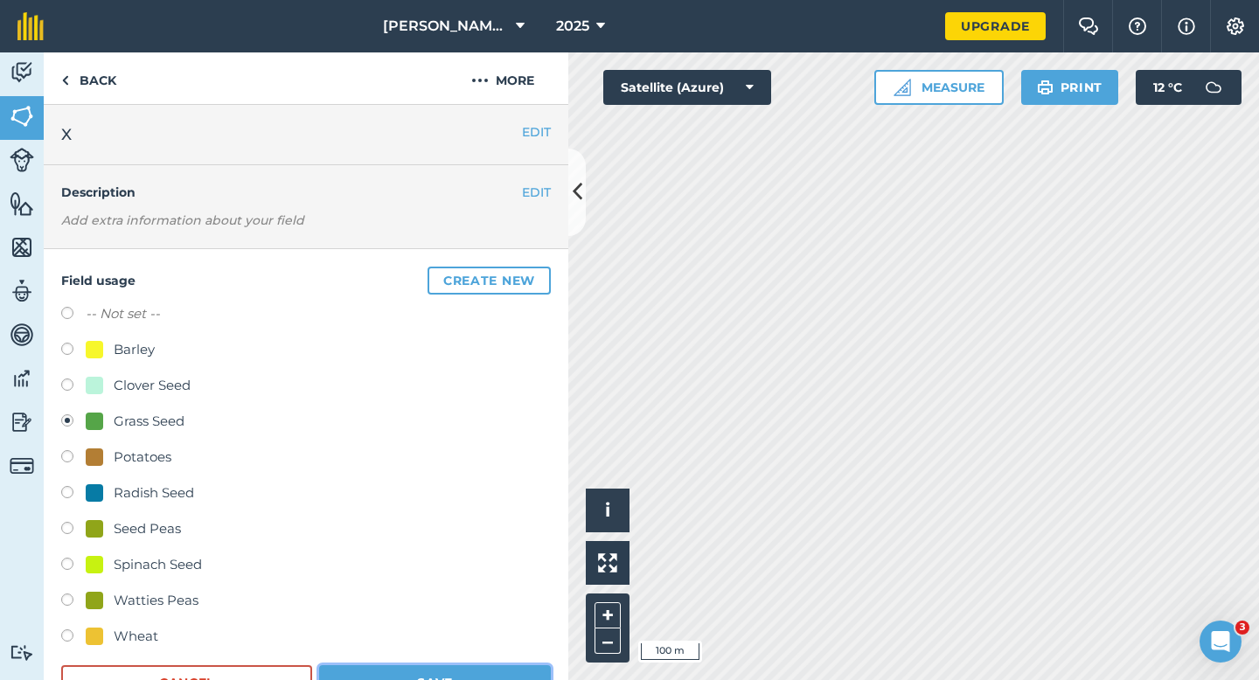
click at [464, 680] on button "Save" at bounding box center [435, 683] width 232 height 35
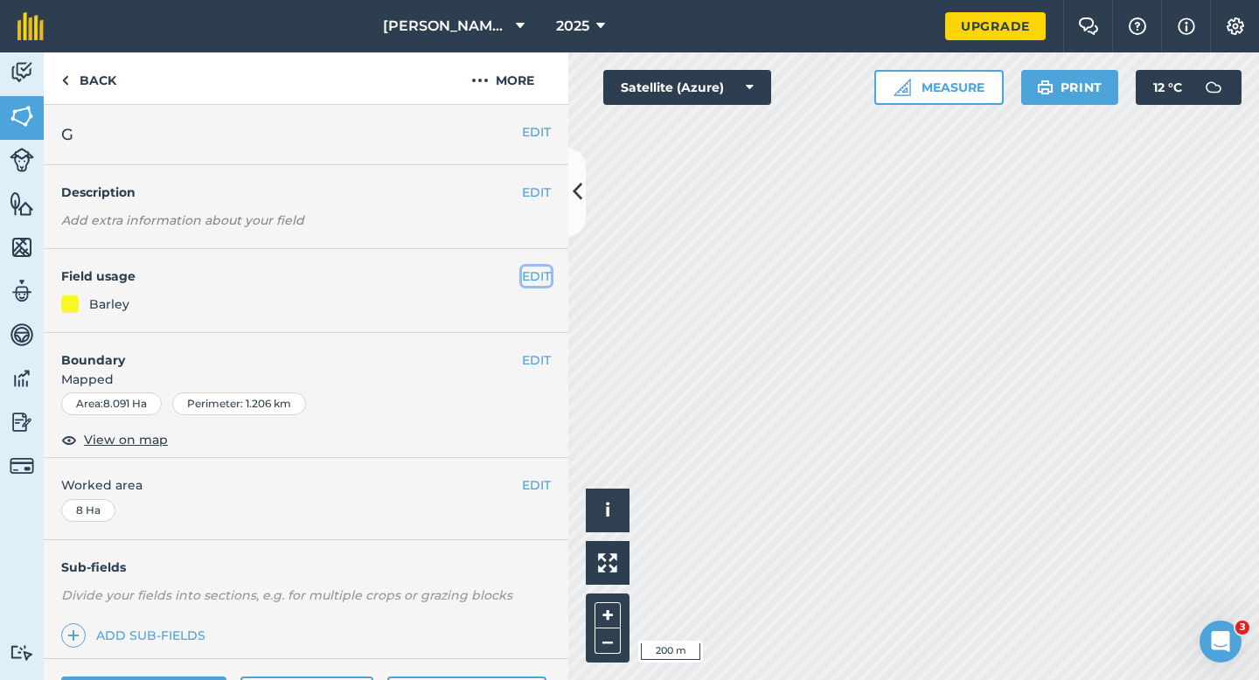
click at [547, 279] on button "EDIT" at bounding box center [536, 276] width 29 height 19
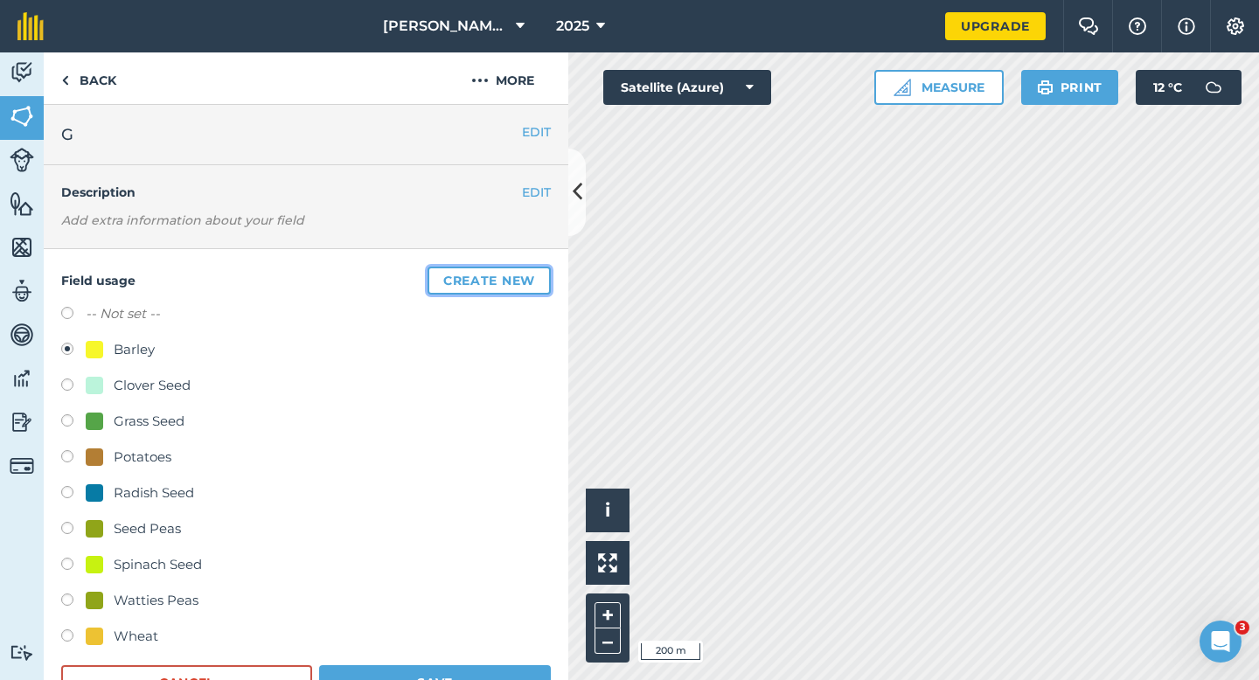
click at [540, 273] on button "Create new" at bounding box center [489, 281] width 123 height 28
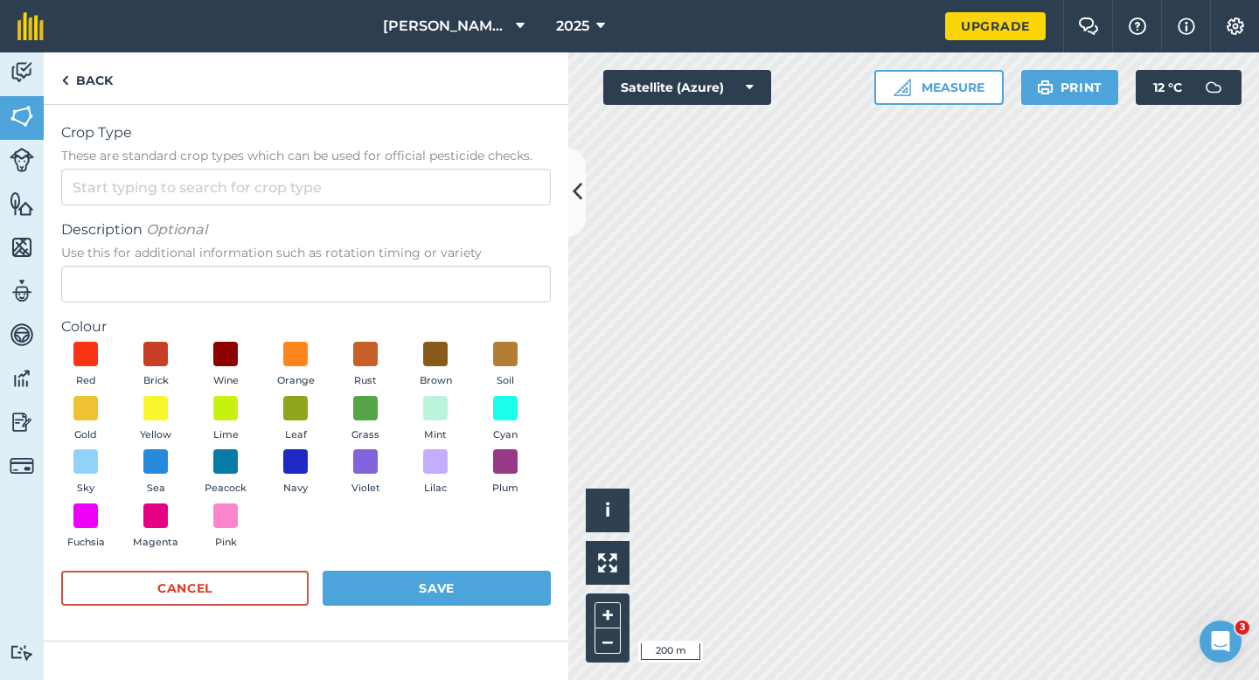
click at [511, 221] on span "Description Optional" at bounding box center [306, 230] width 490 height 21
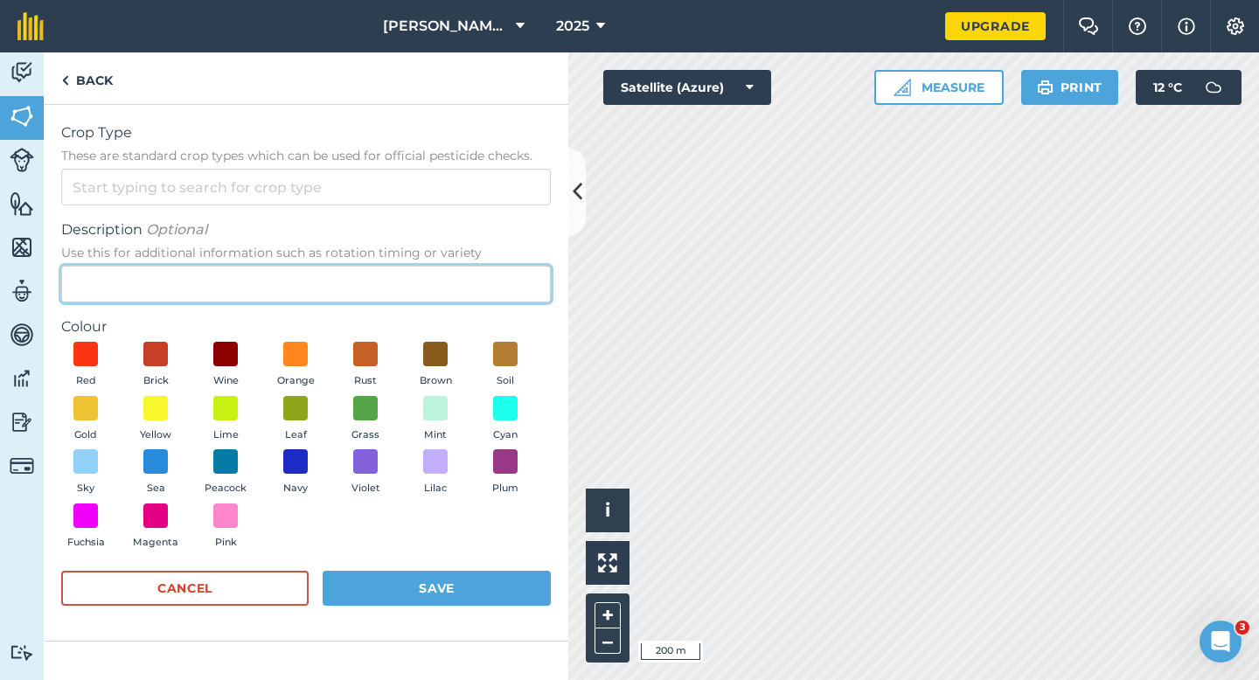
click at [511, 266] on input "Description Optional Use this for additional information such as rotation timin…" at bounding box center [306, 284] width 490 height 37
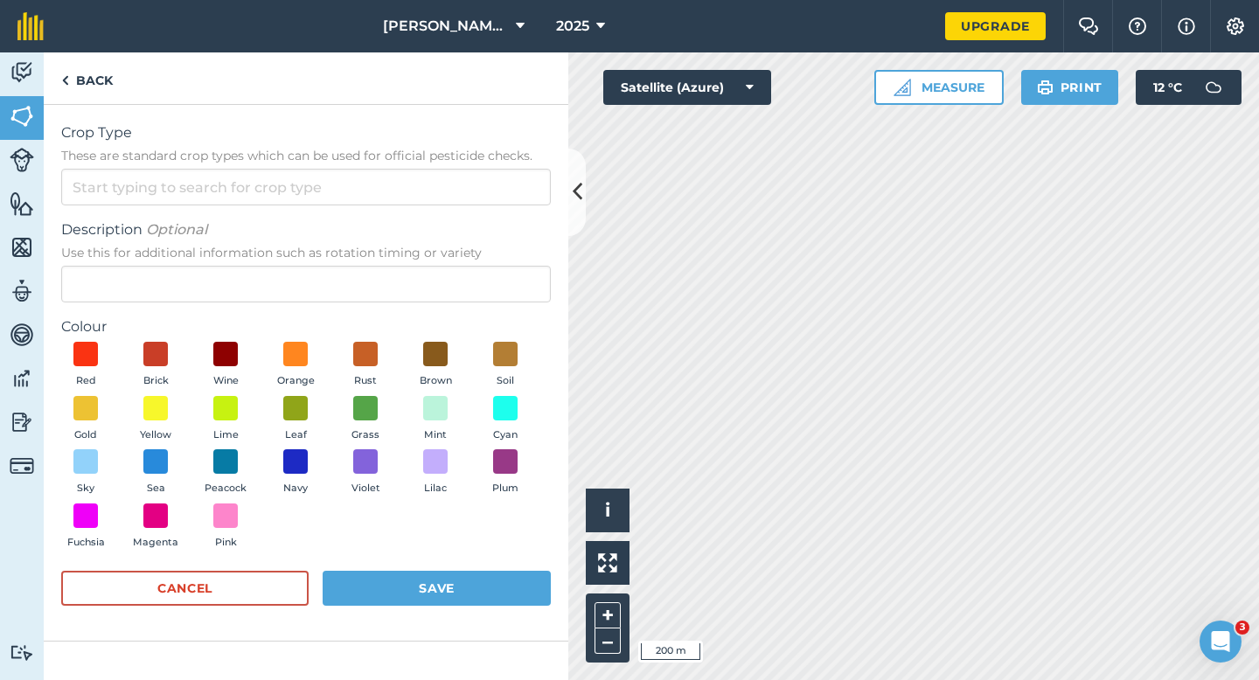
click at [511, 206] on form "Crop Type These are standard crop types which can be used for official pesticid…" at bounding box center [306, 372] width 490 height 501
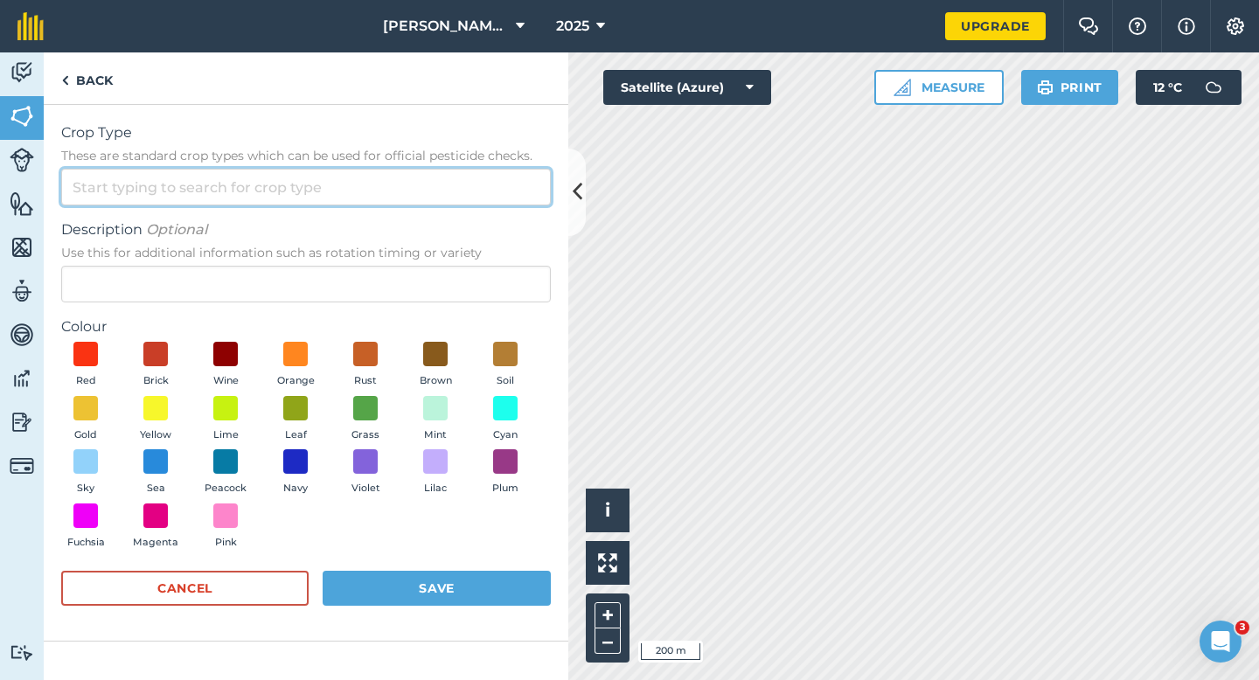
click at [513, 195] on input "Crop Type These are standard crop types which can be used for official pesticid…" at bounding box center [306, 187] width 490 height 37
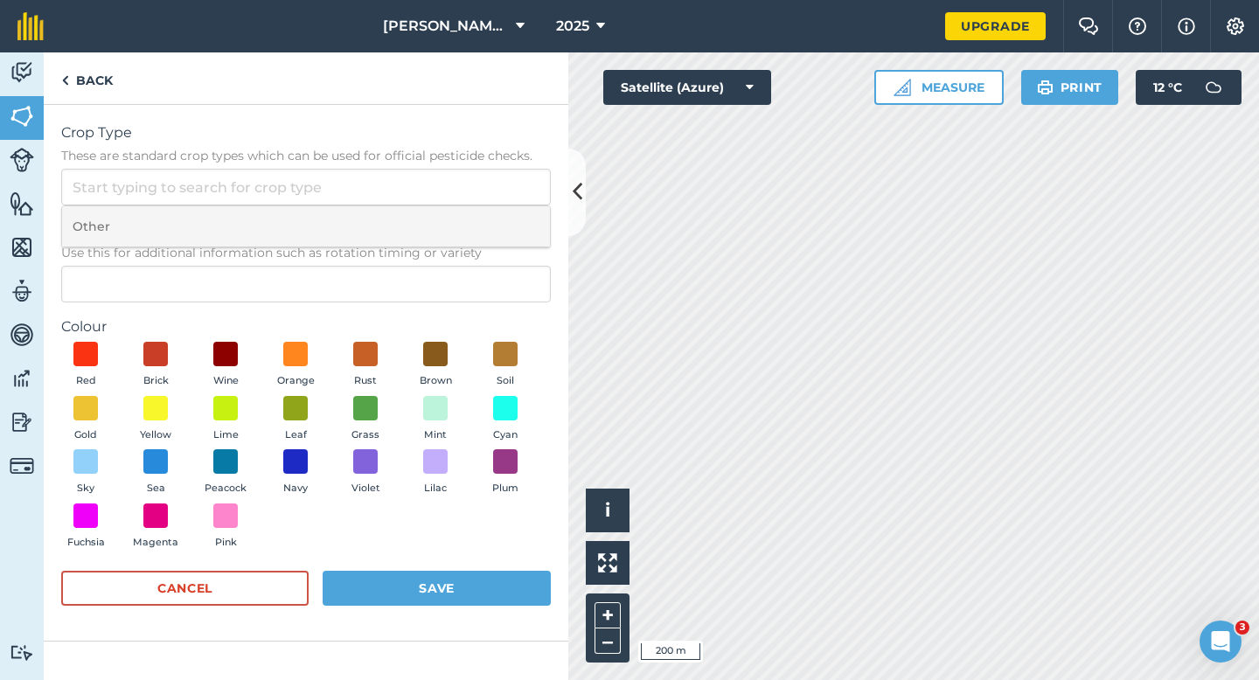
click at [513, 214] on li "Other" at bounding box center [306, 226] width 488 height 41
type input "Other"
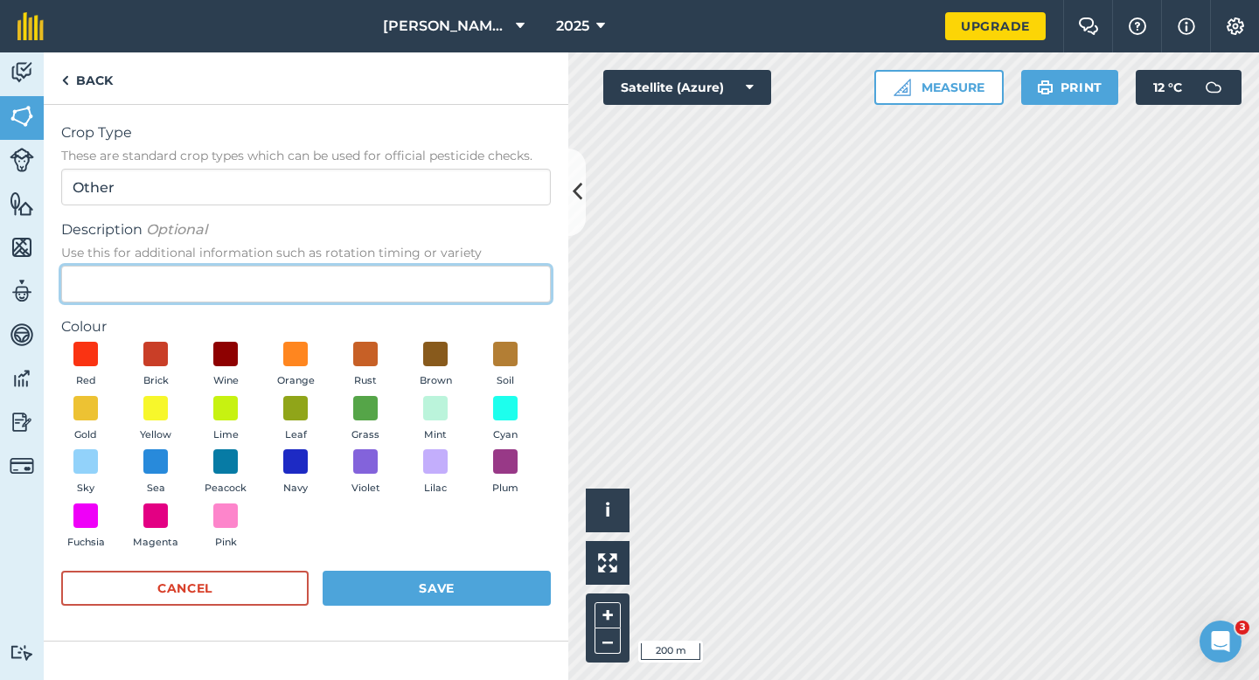
click at [513, 282] on input "Description Optional Use this for additional information such as rotation timin…" at bounding box center [306, 284] width 490 height 37
type input "Kale Seed"
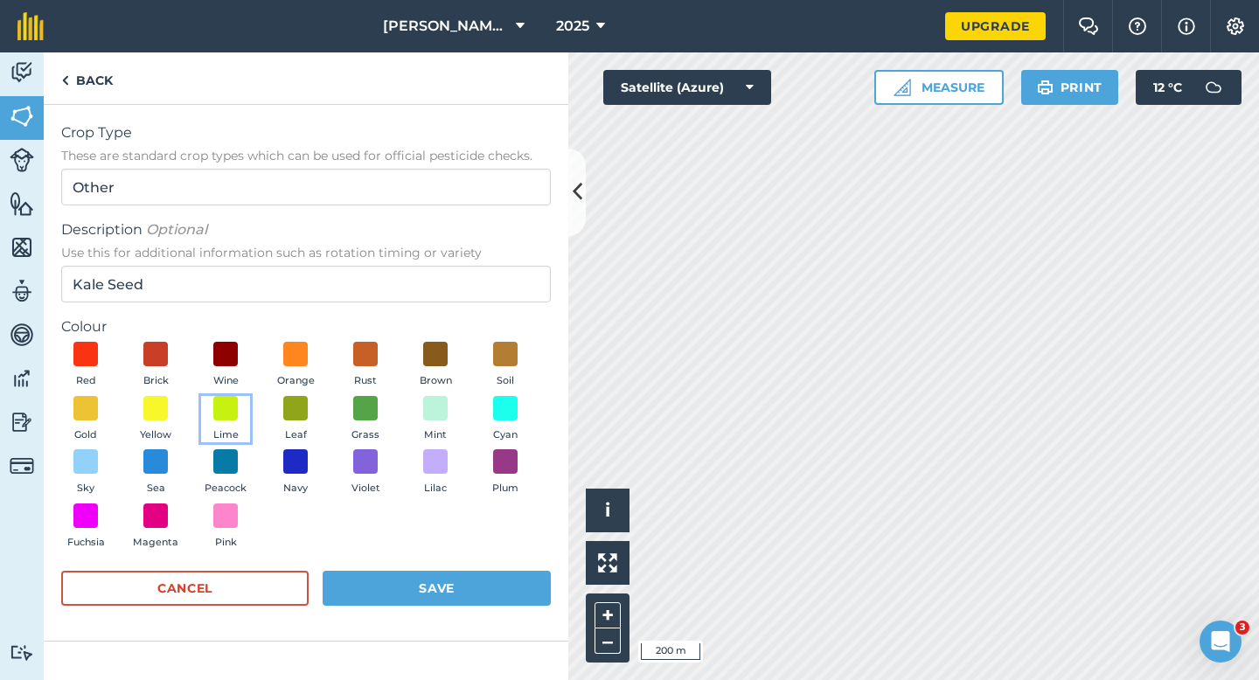
click at [236, 422] on button "Lime" at bounding box center [225, 419] width 49 height 47
click at [462, 568] on form "Crop Type These are standard crop types which can be used for official pesticid…" at bounding box center [306, 372] width 490 height 501
click at [462, 582] on button "Save" at bounding box center [437, 588] width 228 height 35
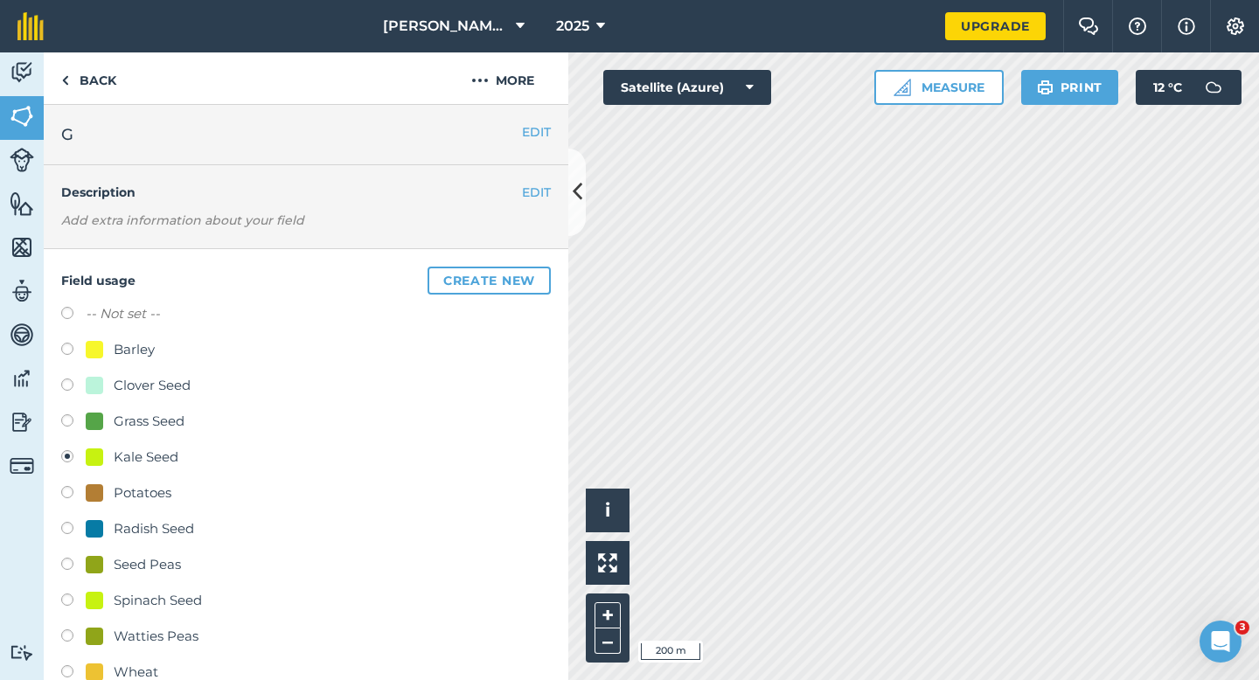
scroll to position [84, 0]
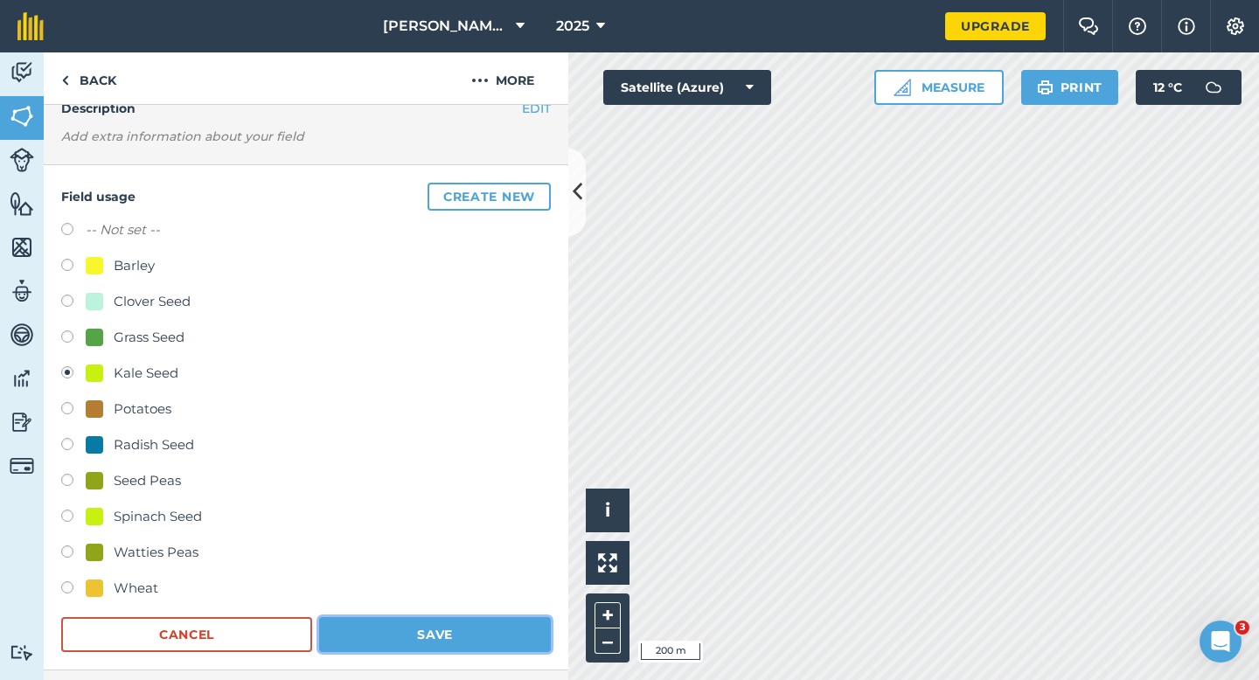
click at [451, 651] on button "Save" at bounding box center [435, 634] width 232 height 35
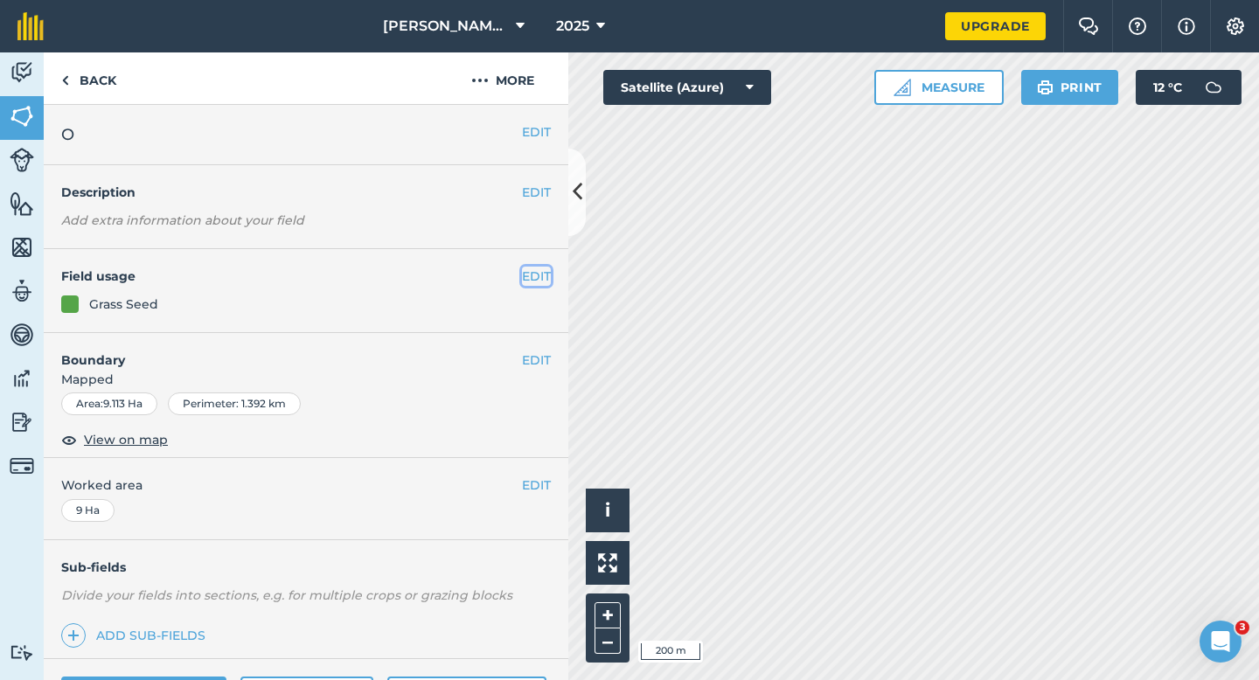
click at [540, 271] on button "EDIT" at bounding box center [536, 276] width 29 height 19
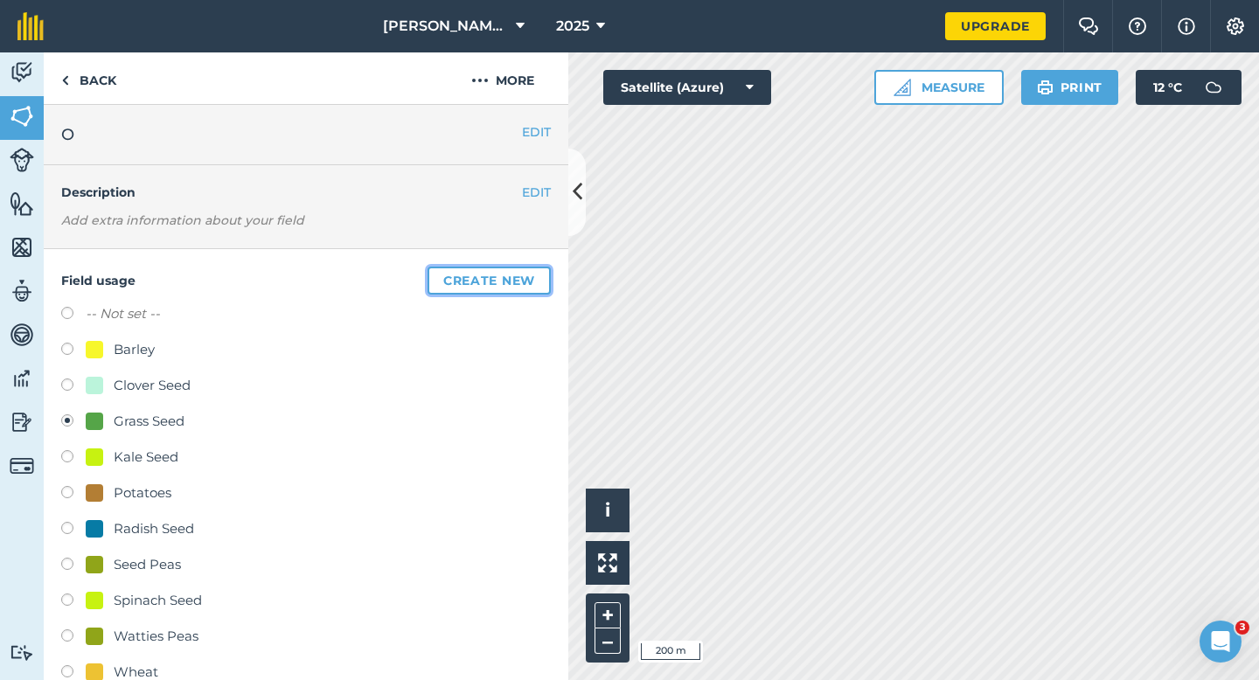
click at [540, 271] on button "Create new" at bounding box center [489, 281] width 123 height 28
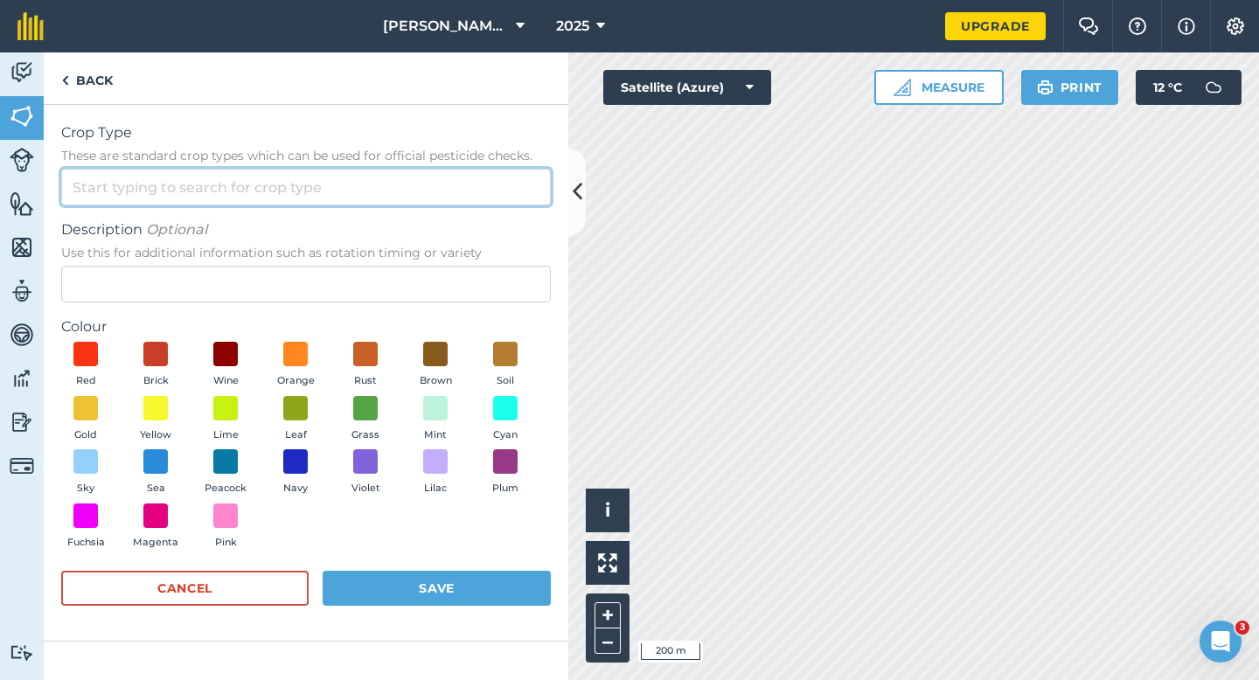
click at [462, 192] on input "Crop Type These are standard crop types which can be used for official pesticid…" at bounding box center [306, 187] width 490 height 37
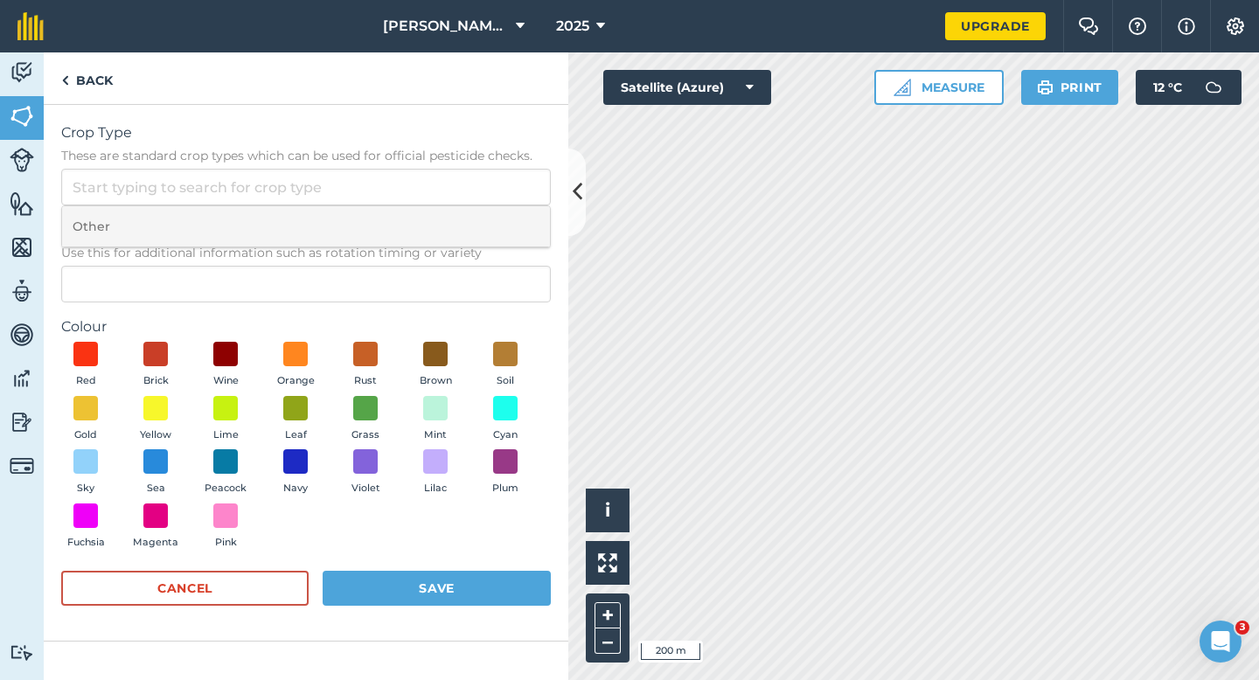
click at [462, 214] on li "Other" at bounding box center [306, 226] width 488 height 41
type input "Other"
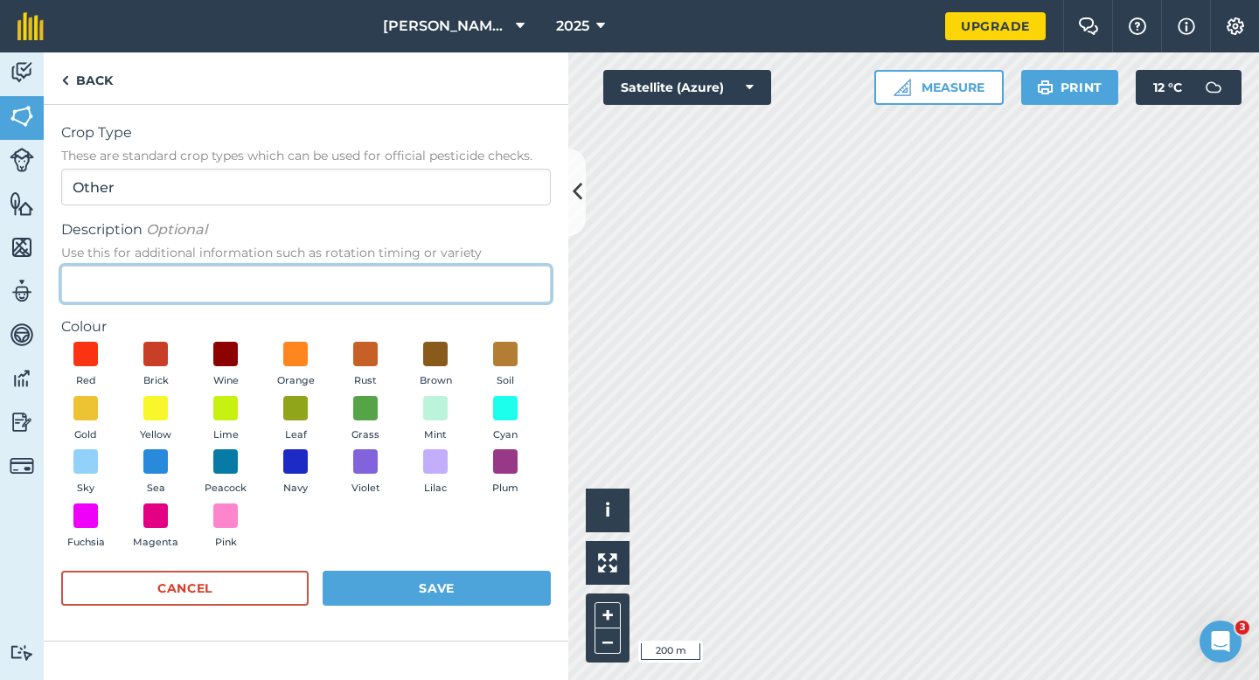
click at [462, 296] on input "Description Optional Use this for additional information such as rotation timin…" at bounding box center [306, 284] width 490 height 37
type input "Broad Bean Seed"
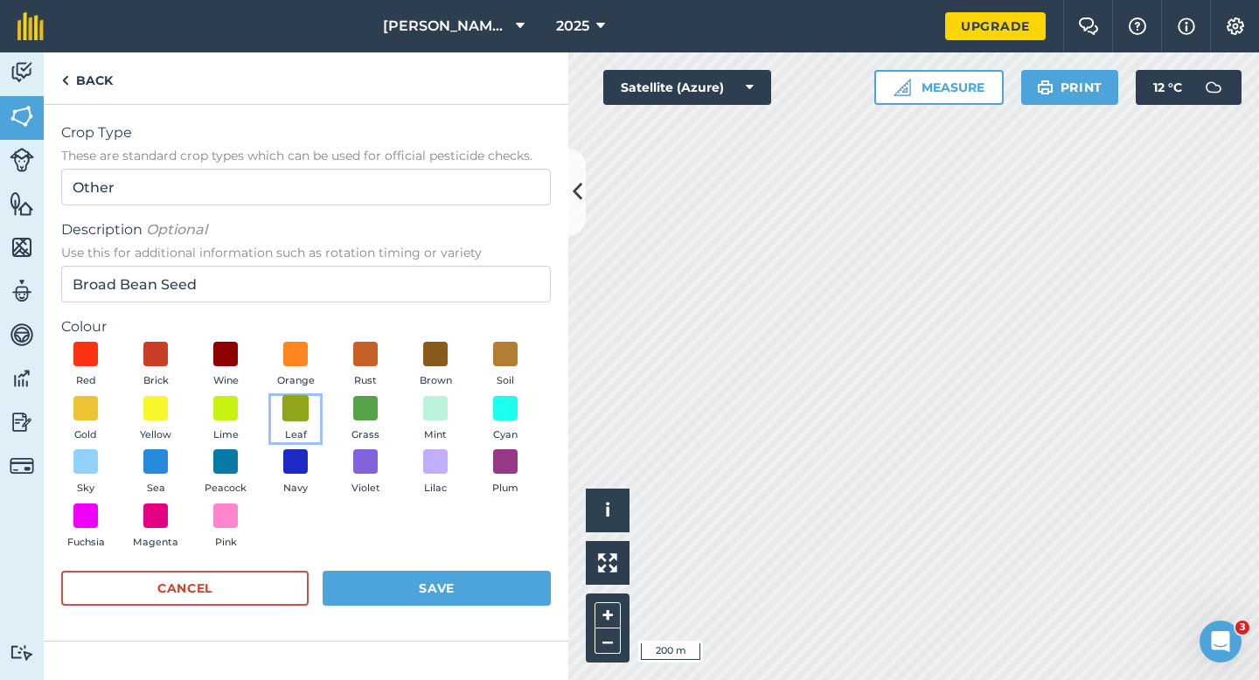
click at [295, 409] on span at bounding box center [295, 407] width 27 height 27
click at [412, 600] on button "Save" at bounding box center [437, 588] width 228 height 35
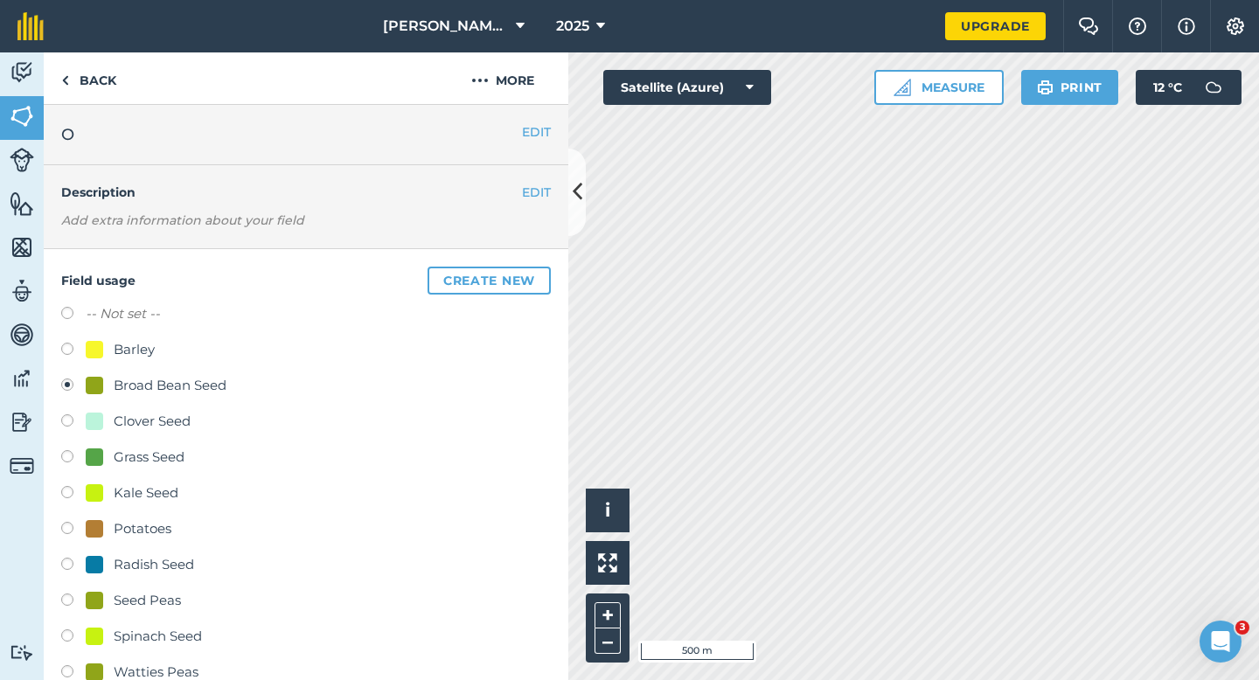
scroll to position [209, 0]
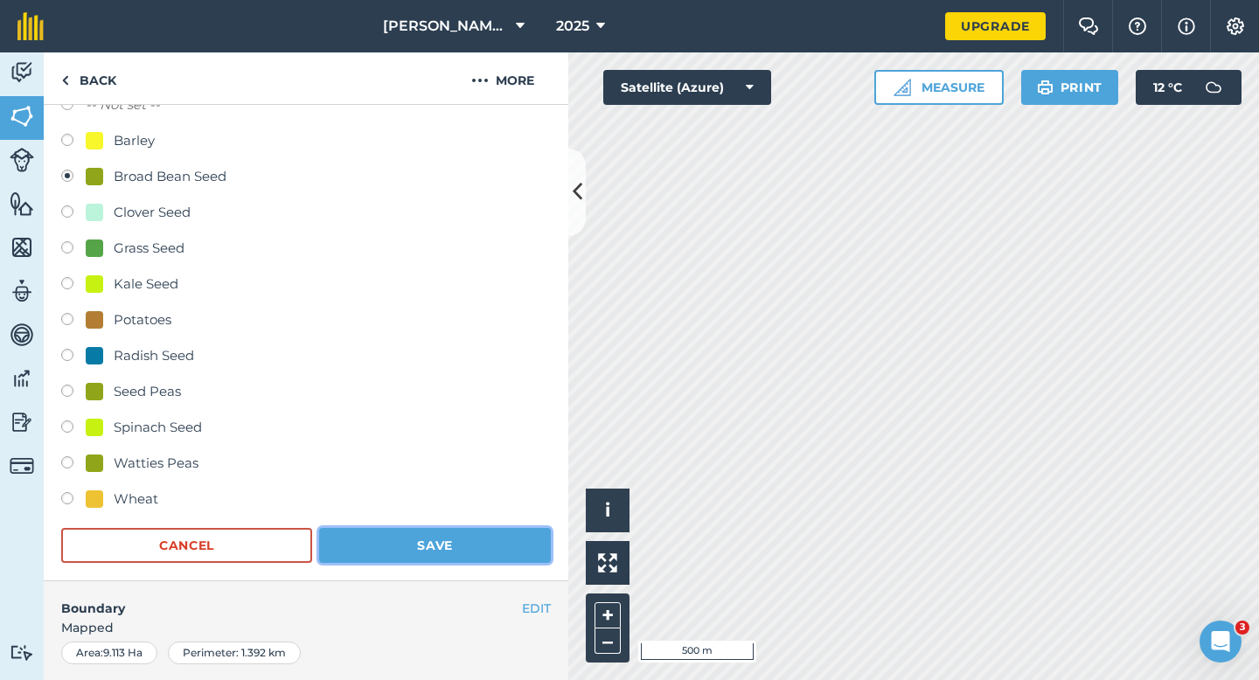
click at [436, 549] on button "Save" at bounding box center [435, 545] width 232 height 35
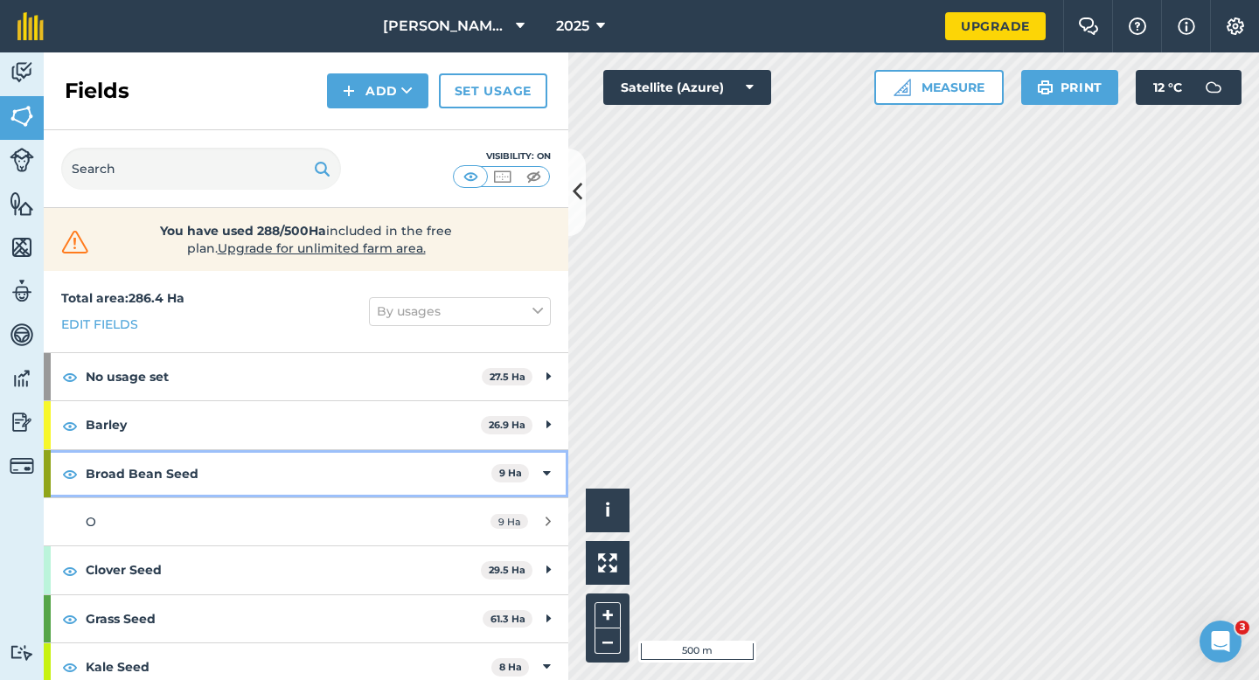
click at [470, 466] on strong "Broad Bean Seed" at bounding box center [289, 473] width 406 height 47
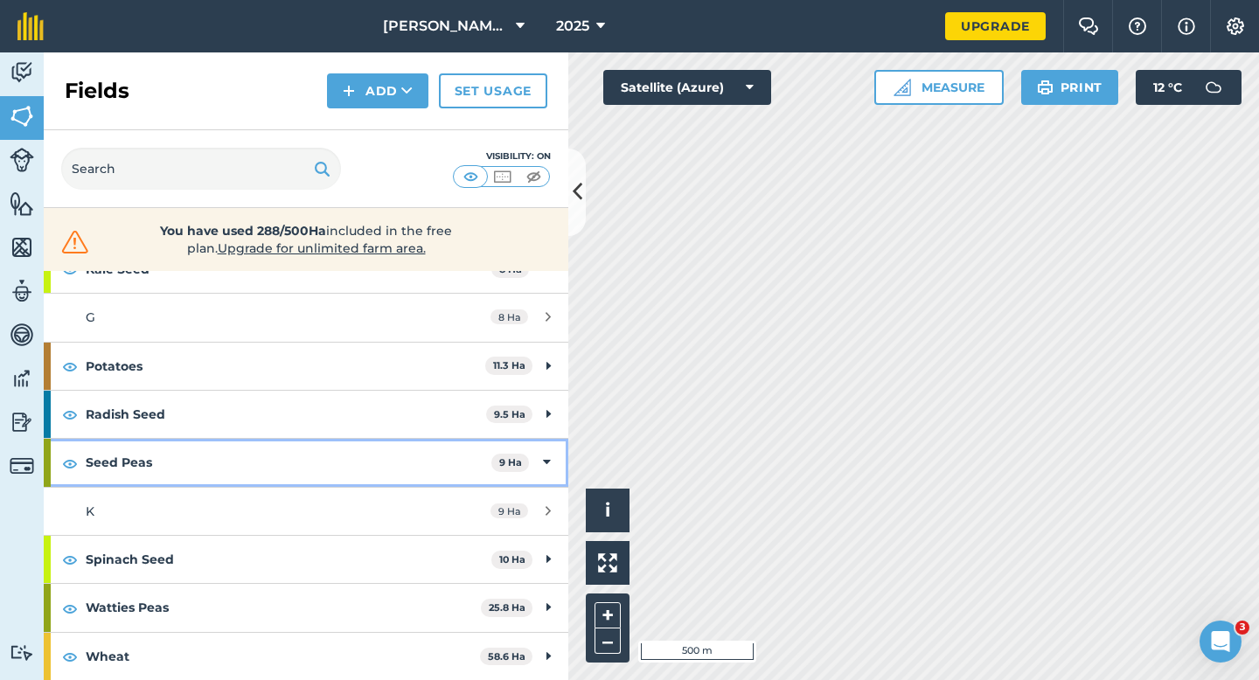
click at [492, 455] on div "Seed Peas 9 Ha" at bounding box center [306, 462] width 525 height 47
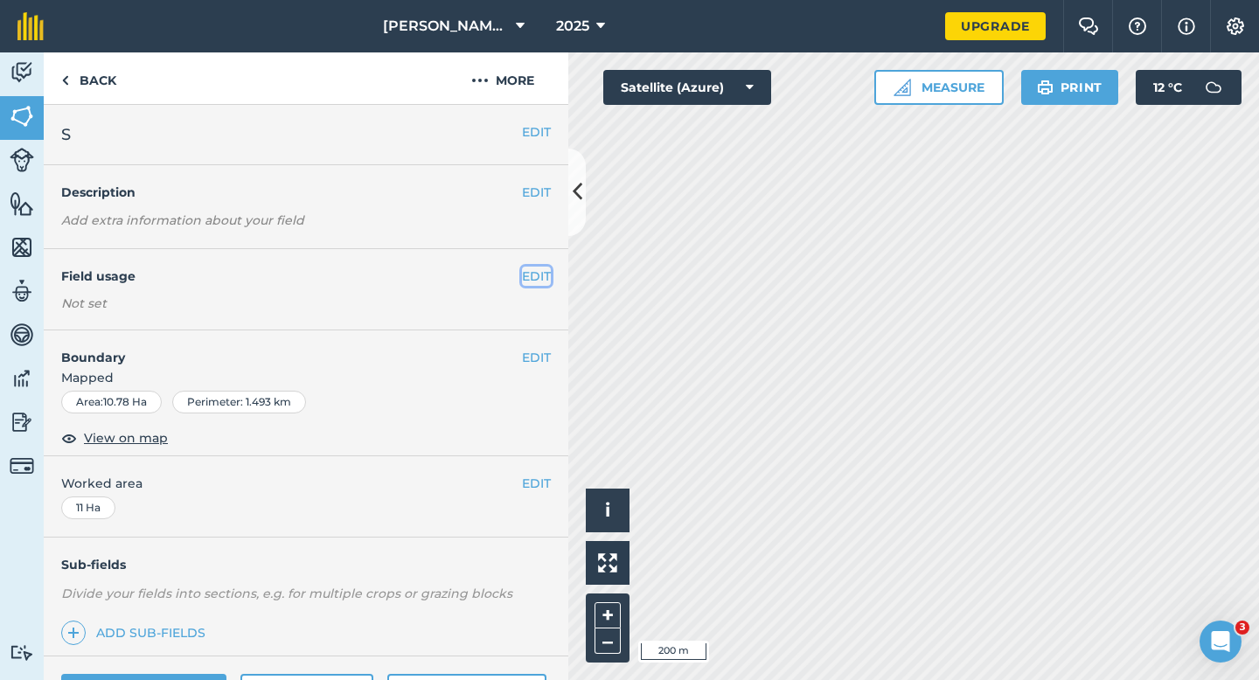
click at [538, 281] on button "EDIT" at bounding box center [536, 276] width 29 height 19
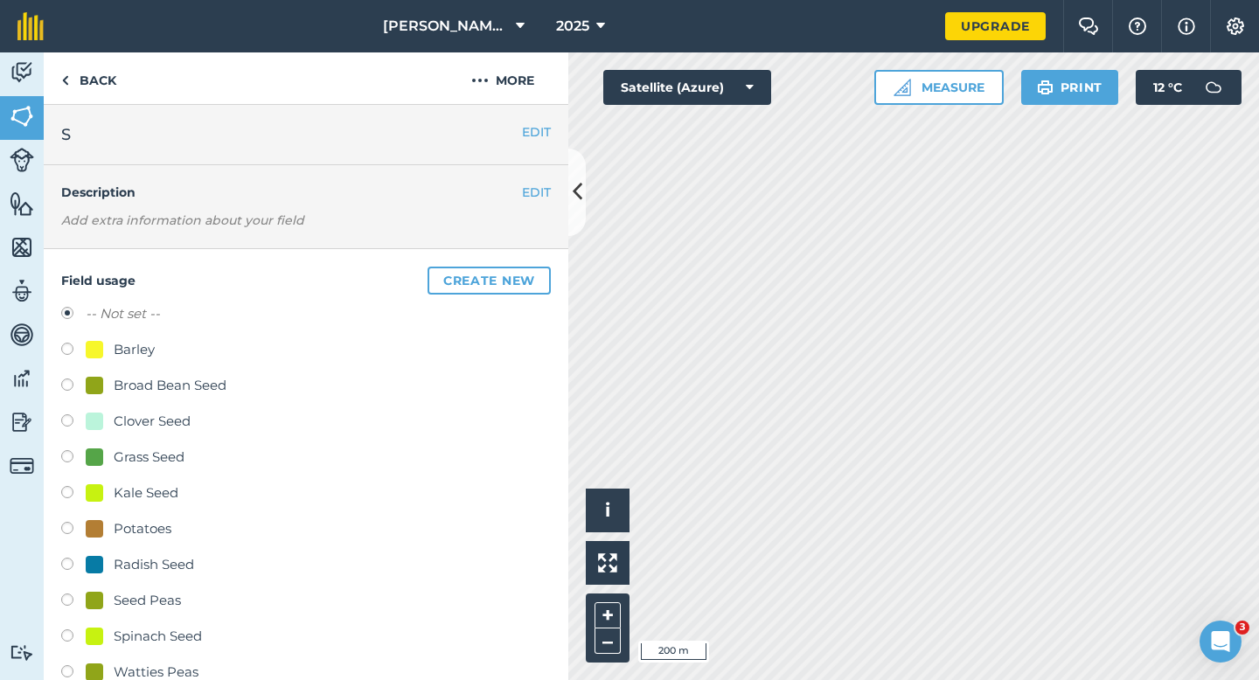
click at [127, 354] on div "Barley" at bounding box center [134, 349] width 41 height 21
radio input "true"
radio input "false"
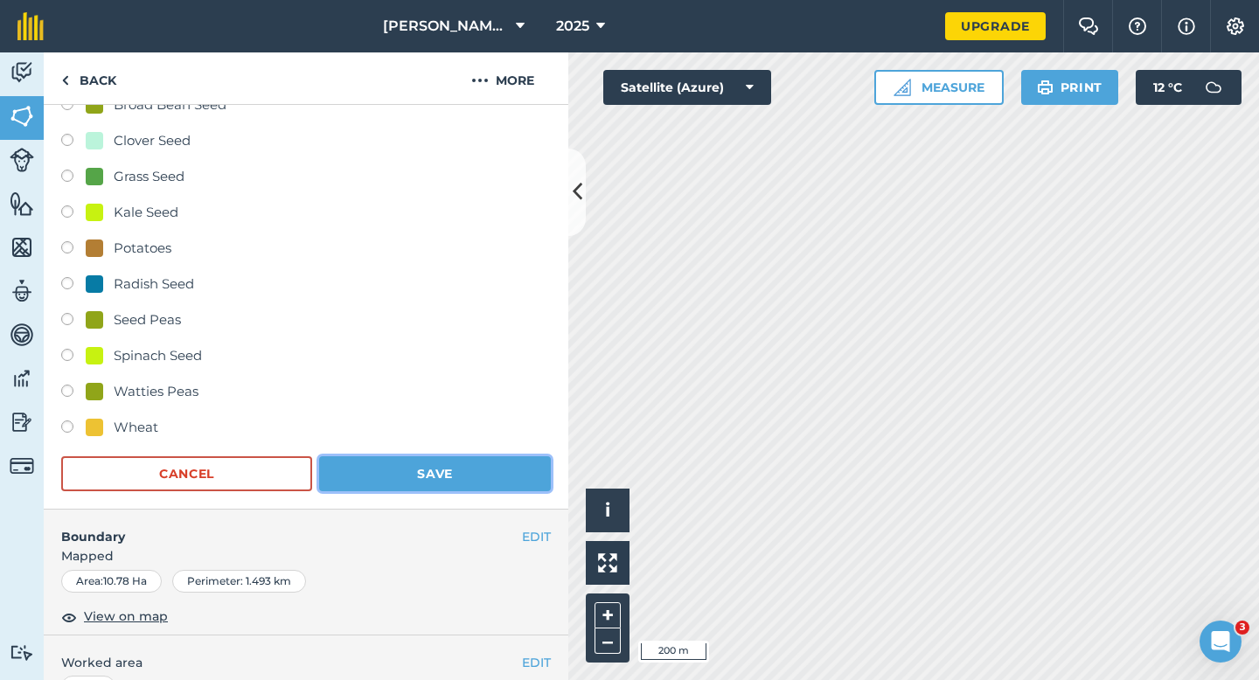
click at [353, 467] on button "Save" at bounding box center [435, 474] width 232 height 35
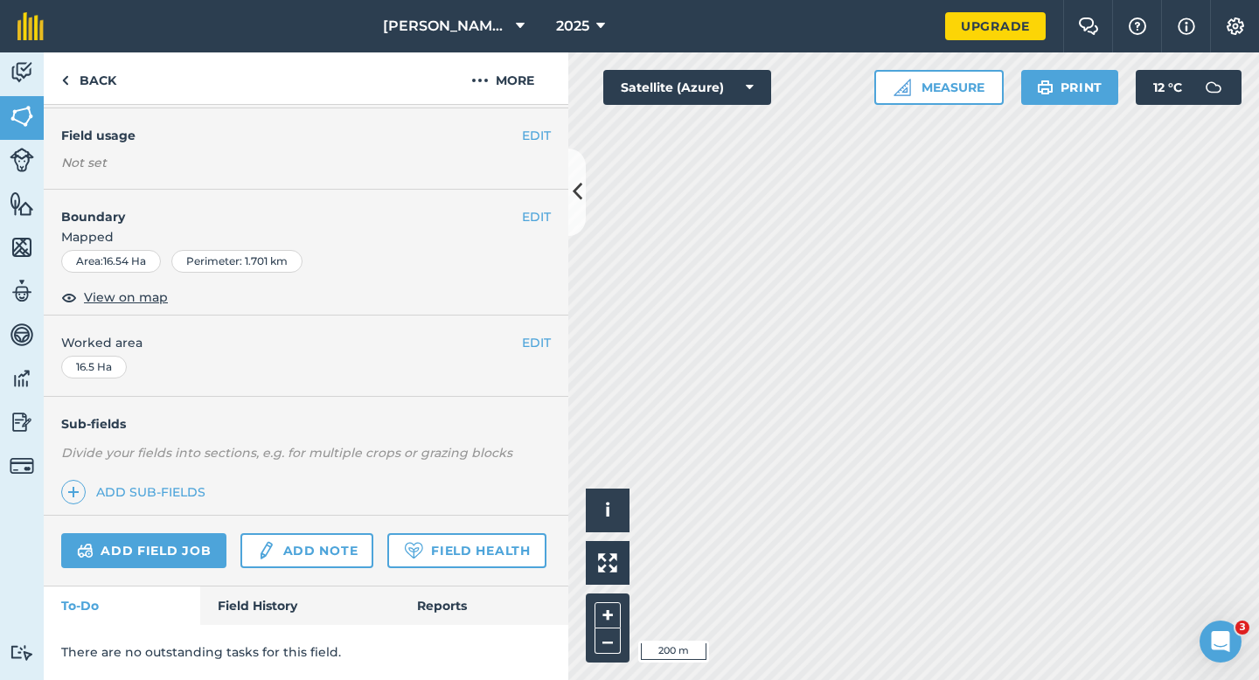
scroll to position [140, 0]
click at [532, 133] on button "EDIT" at bounding box center [536, 136] width 29 height 19
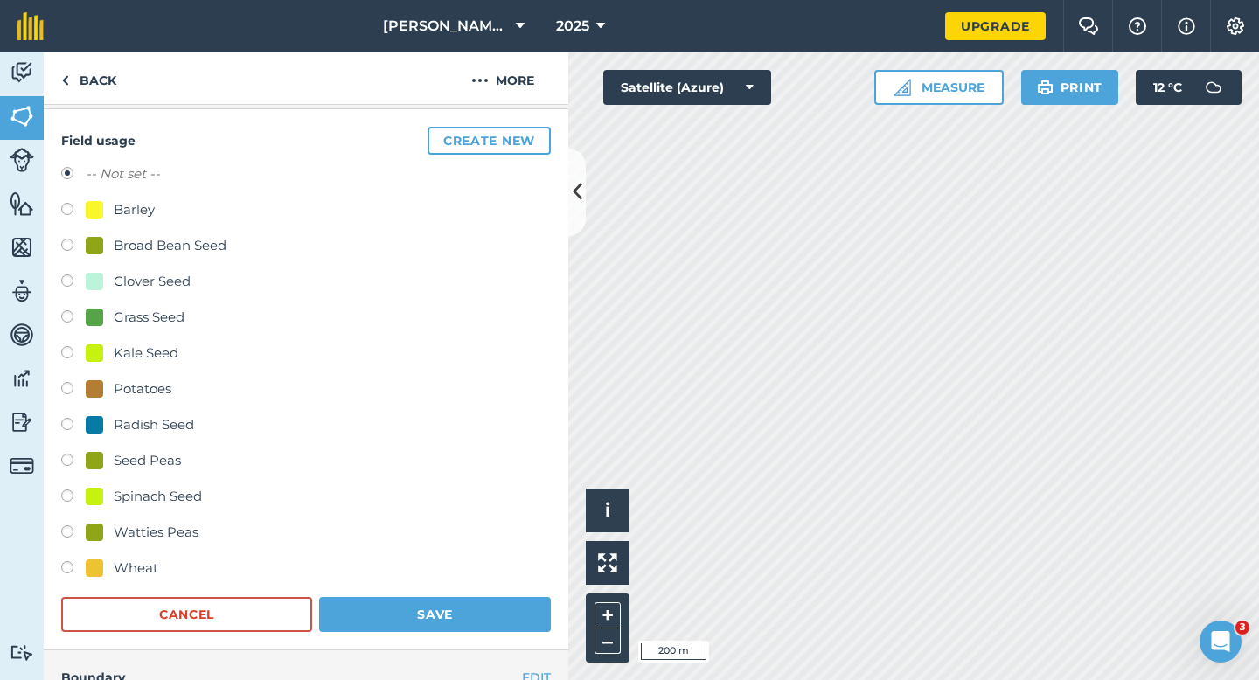
click at [143, 220] on div "Barley" at bounding box center [306, 211] width 490 height 25
click at [136, 206] on div "Barley" at bounding box center [134, 209] width 41 height 21
radio input "true"
radio input "false"
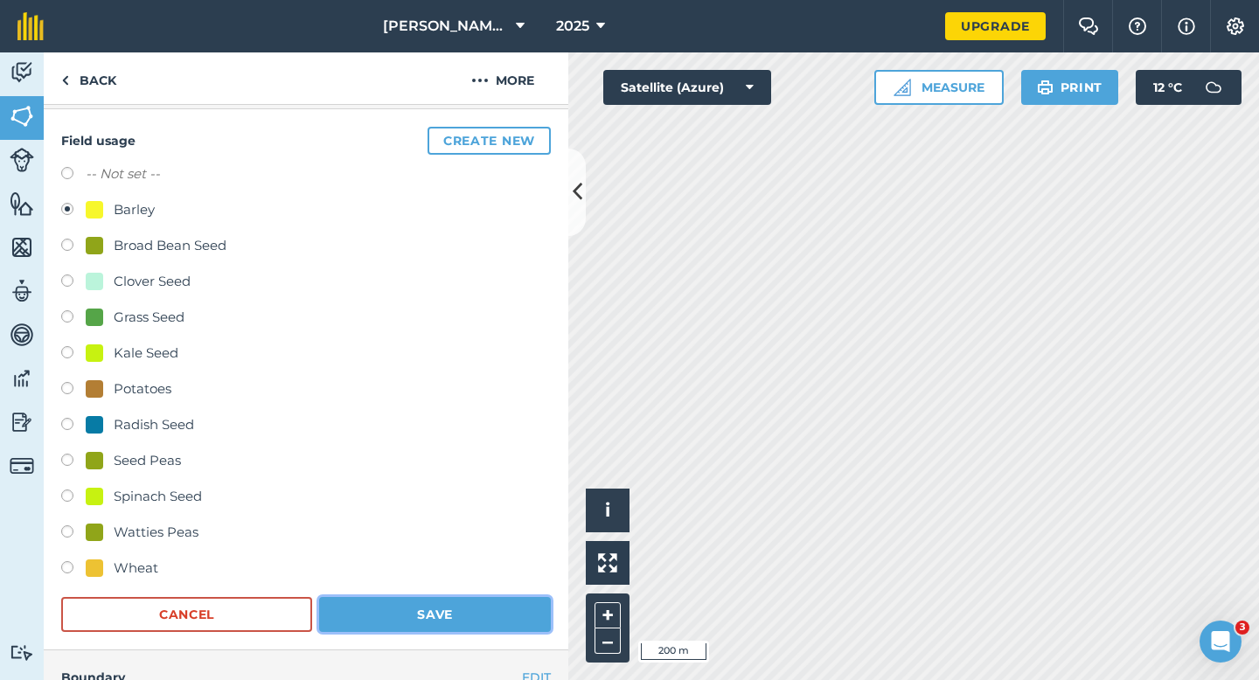
click at [471, 602] on button "Save" at bounding box center [435, 614] width 232 height 35
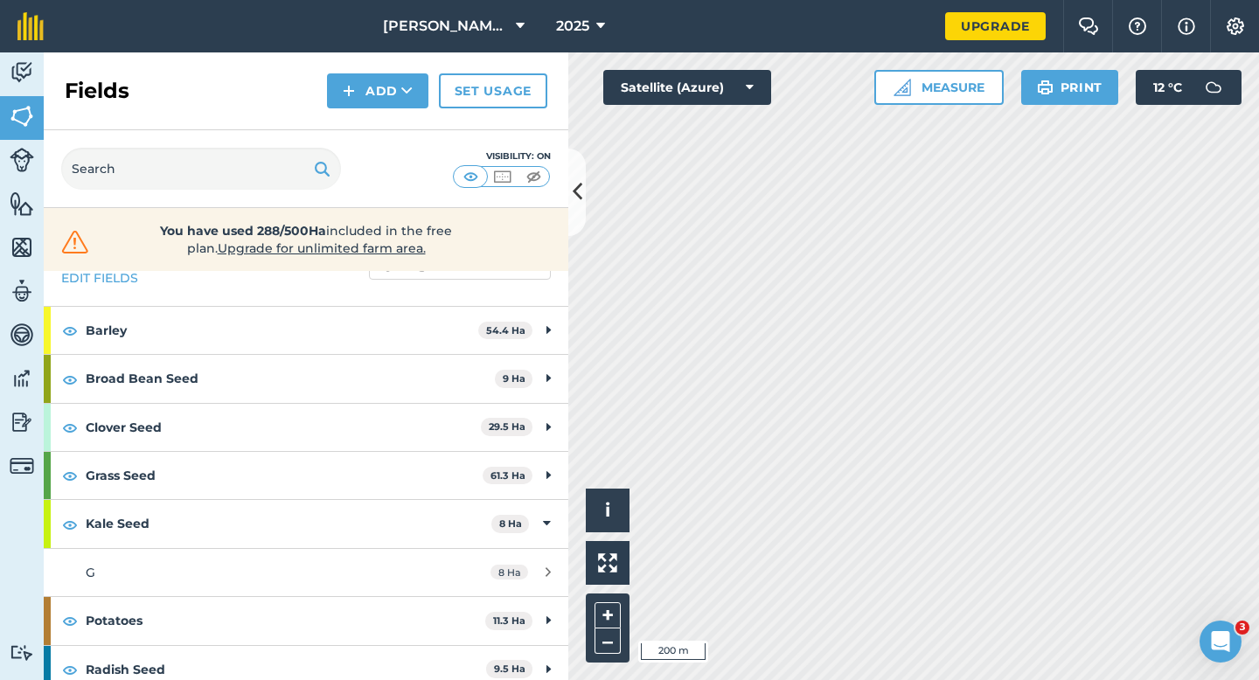
scroll to position [91, 0]
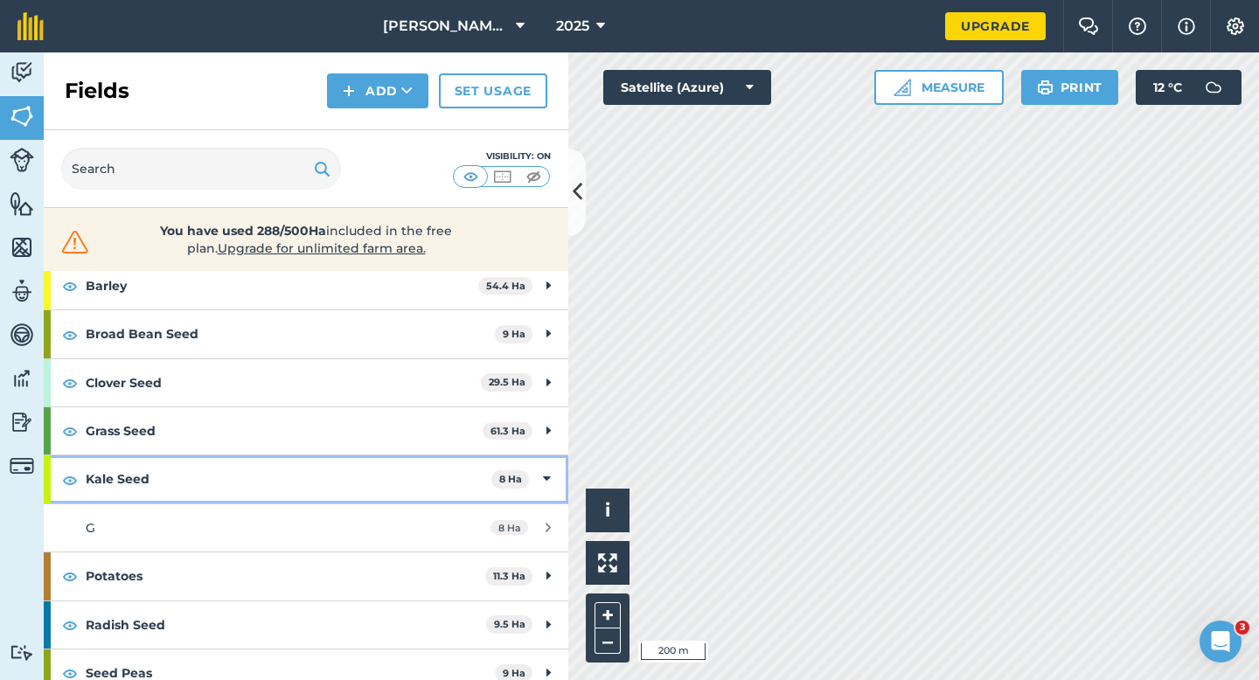
click at [475, 461] on strong "Kale Seed" at bounding box center [289, 479] width 406 height 47
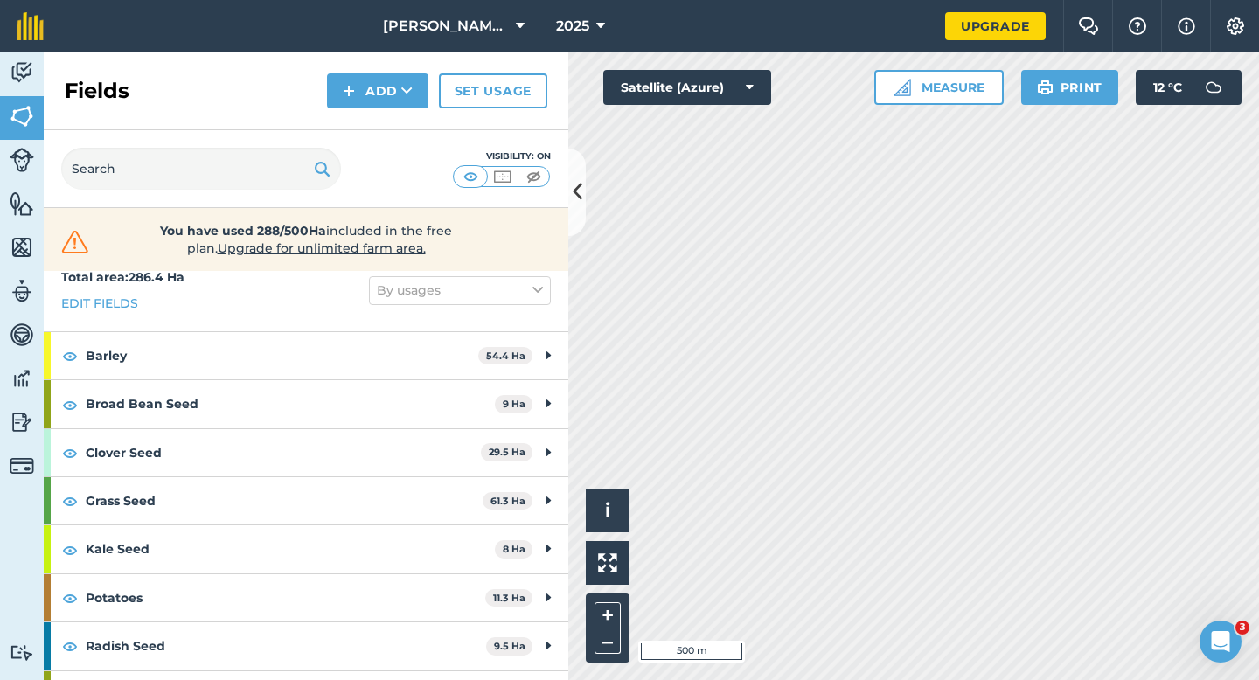
scroll to position [0, 0]
